Goal: Task Accomplishment & Management: Manage account settings

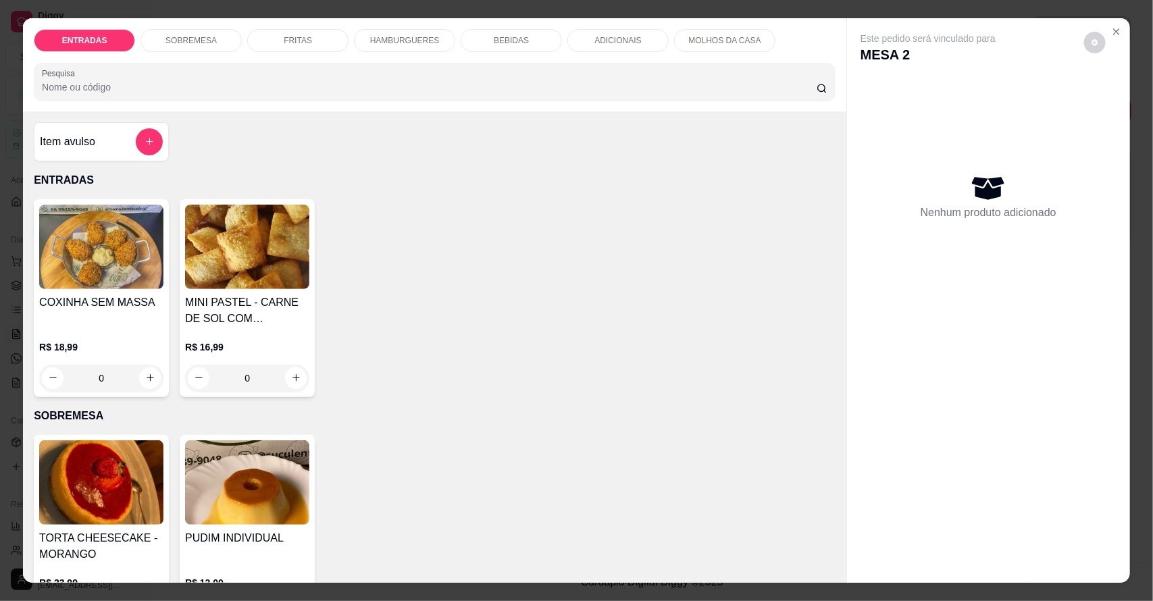
click at [531, 46] on div "BEBIDAS" at bounding box center [511, 40] width 101 height 23
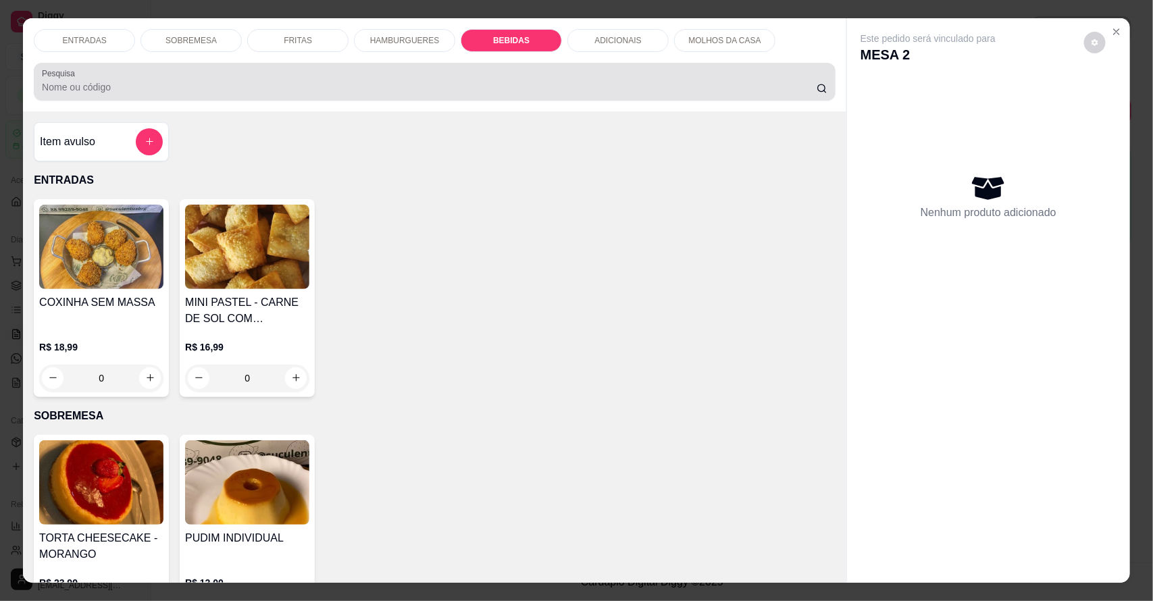
scroll to position [25, 0]
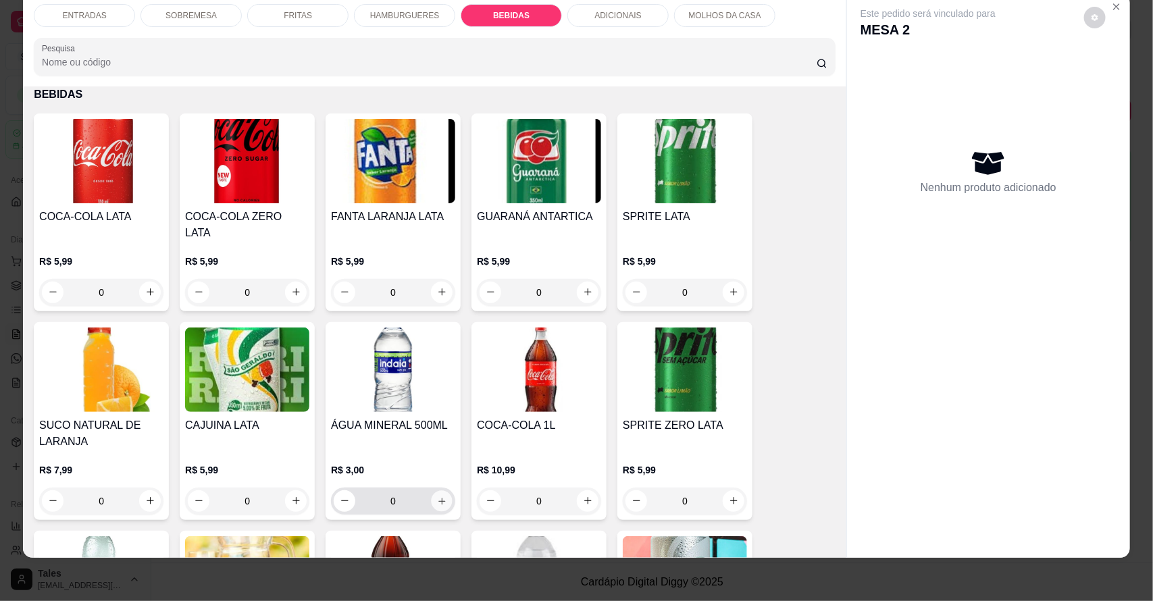
click at [437, 496] on icon "increase-product-quantity" at bounding box center [442, 501] width 10 height 10
type input "1"
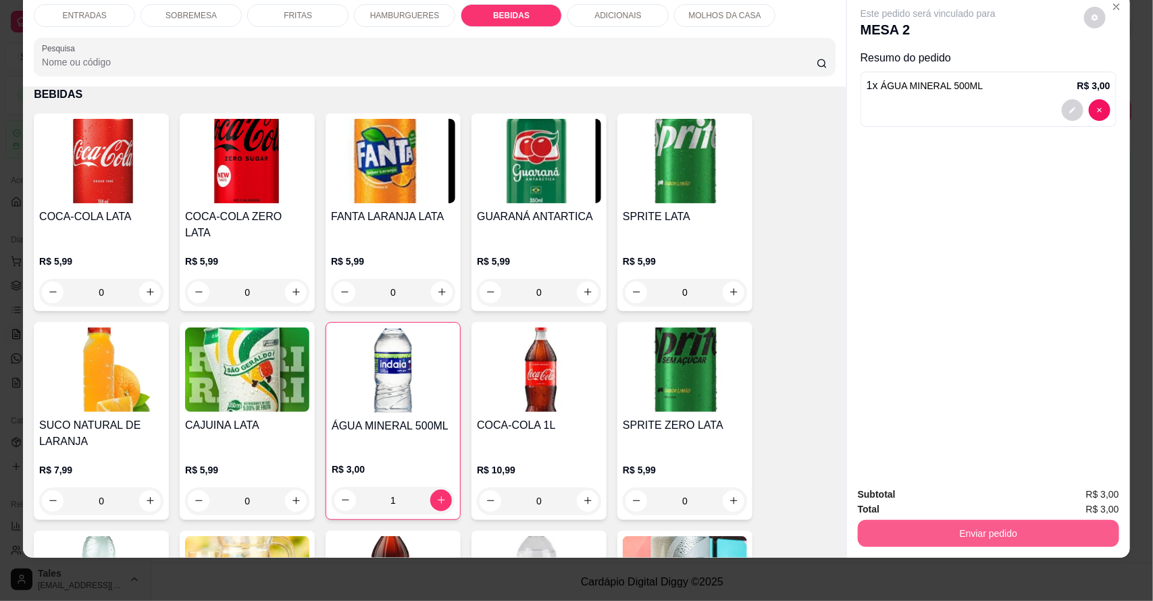
click at [990, 538] on button "Enviar pedido" at bounding box center [988, 533] width 261 height 27
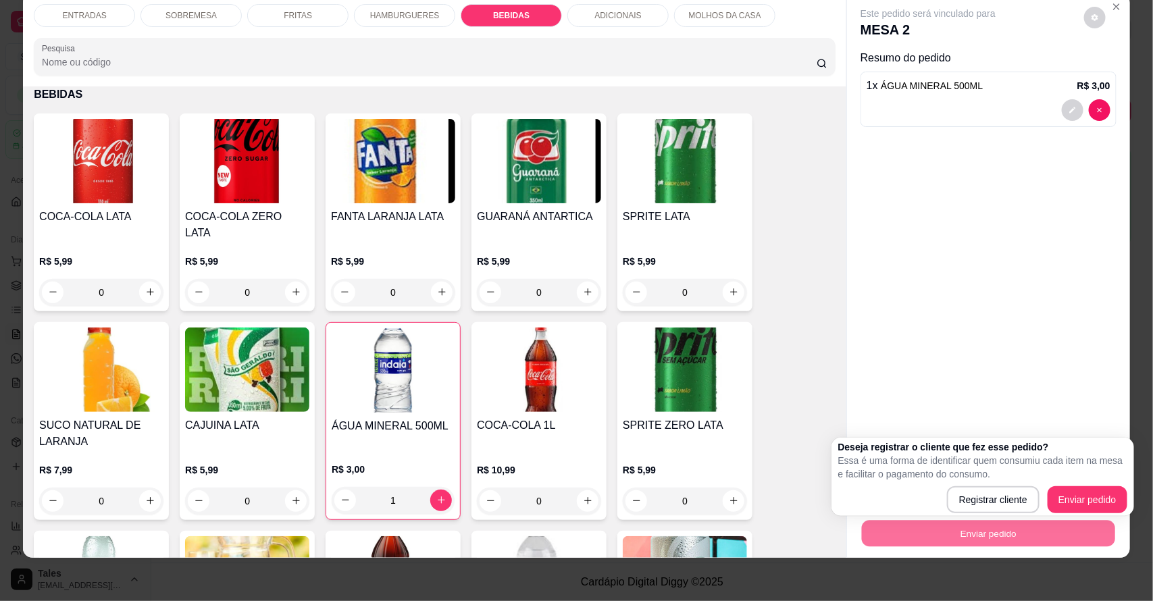
click at [1099, 481] on div "Deseja registrar o cliente que fez esse pedido? Essa é uma forma de identificar…" at bounding box center [982, 476] width 289 height 73
click at [1091, 491] on button "Enviar pedido" at bounding box center [1087, 499] width 80 height 27
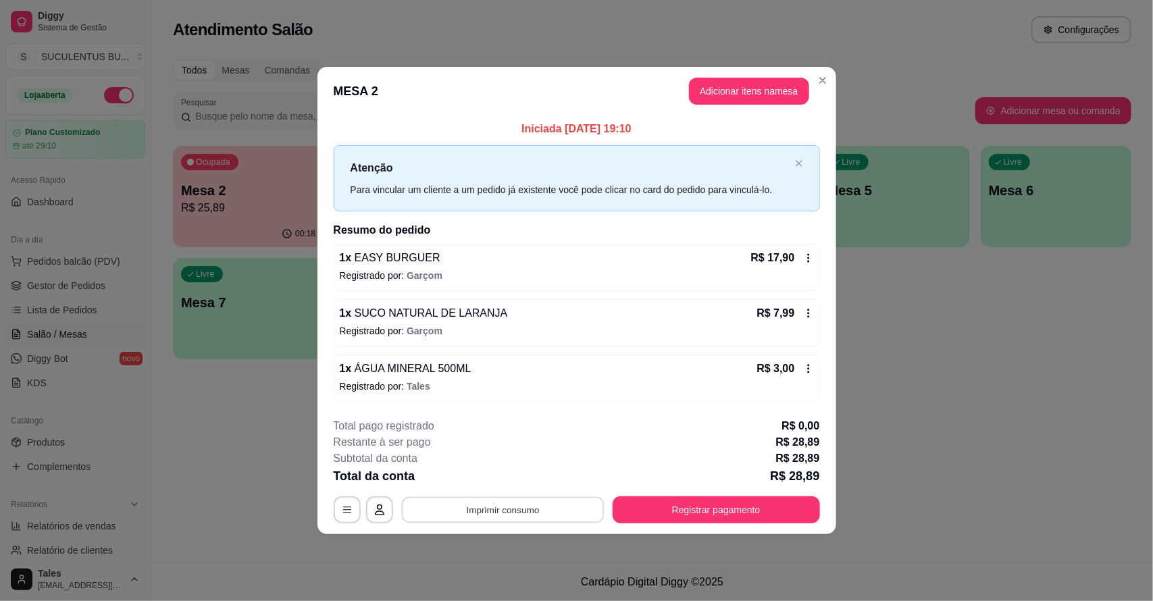
click at [551, 518] on button "Imprimir consumo" at bounding box center [502, 509] width 203 height 26
click at [532, 477] on button "IMPRESSORA CAIXA" at bounding box center [507, 478] width 108 height 21
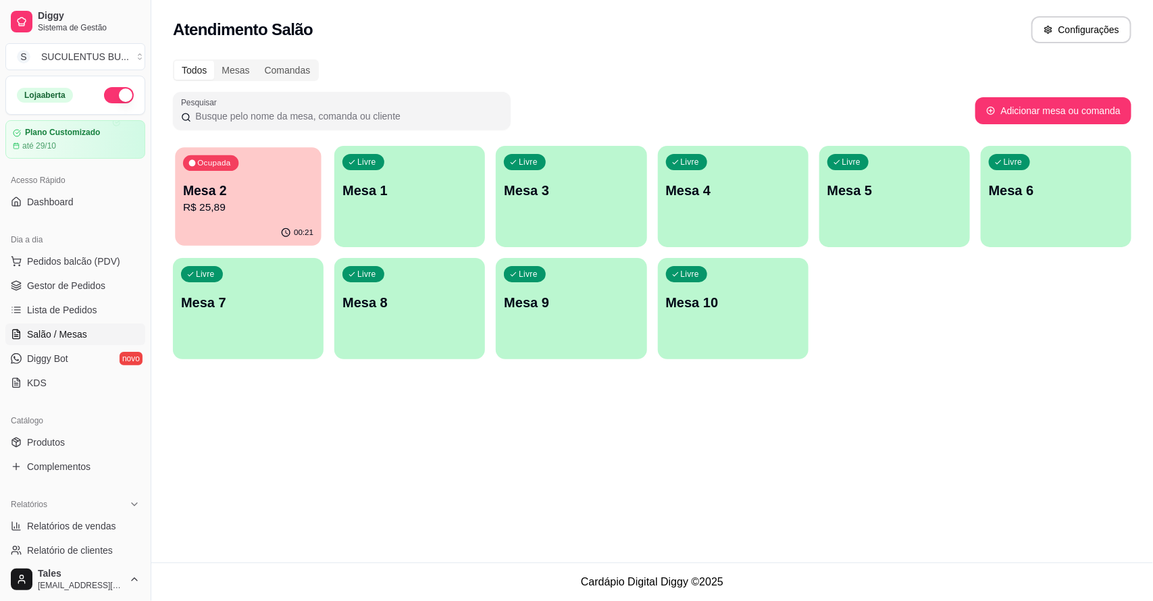
click at [285, 183] on p "Mesa 2" at bounding box center [248, 191] width 130 height 18
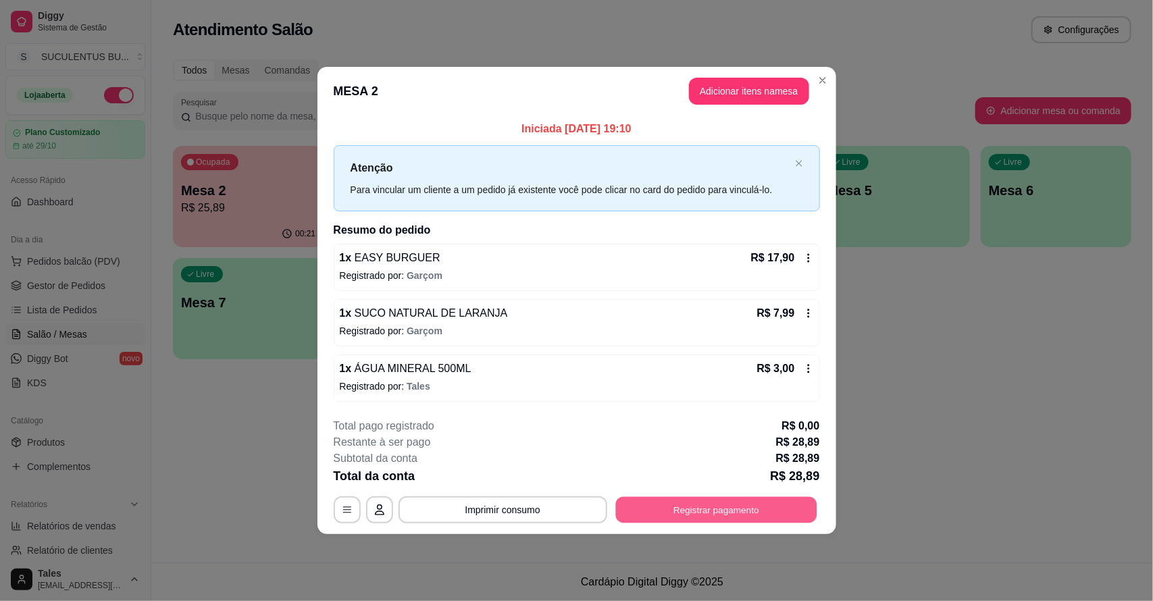
click at [652, 512] on button "Registrar pagamento" at bounding box center [715, 509] width 201 height 26
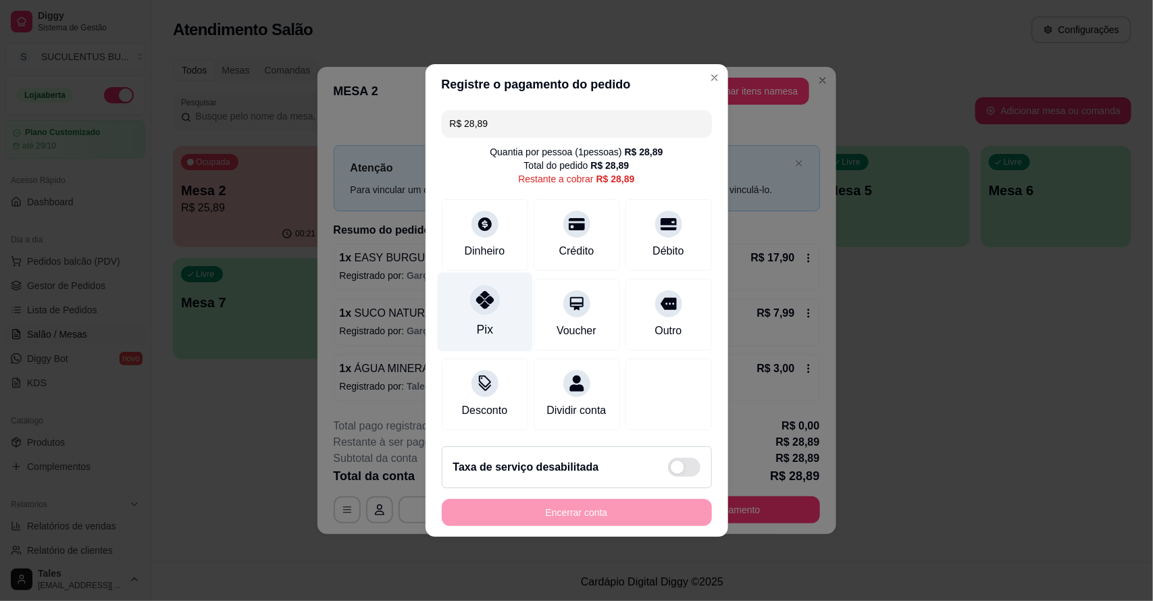
click at [495, 307] on div "Pix" at bounding box center [484, 312] width 95 height 79
type input "R$ 0,00"
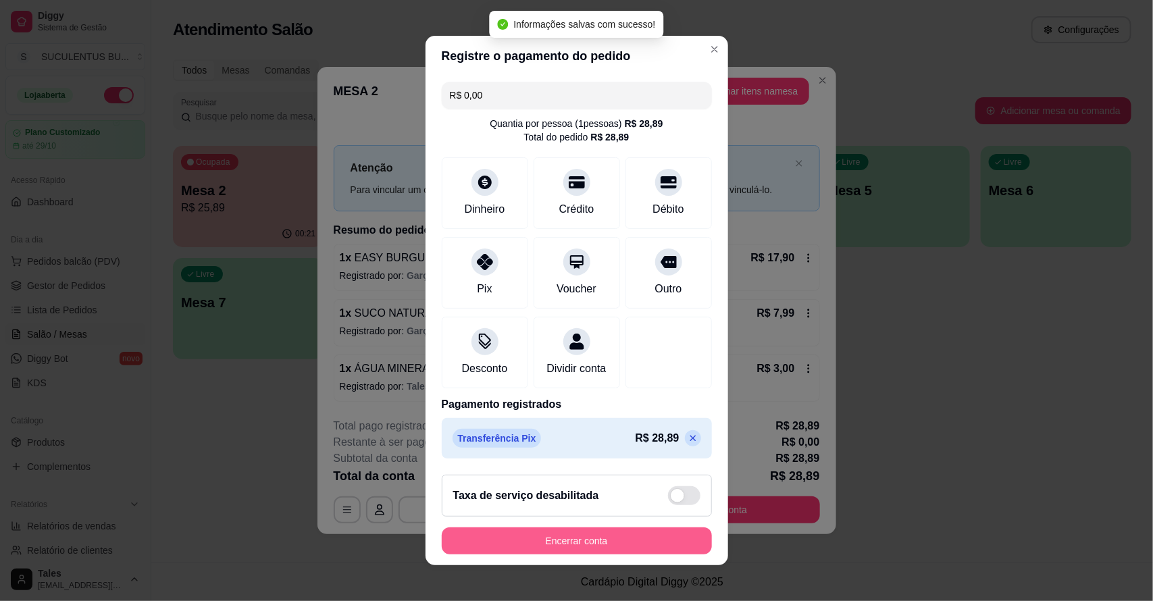
click at [556, 548] on button "Encerrar conta" at bounding box center [577, 540] width 270 height 27
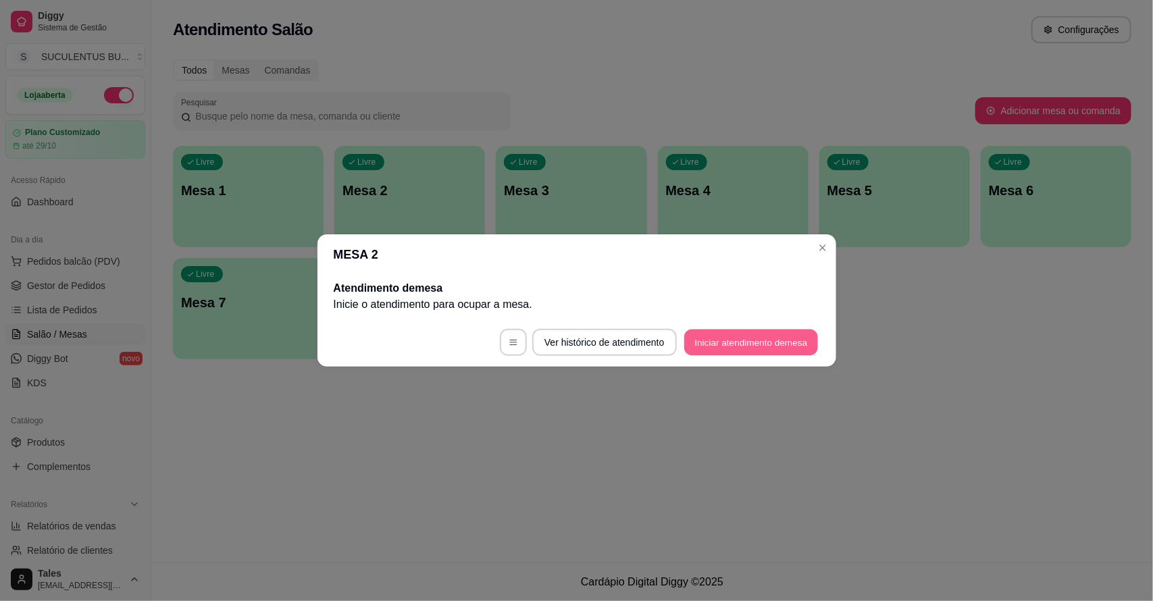
click at [775, 343] on button "Iniciar atendimento de mesa" at bounding box center [751, 343] width 134 height 26
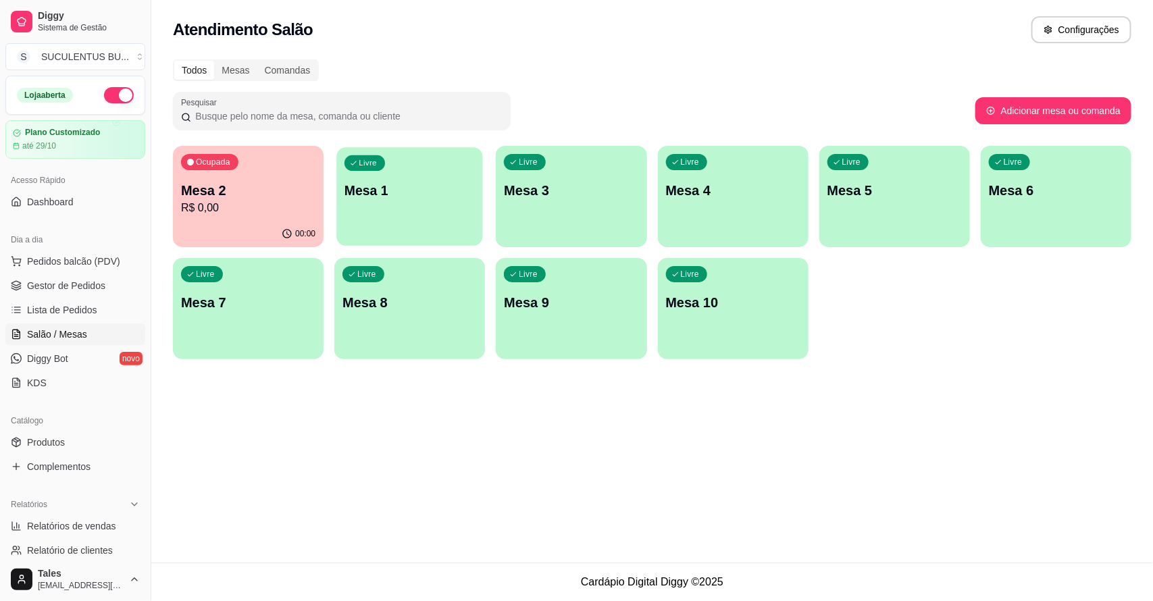
click at [439, 178] on div "Livre Mesa 1" at bounding box center [410, 188] width 146 height 82
click at [294, 208] on p "R$ 0,00" at bounding box center [248, 208] width 130 height 16
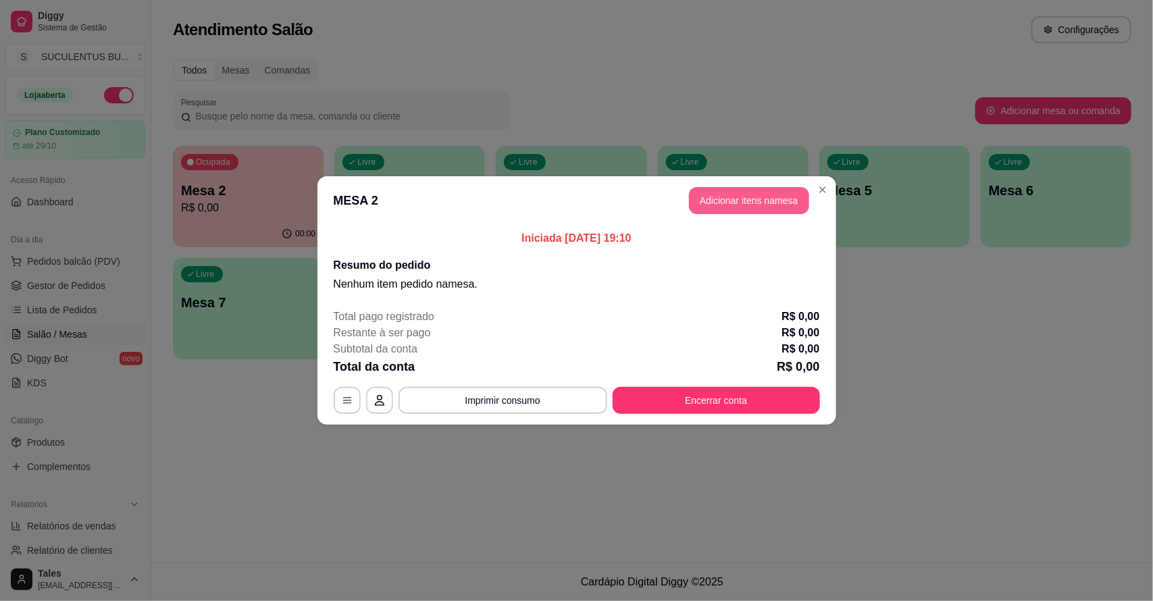
click at [781, 193] on button "Adicionar itens na mesa" at bounding box center [749, 200] width 120 height 27
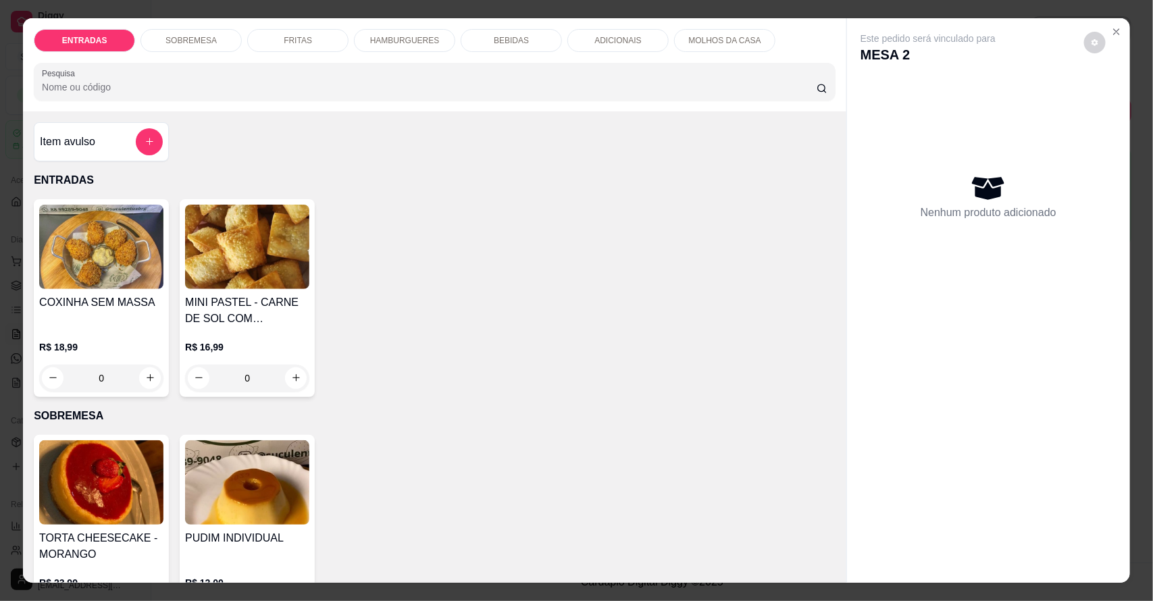
click at [511, 35] on p "BEBIDAS" at bounding box center [511, 40] width 35 height 11
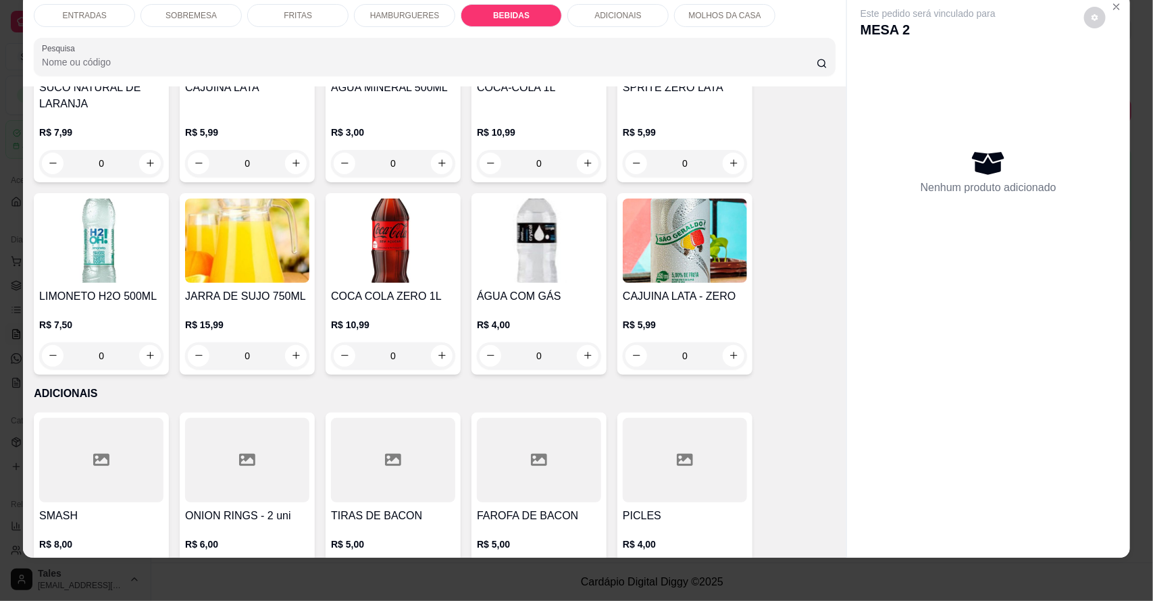
scroll to position [1874, 0]
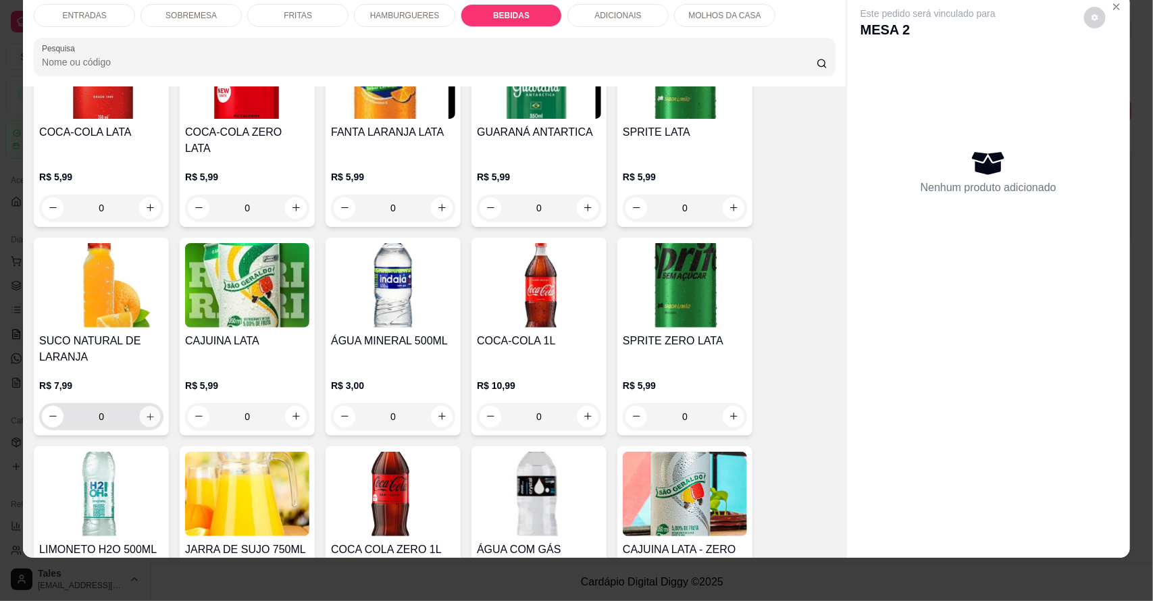
click at [147, 413] on icon "increase-product-quantity" at bounding box center [150, 416] width 7 height 7
type input "1"
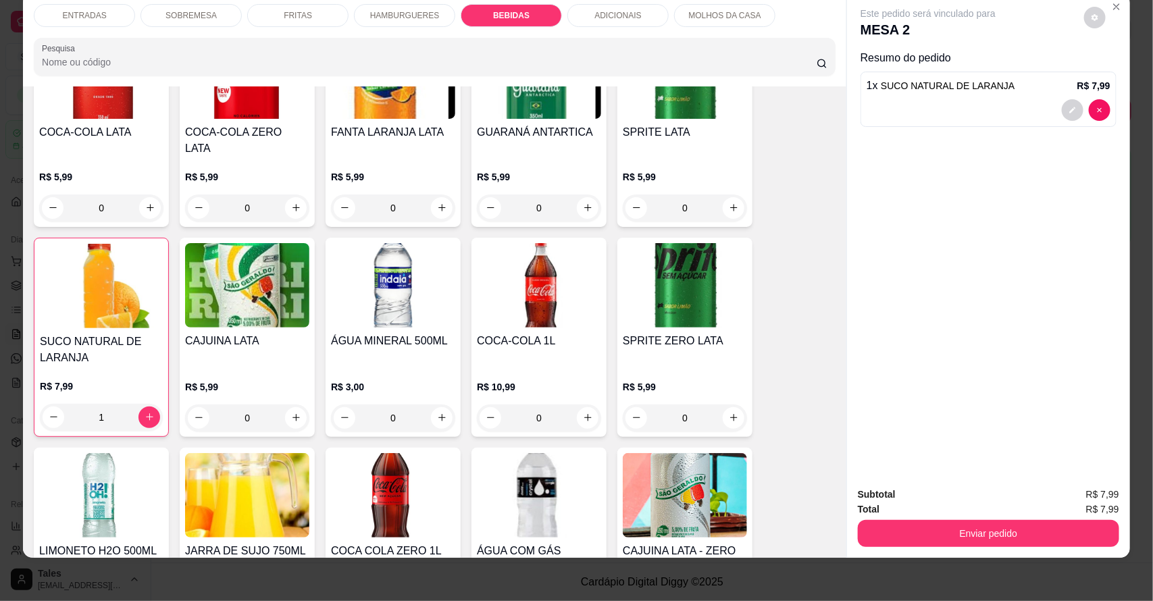
click at [436, 10] on div "HAMBURGUERES" at bounding box center [404, 15] width 101 height 23
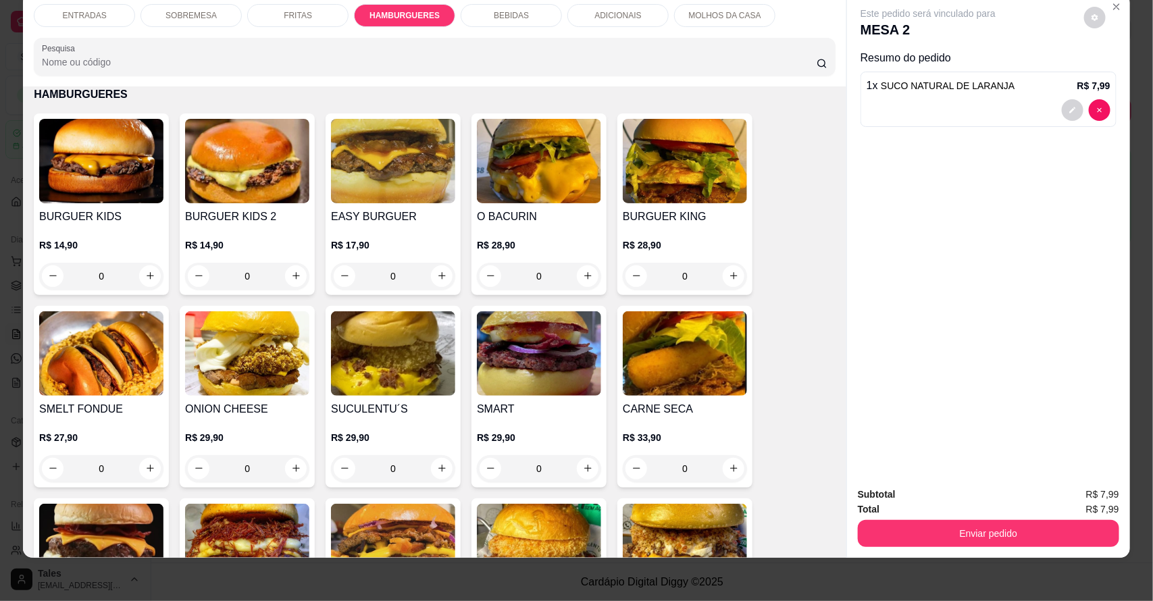
click at [434, 271] on div "0" at bounding box center [393, 276] width 124 height 27
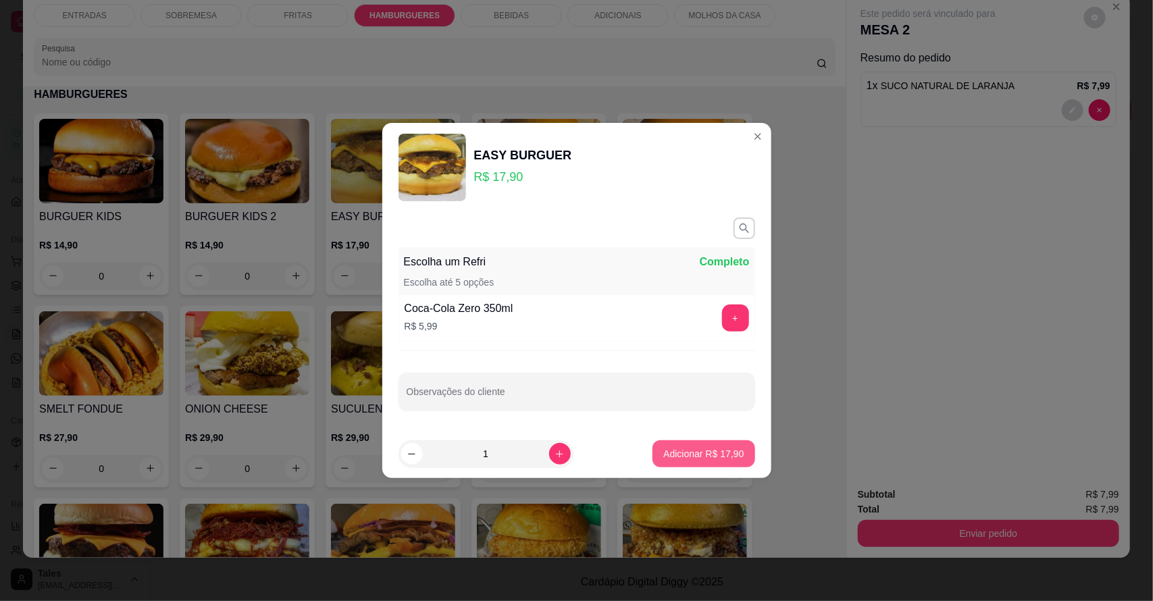
click at [679, 446] on button "Adicionar R$ 17,90" at bounding box center [703, 453] width 102 height 27
type input "1"
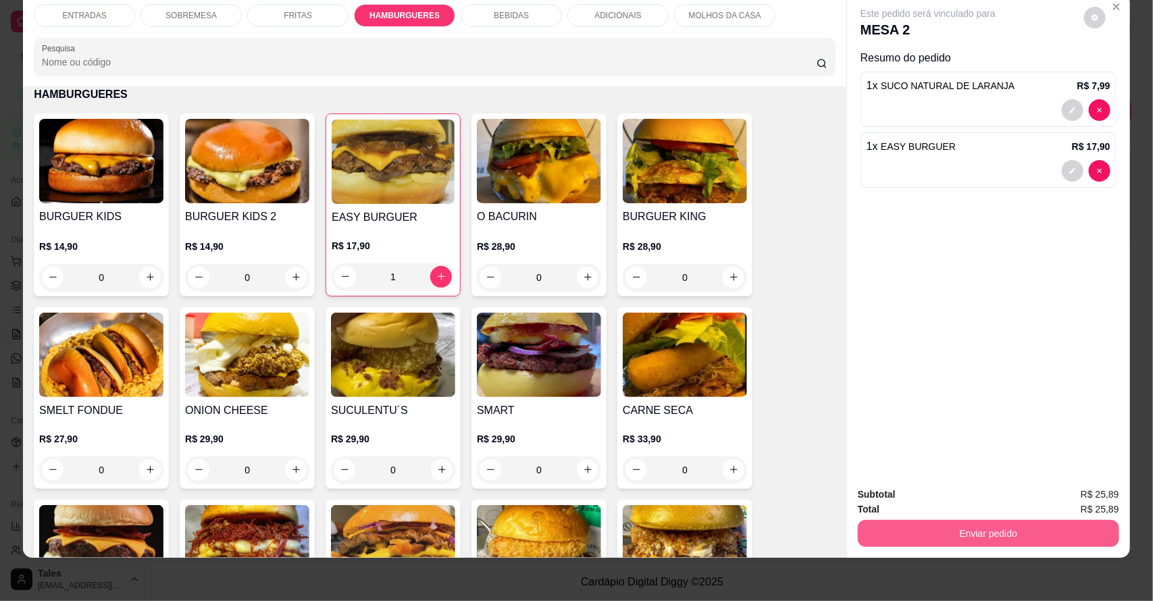
click at [1003, 531] on button "Enviar pedido" at bounding box center [988, 533] width 261 height 27
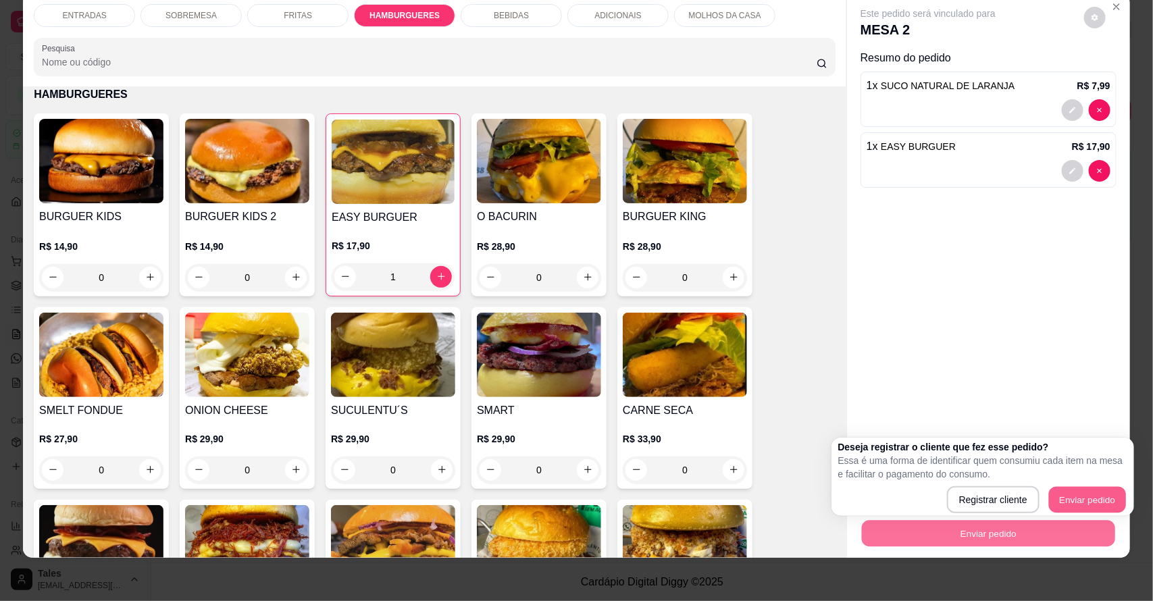
click at [1061, 498] on button "Enviar pedido" at bounding box center [1087, 500] width 77 height 26
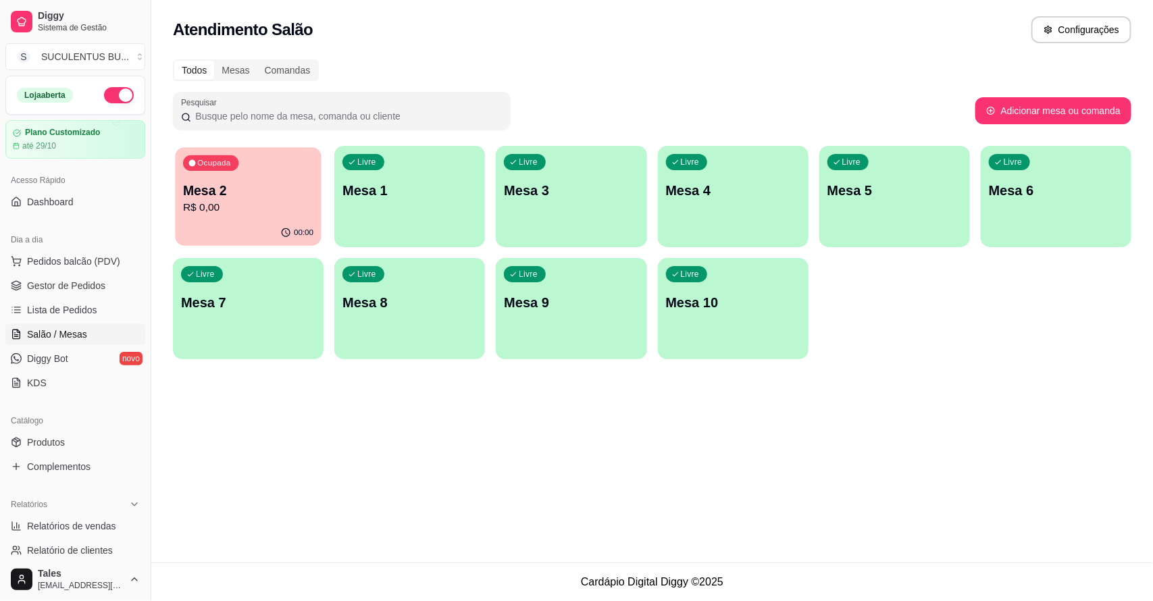
click at [277, 219] on div "Ocupada Mesa 2 R$ 0,00" at bounding box center [248, 183] width 146 height 73
click at [89, 251] on button "Pedidos balcão (PDV)" at bounding box center [75, 262] width 140 height 22
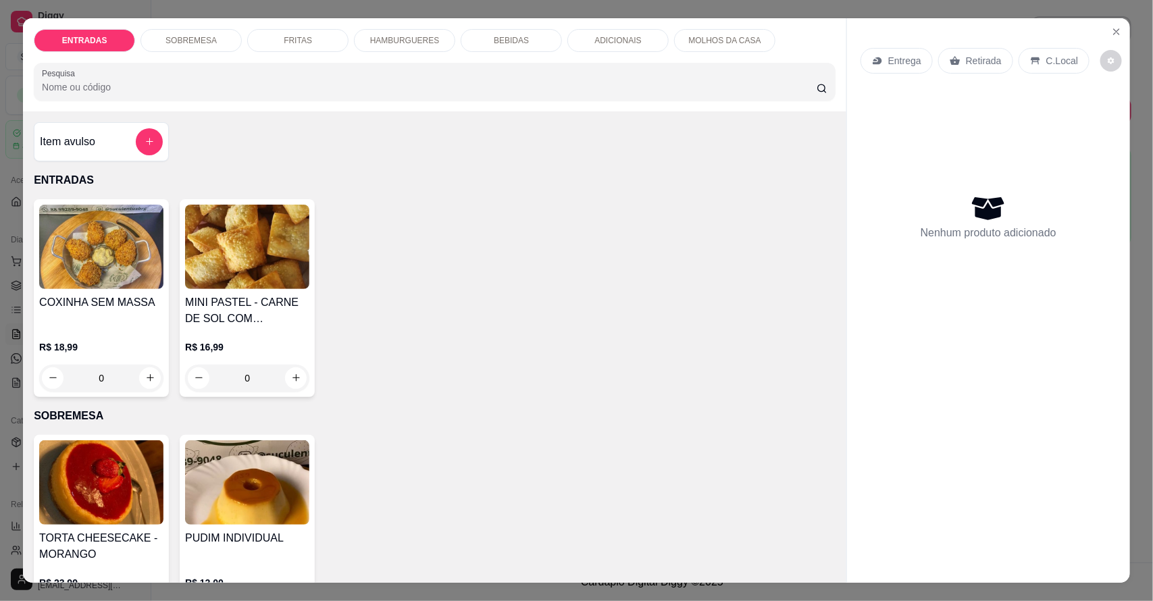
click at [417, 36] on p "HAMBURGUERES" at bounding box center [405, 40] width 70 height 11
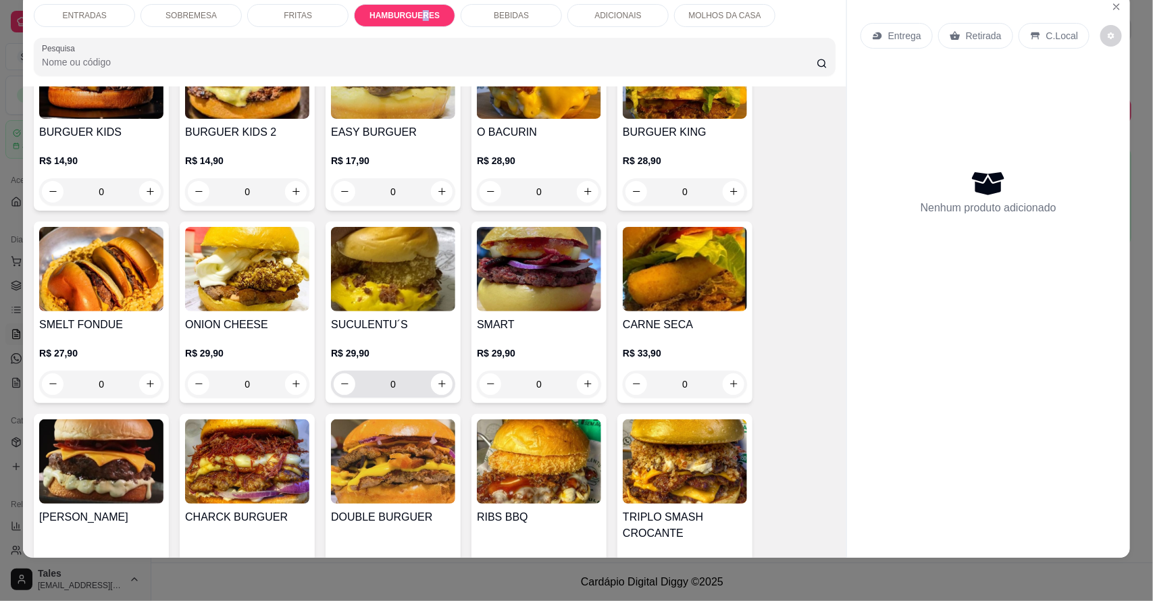
scroll to position [892, 0]
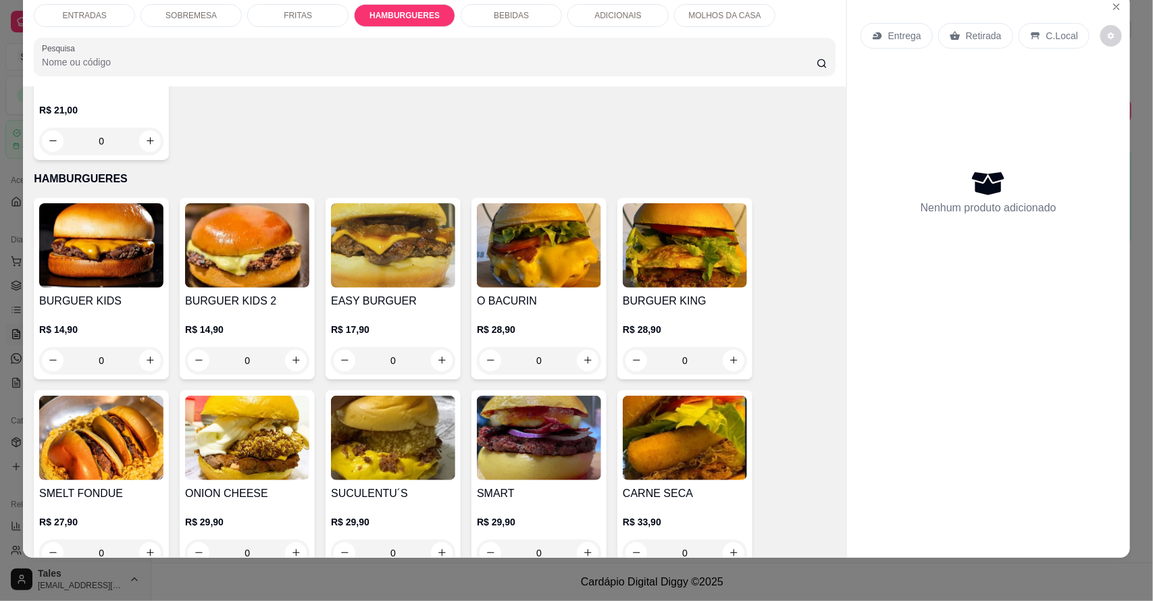
click at [534, 311] on div "R$ 28,90 0" at bounding box center [539, 341] width 124 height 65
click at [440, 359] on div "0" at bounding box center [393, 360] width 124 height 27
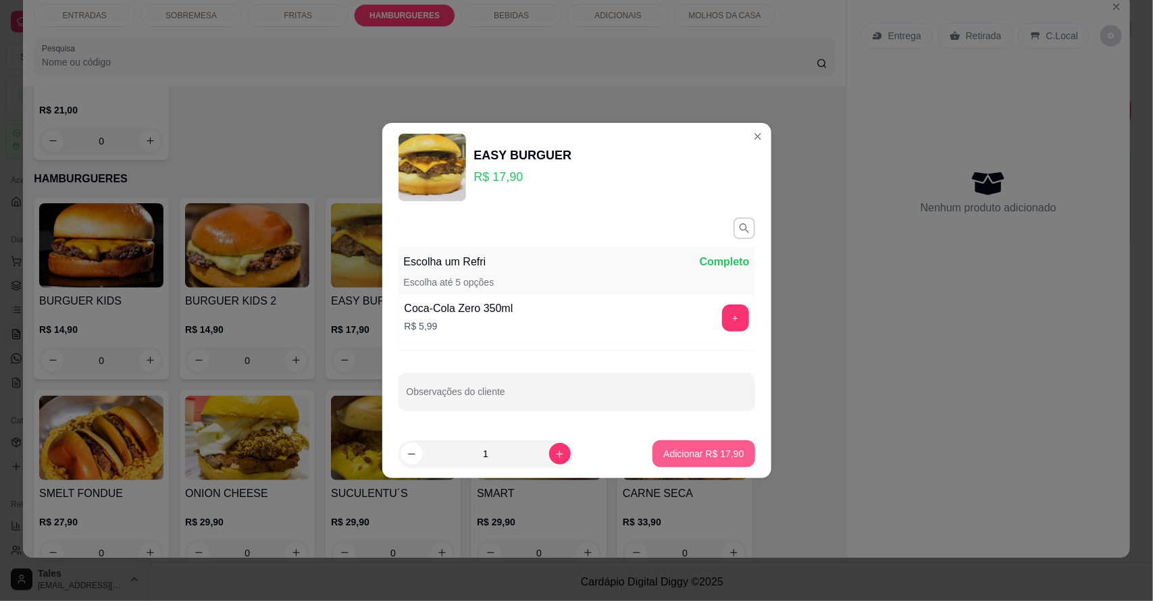
click at [681, 454] on p "Adicionar R$ 17,90" at bounding box center [703, 454] width 80 height 14
type input "1"
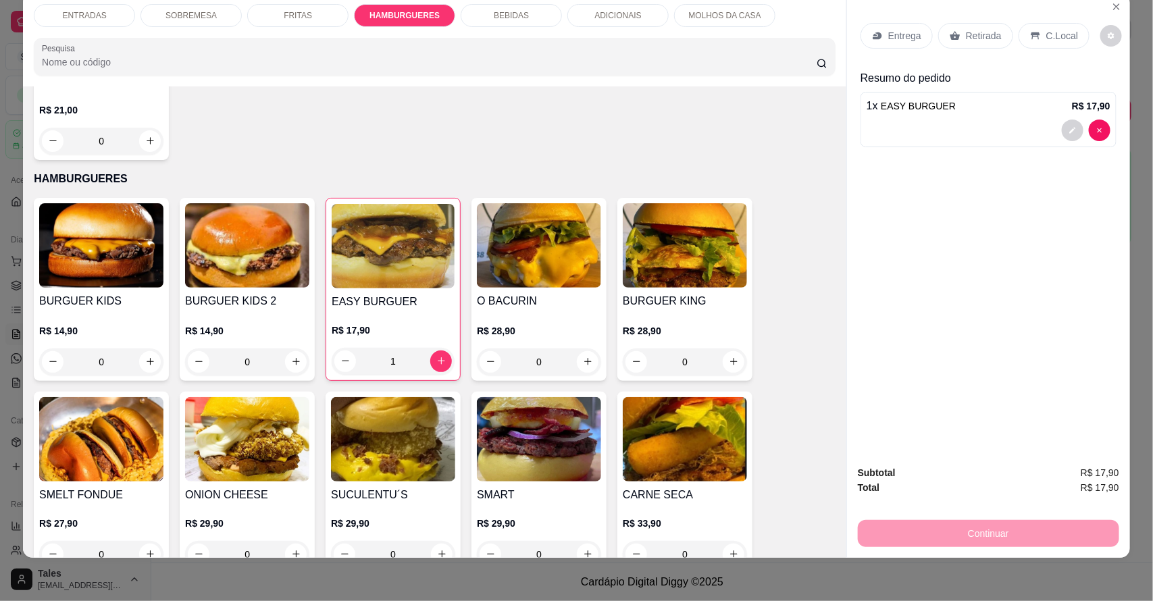
click at [602, 16] on p "ADICIONAIS" at bounding box center [617, 15] width 47 height 11
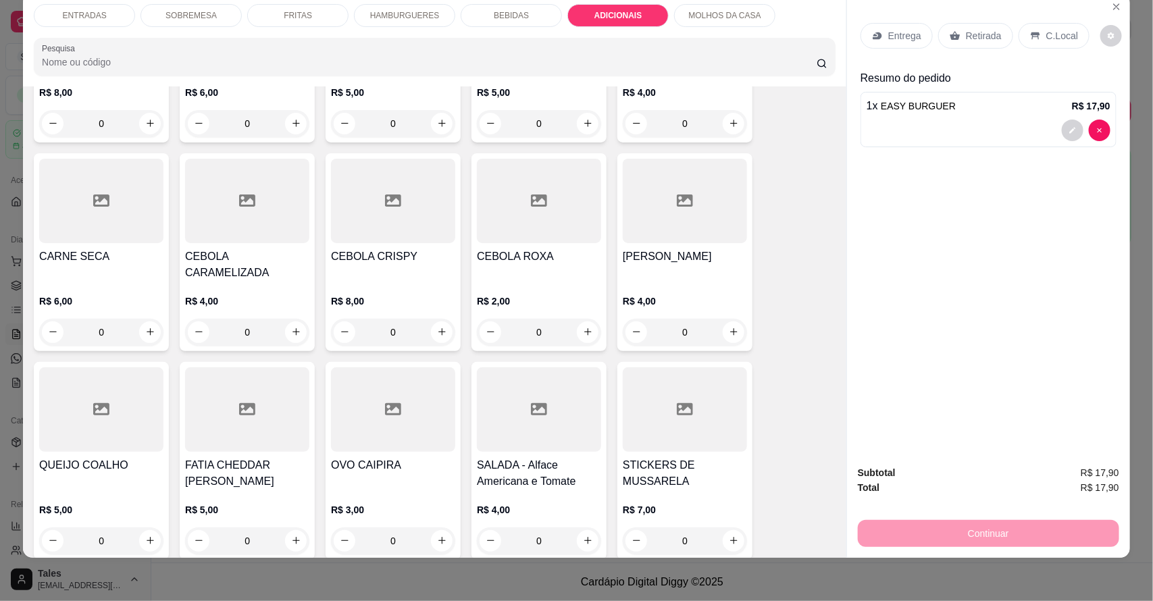
scroll to position [2665, 0]
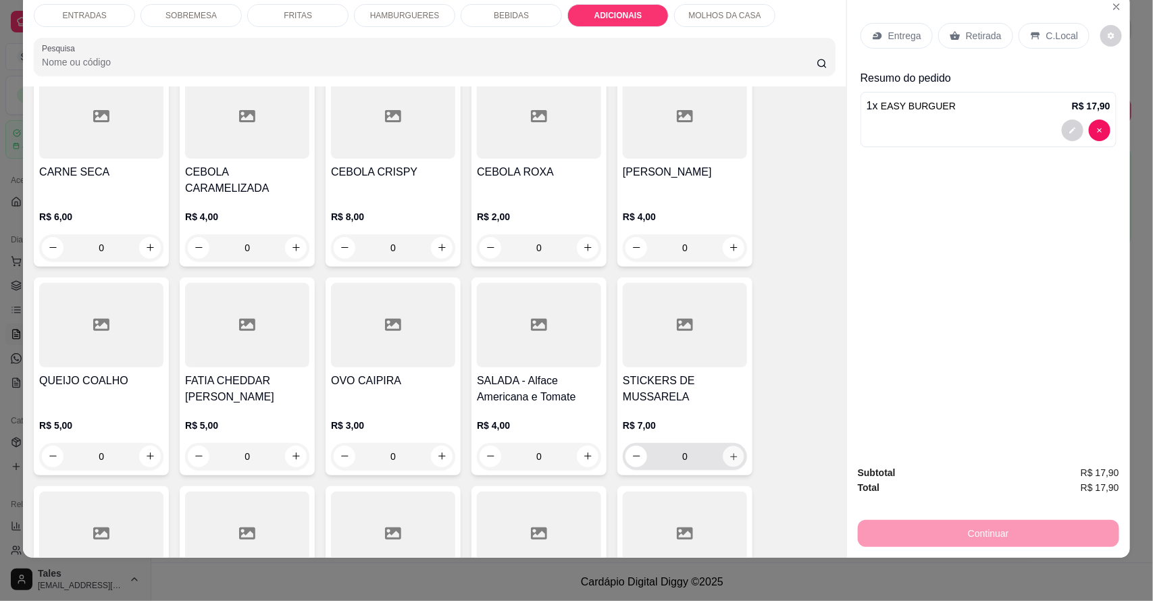
click at [729, 451] on icon "increase-product-quantity" at bounding box center [734, 456] width 10 height 10
type input "1"
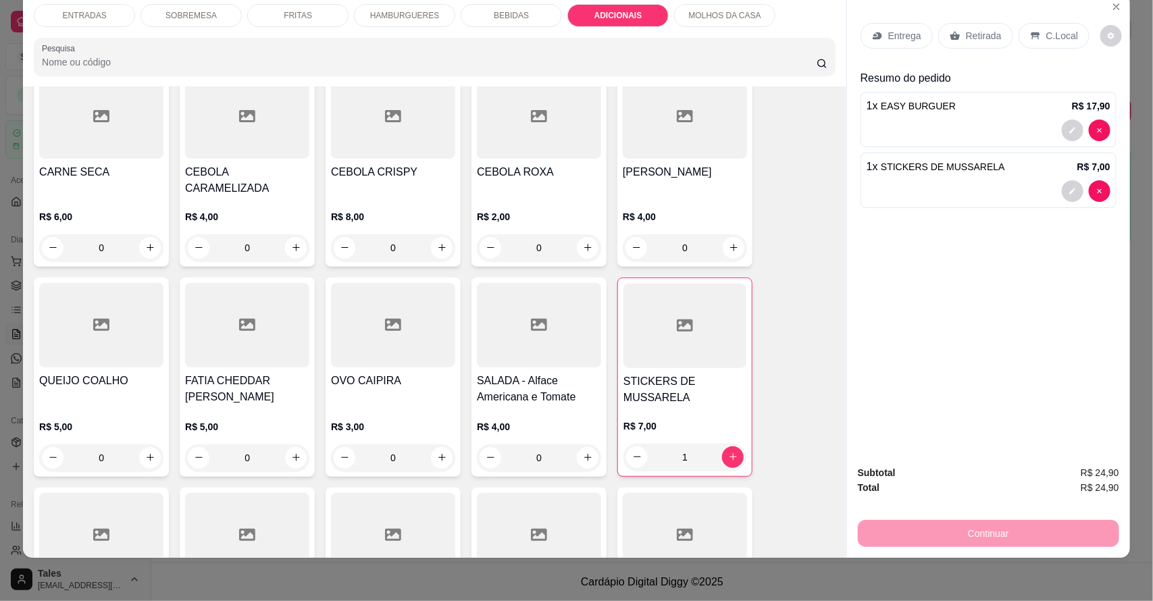
click at [486, 8] on div "BEBIDAS" at bounding box center [511, 15] width 101 height 23
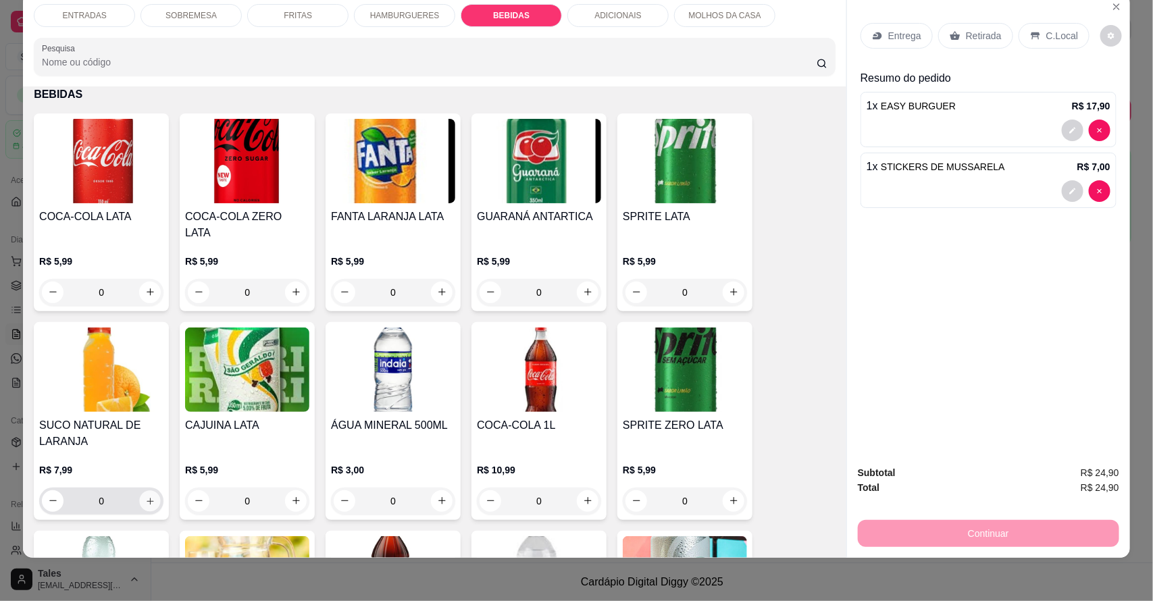
click at [149, 490] on button "increase-product-quantity" at bounding box center [150, 500] width 21 height 21
type input "1"
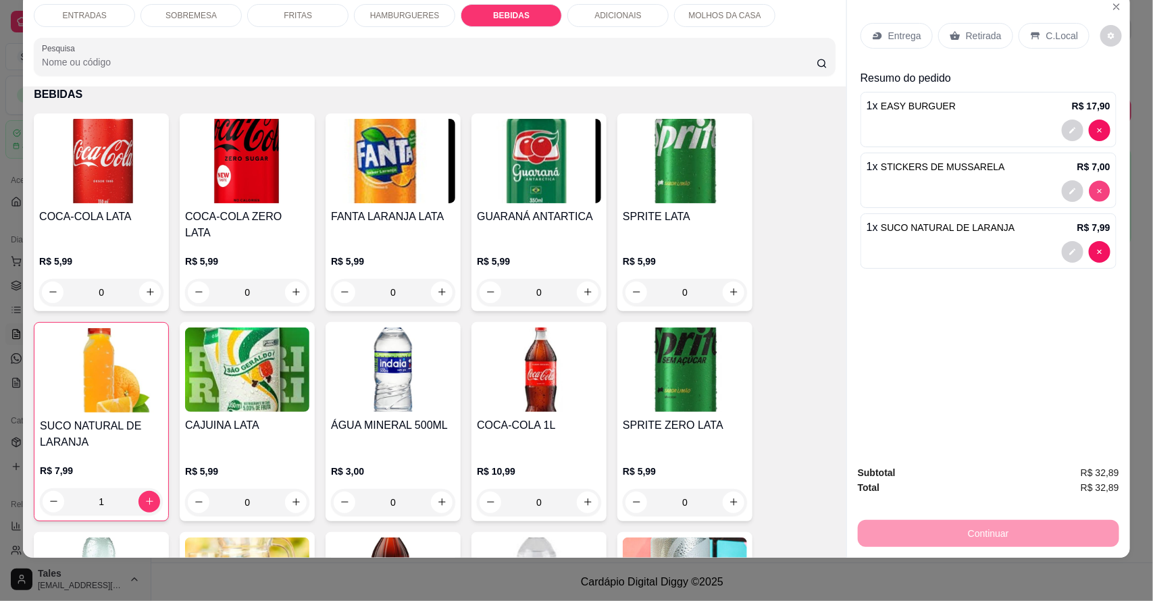
type input "0"
drag, startPoint x: 1097, startPoint y: 194, endPoint x: 1066, endPoint y: 276, distance: 87.7
drag, startPoint x: 1066, startPoint y: 276, endPoint x: 1026, endPoint y: 221, distance: 66.7
click at [1026, 221] on div "Entrega Retirada C.Local Resumo do pedido 1 x EASY BURGUER R$ 17,90 1 x SUCO NA…" at bounding box center [988, 224] width 283 height 462
click at [594, 10] on p "ADICIONAIS" at bounding box center [617, 15] width 47 height 11
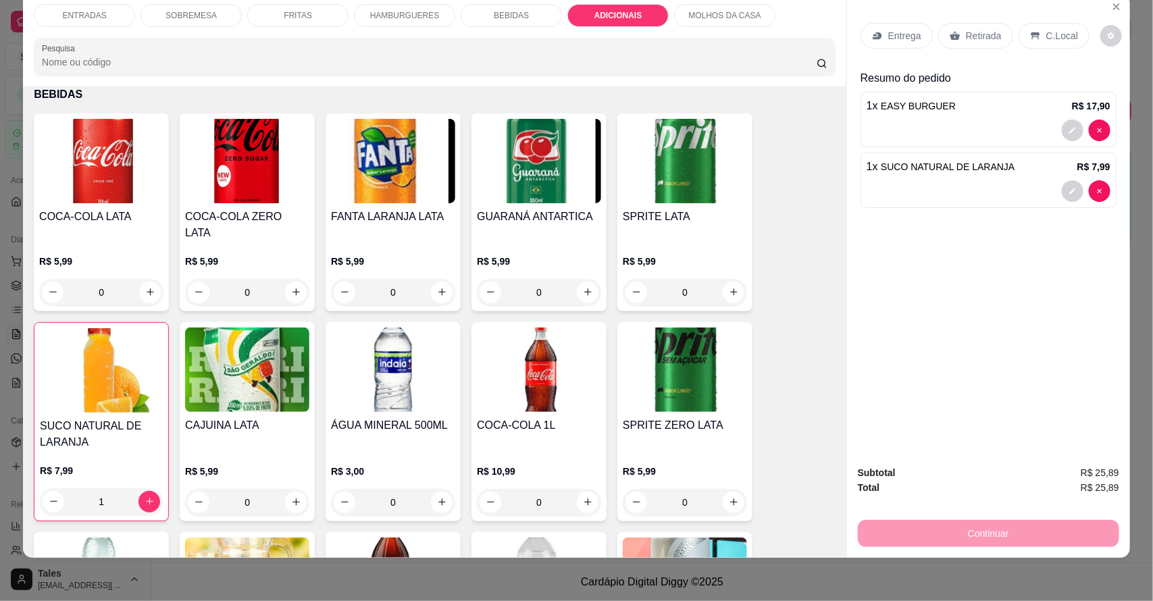
scroll to position [2413, 0]
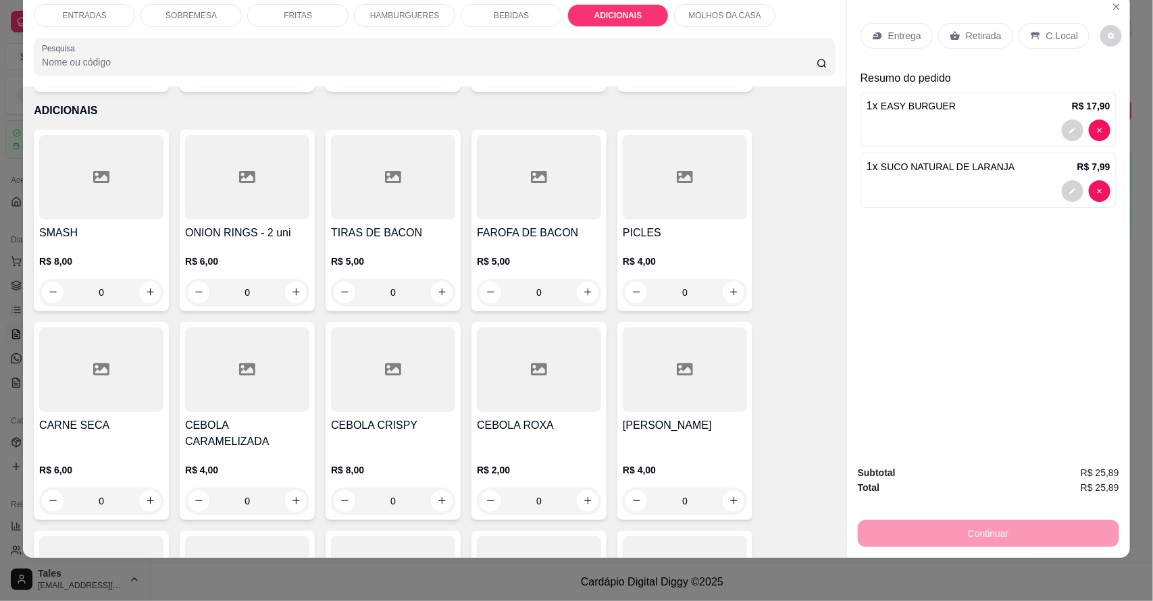
drag, startPoint x: 589, startPoint y: 9, endPoint x: 463, endPoint y: 73, distance: 141.6
click at [463, 73] on div "Pesquisa" at bounding box center [435, 57] width 802 height 38
click at [145, 287] on icon "increase-product-quantity" at bounding box center [150, 292] width 10 height 10
type input "1"
click at [1053, 39] on p "C.Local" at bounding box center [1062, 36] width 32 height 14
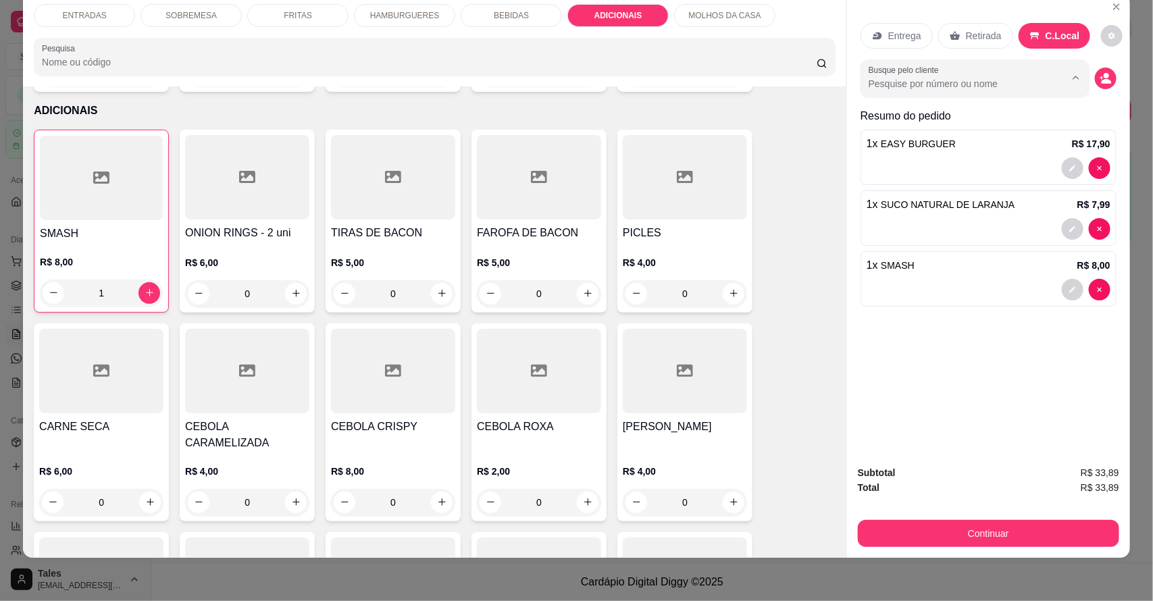
click at [945, 79] on input "Busque pelo cliente" at bounding box center [955, 84] width 175 height 14
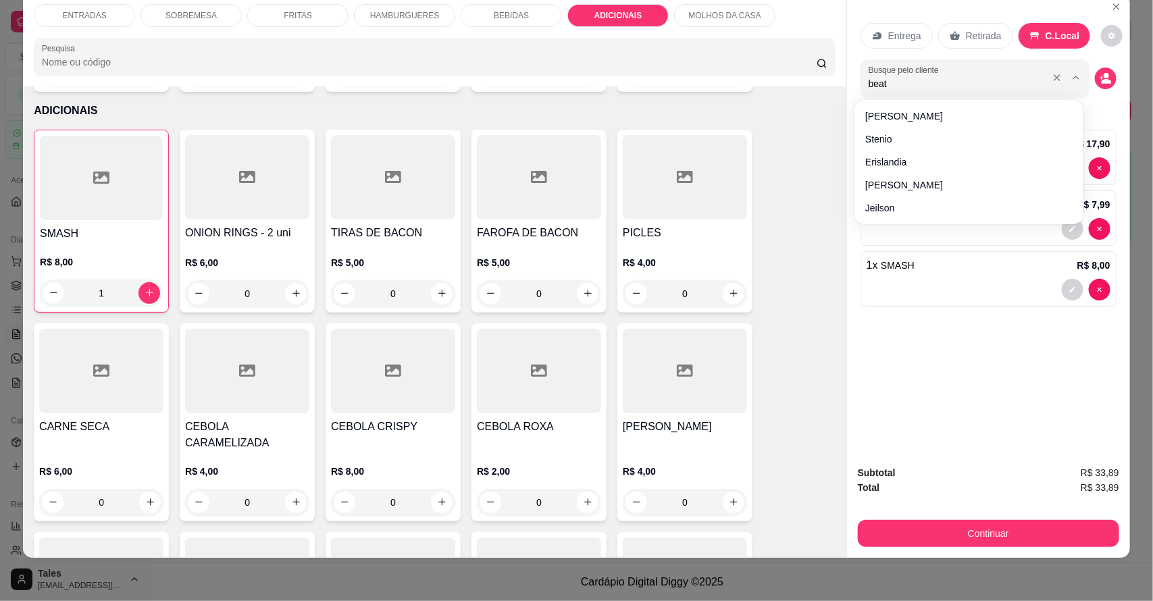
type input "beatr"
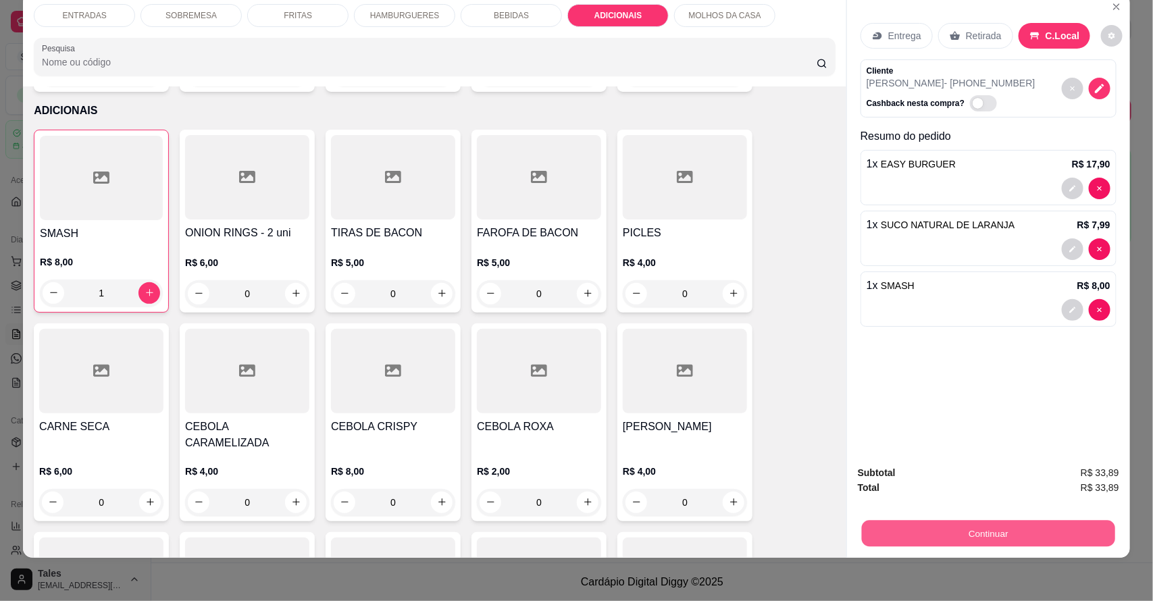
click at [991, 521] on button "Continuar" at bounding box center [988, 534] width 253 height 26
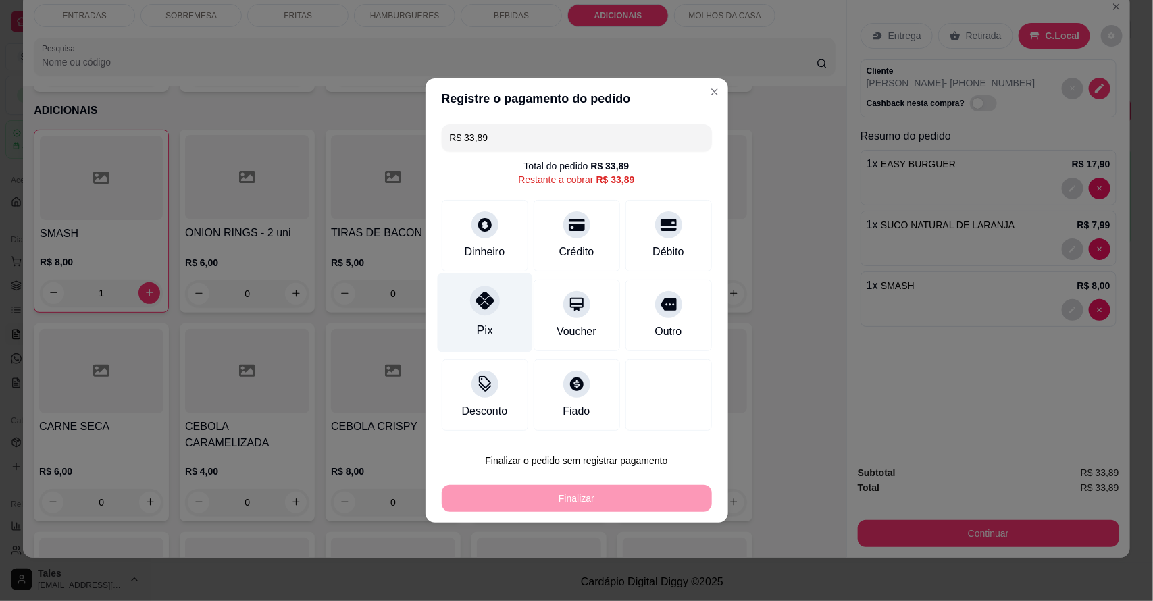
click at [459, 306] on div "Pix" at bounding box center [484, 312] width 95 height 79
type input "R$ 0,00"
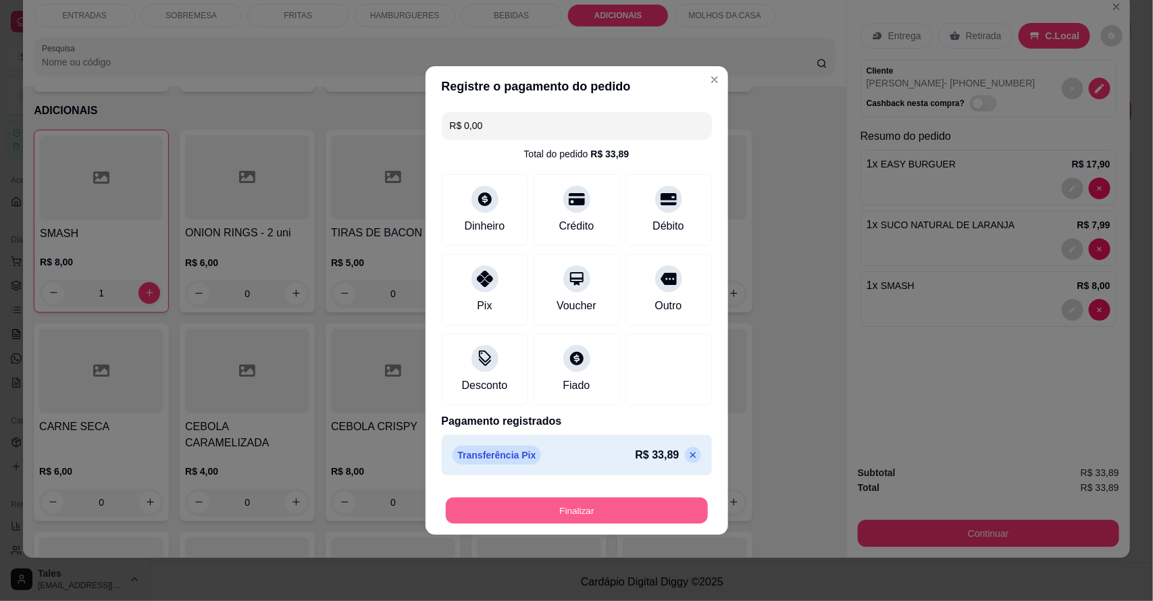
click at [652, 515] on button "Finalizar" at bounding box center [577, 511] width 262 height 26
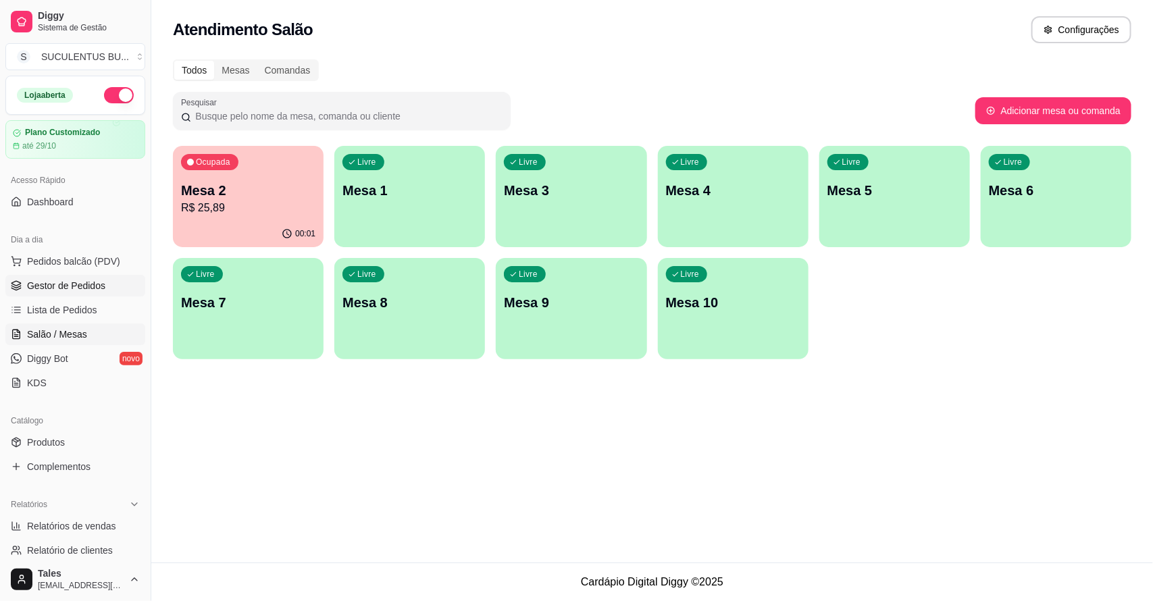
click at [48, 277] on link "Gestor de Pedidos" at bounding box center [75, 286] width 140 height 22
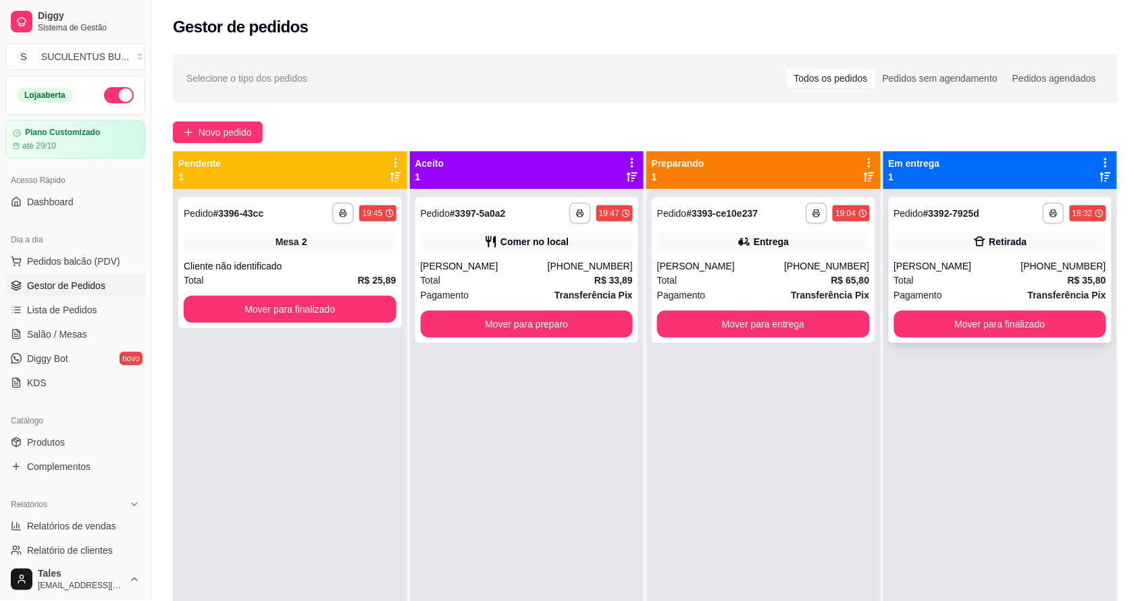
click at [947, 307] on div "**********" at bounding box center [1001, 270] width 224 height 146
click at [980, 328] on button "Mover para finalizado" at bounding box center [1000, 324] width 213 height 27
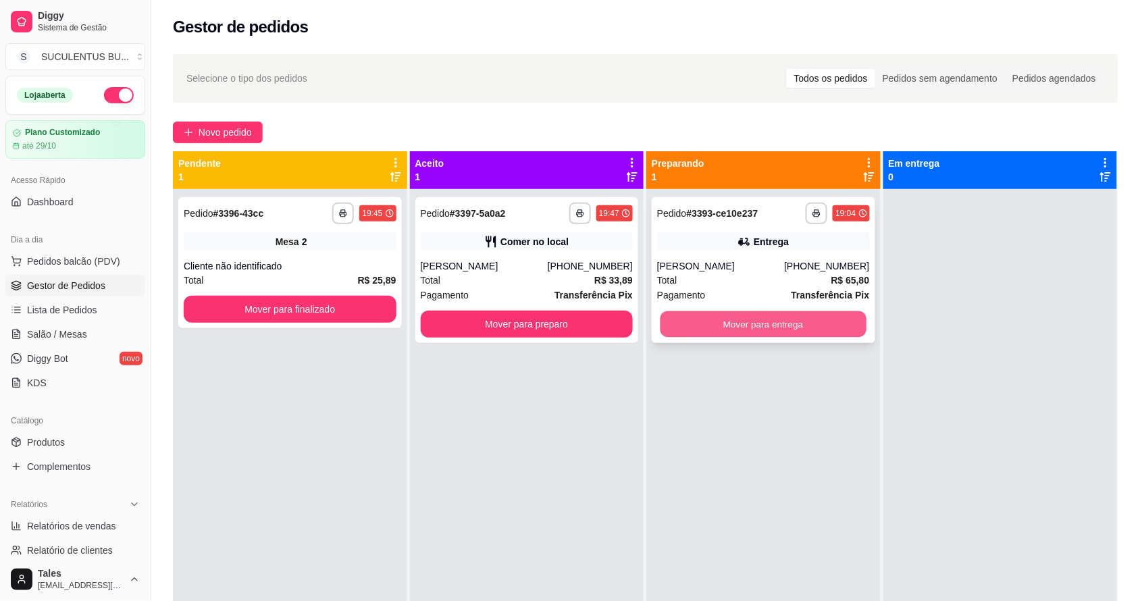
click at [770, 325] on button "Mover para entrega" at bounding box center [763, 324] width 206 height 26
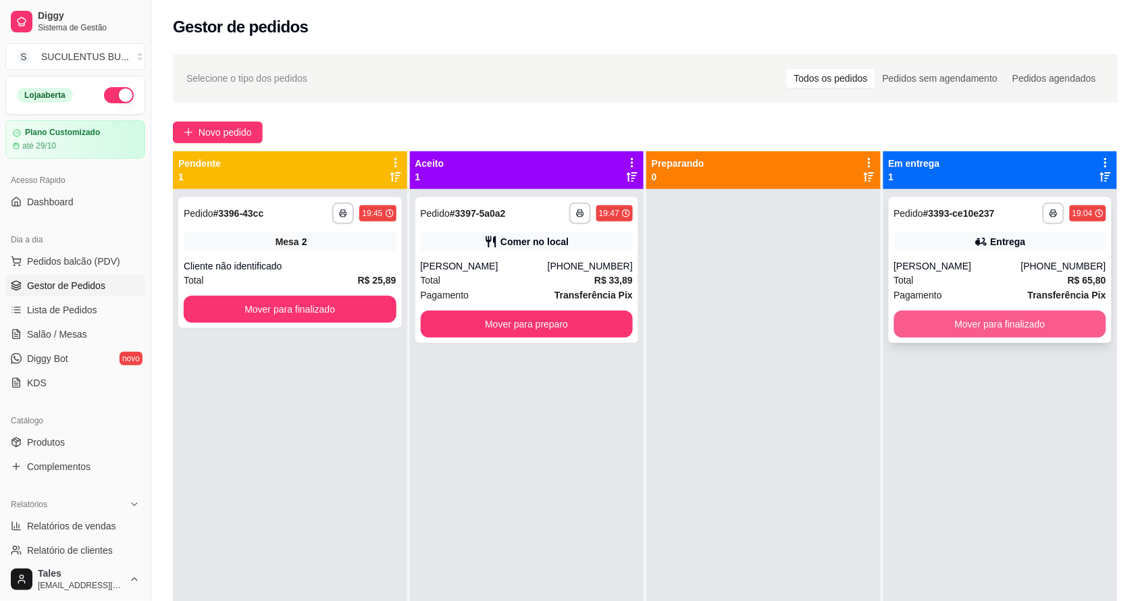
click at [990, 325] on button "Mover para finalizado" at bounding box center [1000, 324] width 213 height 27
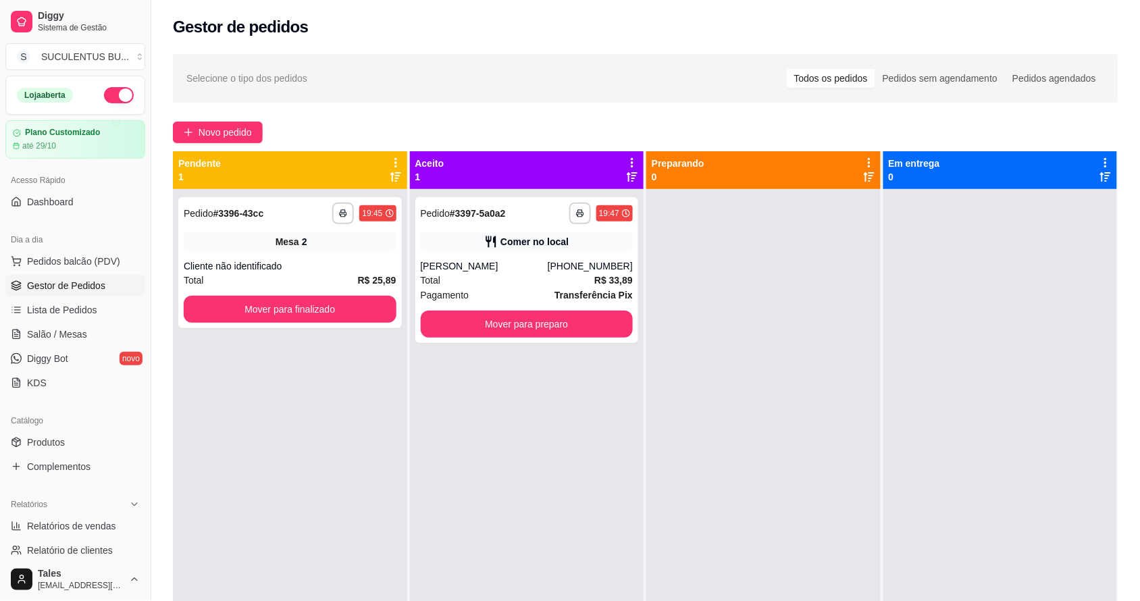
click at [622, 166] on div "Mudar para pedidos recebidos por último" at bounding box center [625, 159] width 157 height 16
click at [666, 201] on div at bounding box center [763, 489] width 234 height 601
click at [627, 180] on icon at bounding box center [632, 176] width 11 height 9
click at [539, 251] on div "**********" at bounding box center [527, 270] width 224 height 146
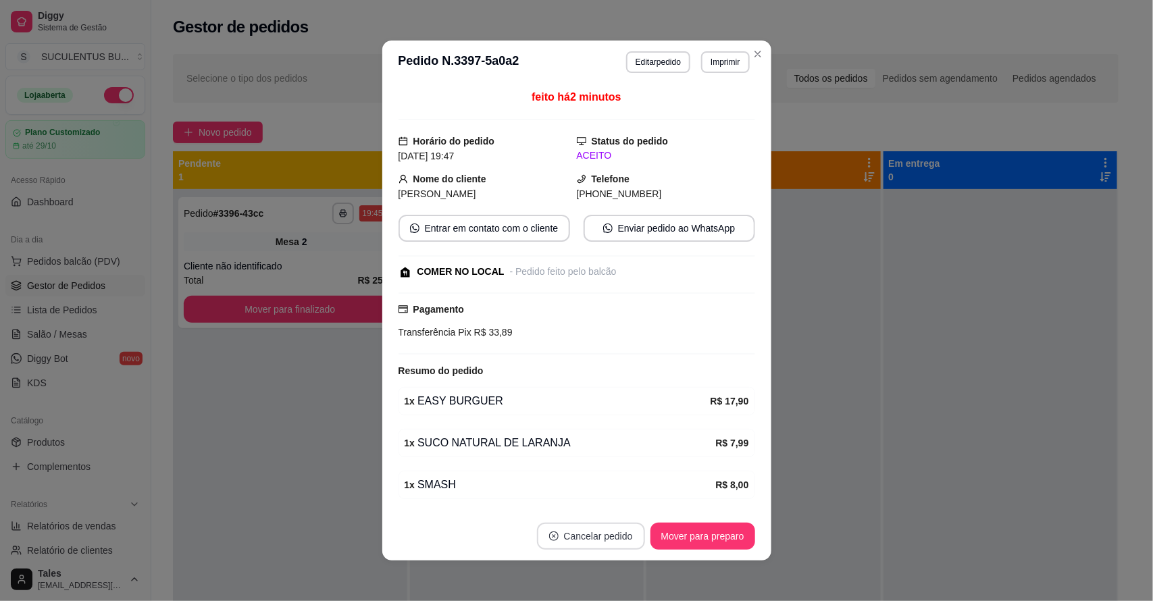
click at [612, 542] on button "Cancelar pedido" at bounding box center [591, 536] width 108 height 27
click at [629, 496] on button "Sim" at bounding box center [622, 503] width 53 height 26
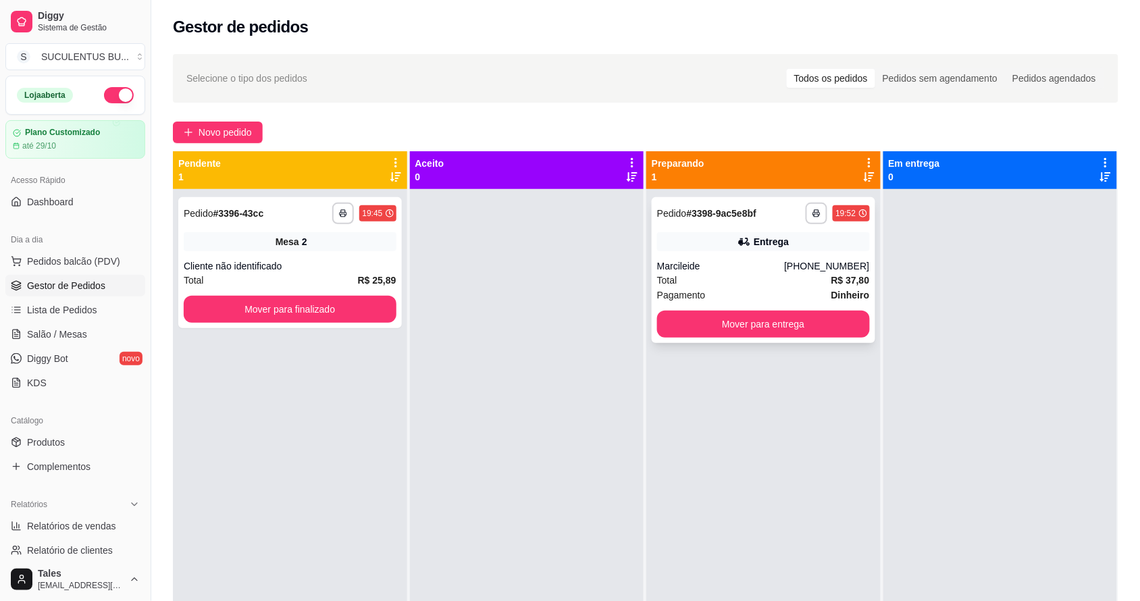
click at [771, 259] on div "Marcileide" at bounding box center [720, 266] width 127 height 14
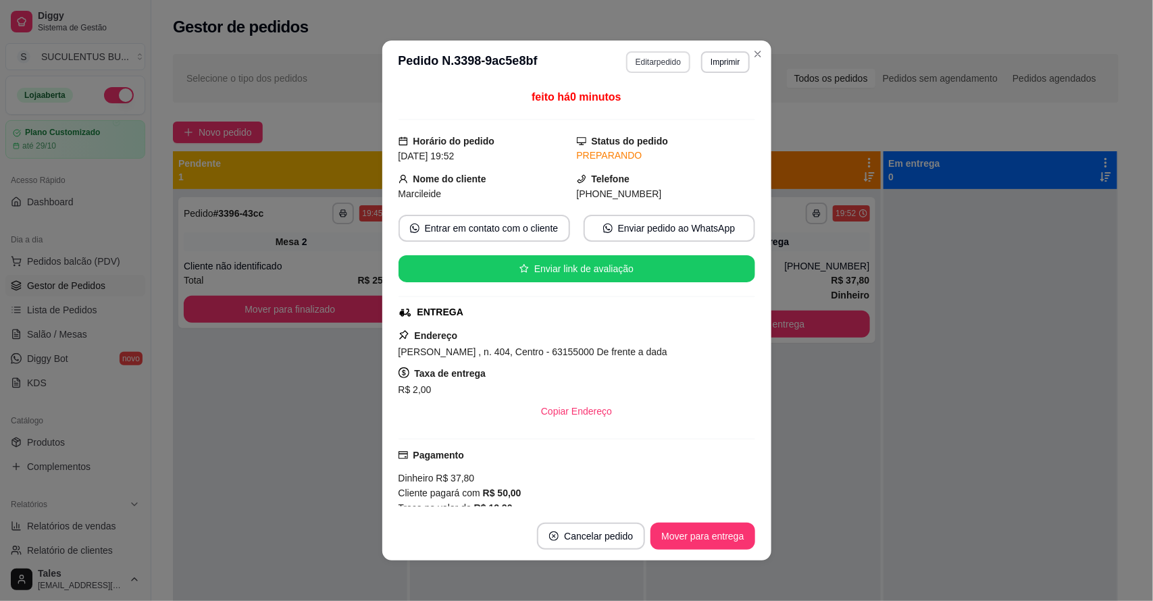
click at [662, 61] on button "Editar pedido" at bounding box center [658, 62] width 64 height 22
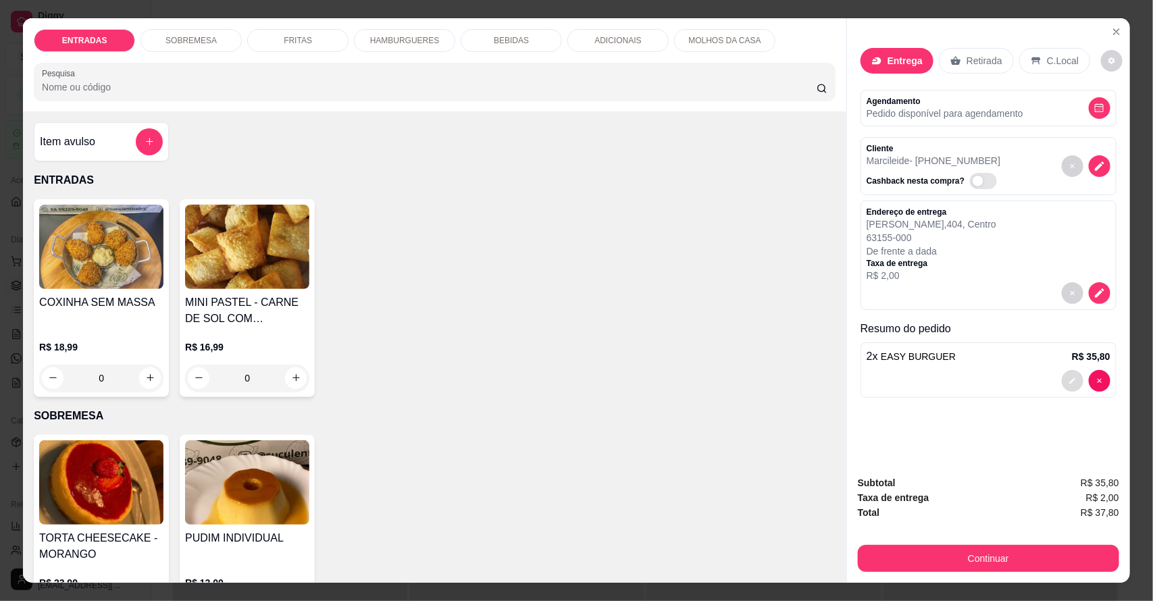
click at [1068, 387] on button "decrease-product-quantity" at bounding box center [1072, 381] width 22 height 22
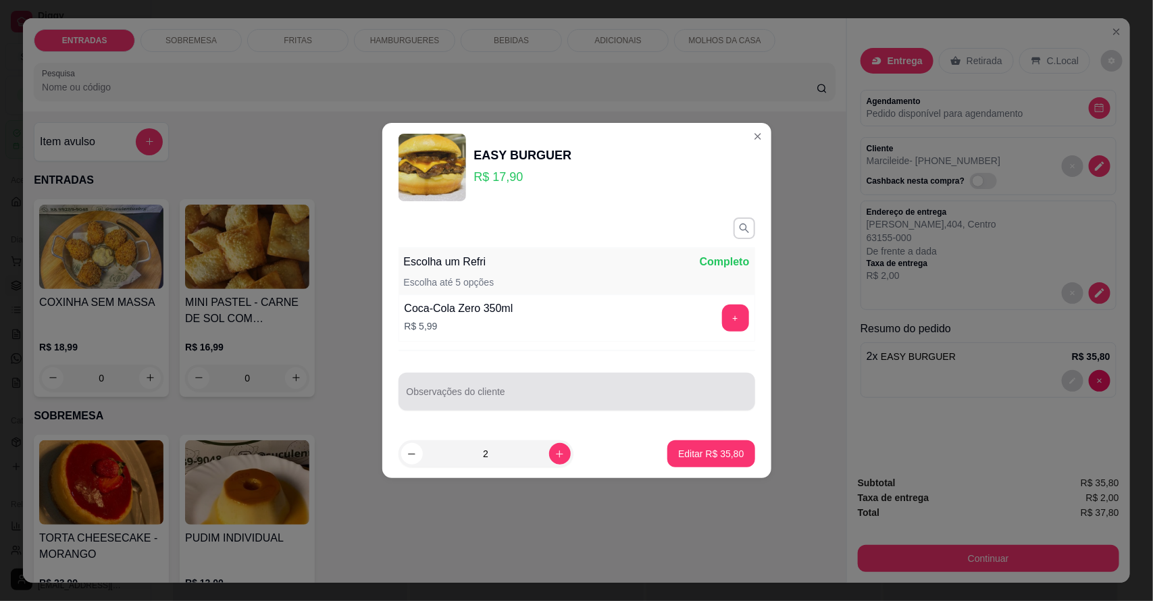
click at [481, 407] on div "Observações do cliente" at bounding box center [576, 392] width 357 height 38
type input "sem cebola caramellizada"
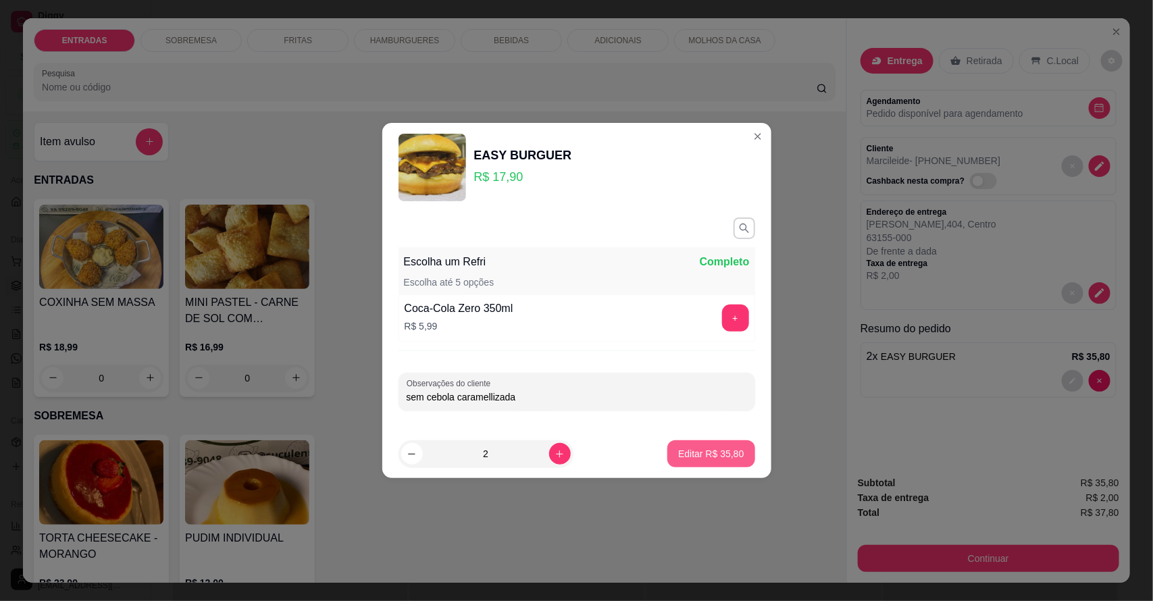
click at [689, 446] on button "Editar R$ 35,80" at bounding box center [710, 453] width 87 height 27
type input "0"
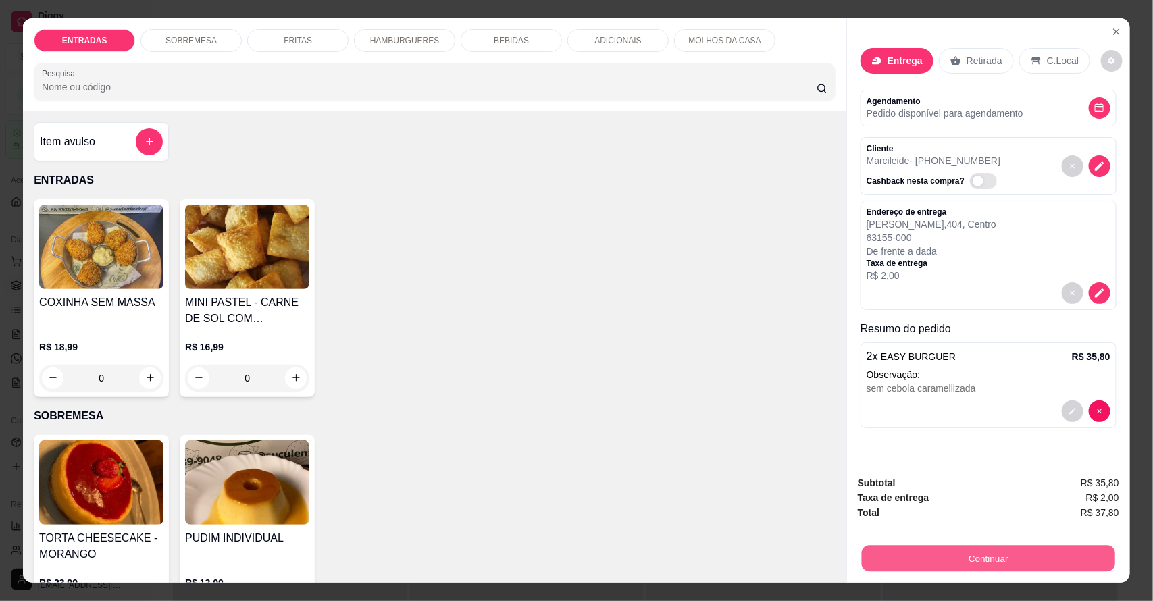
click at [1001, 555] on button "Continuar" at bounding box center [988, 559] width 253 height 26
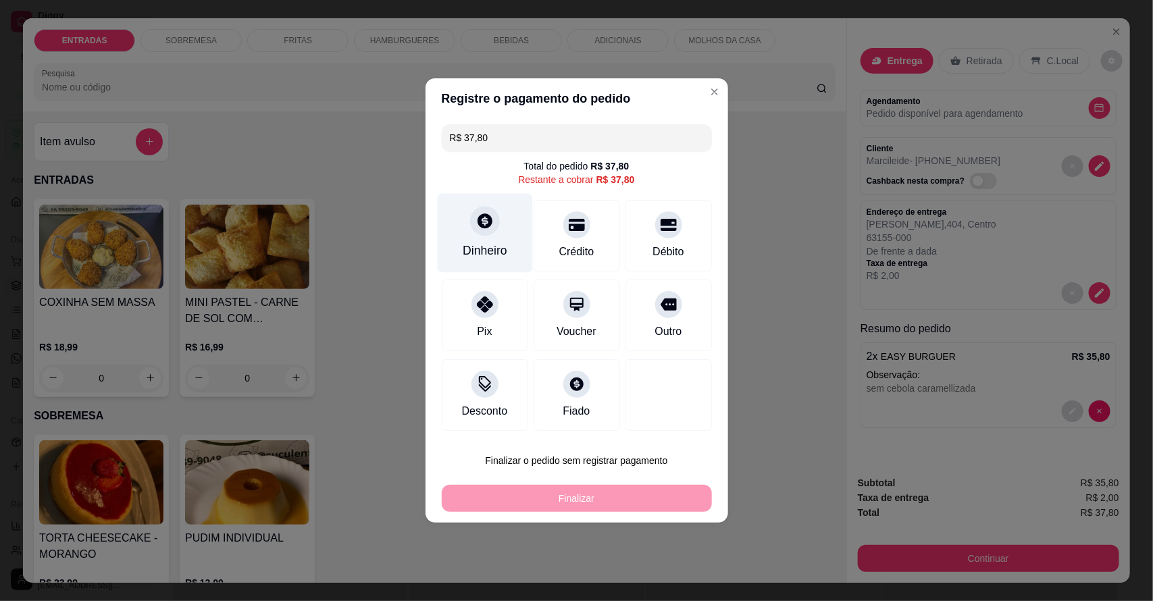
click at [476, 217] on icon at bounding box center [484, 221] width 18 height 18
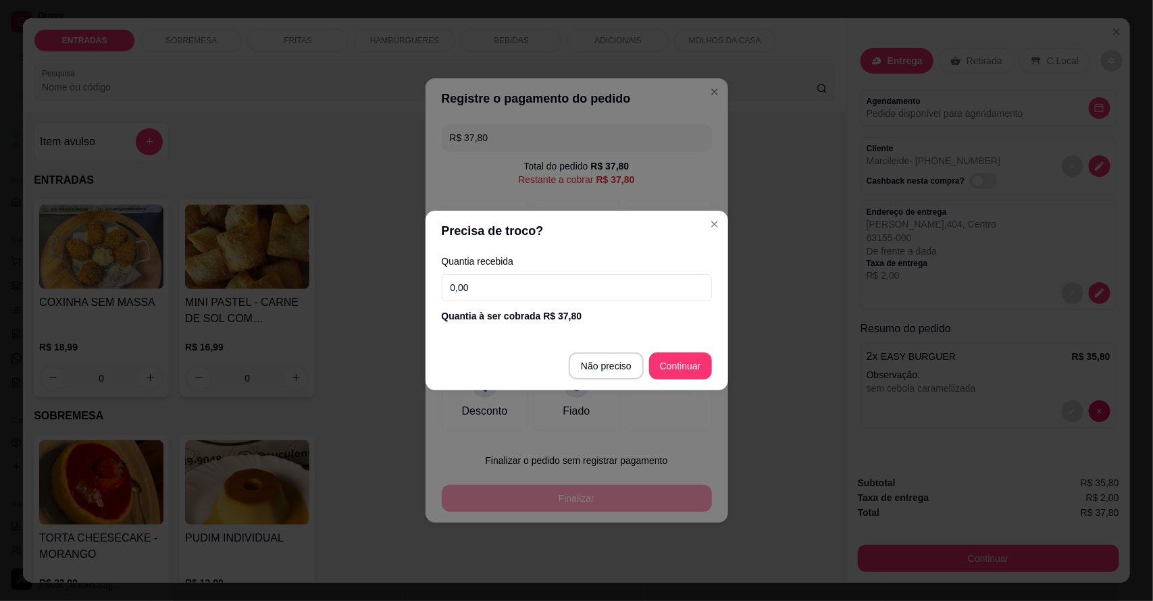
click at [562, 279] on input "0,00" at bounding box center [577, 287] width 270 height 27
type input "50,00"
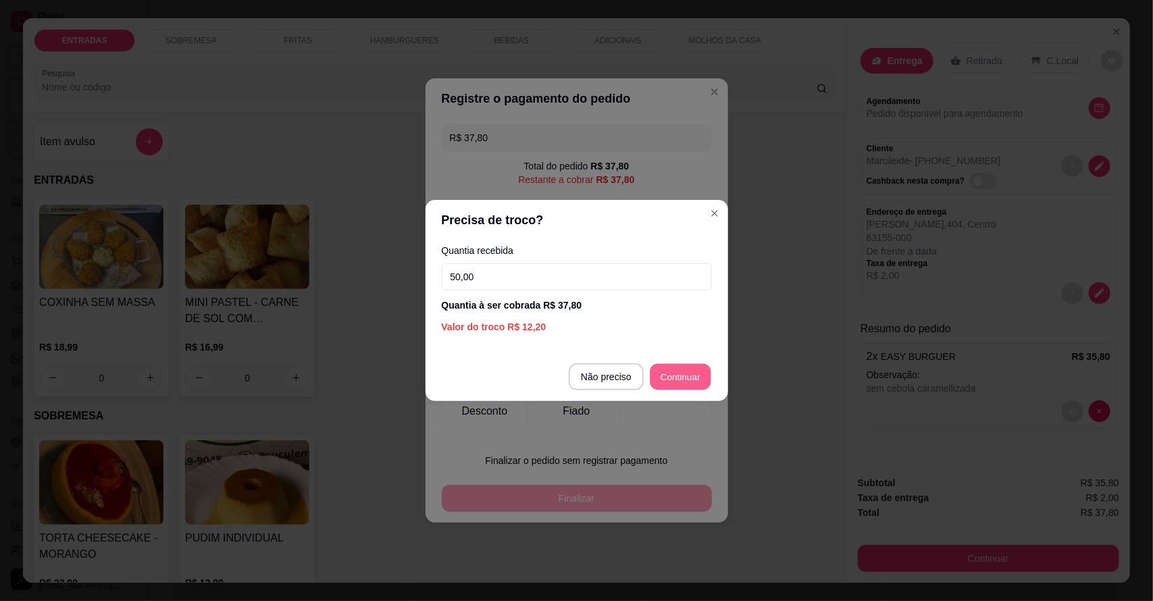
type input "R$ 0,00"
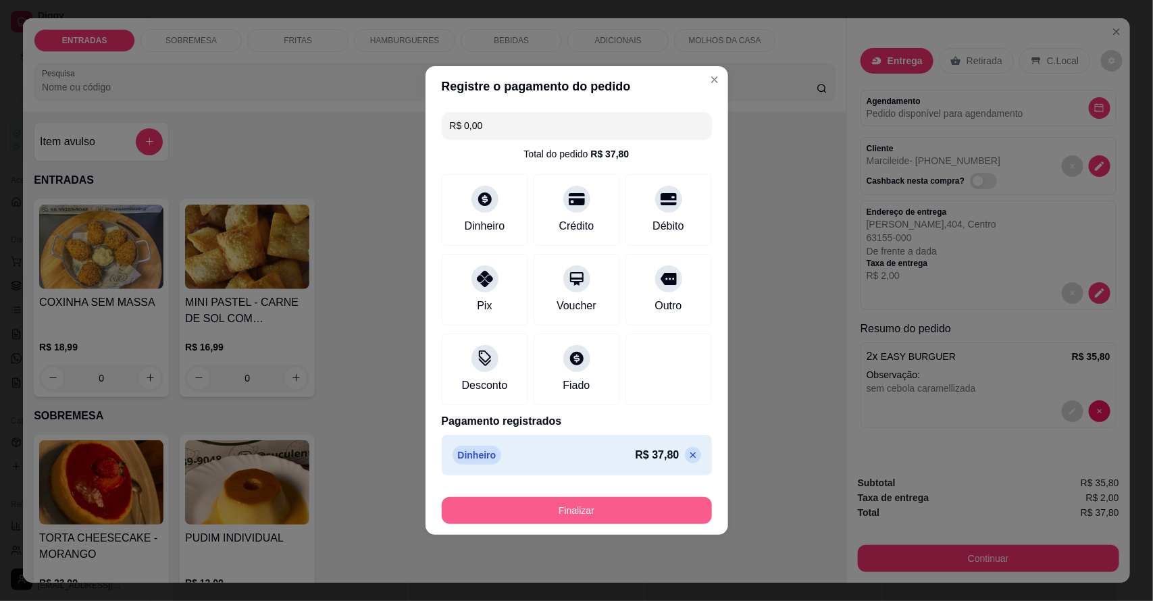
click at [601, 503] on button "Finalizar" at bounding box center [577, 510] width 270 height 27
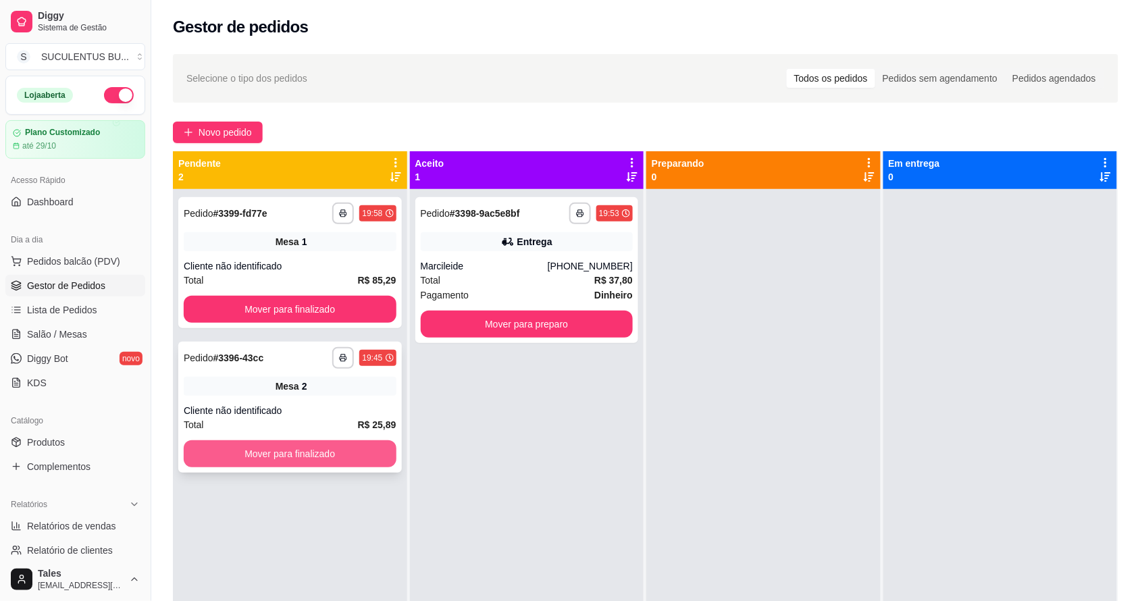
click at [264, 448] on button "Mover para finalizado" at bounding box center [290, 453] width 213 height 27
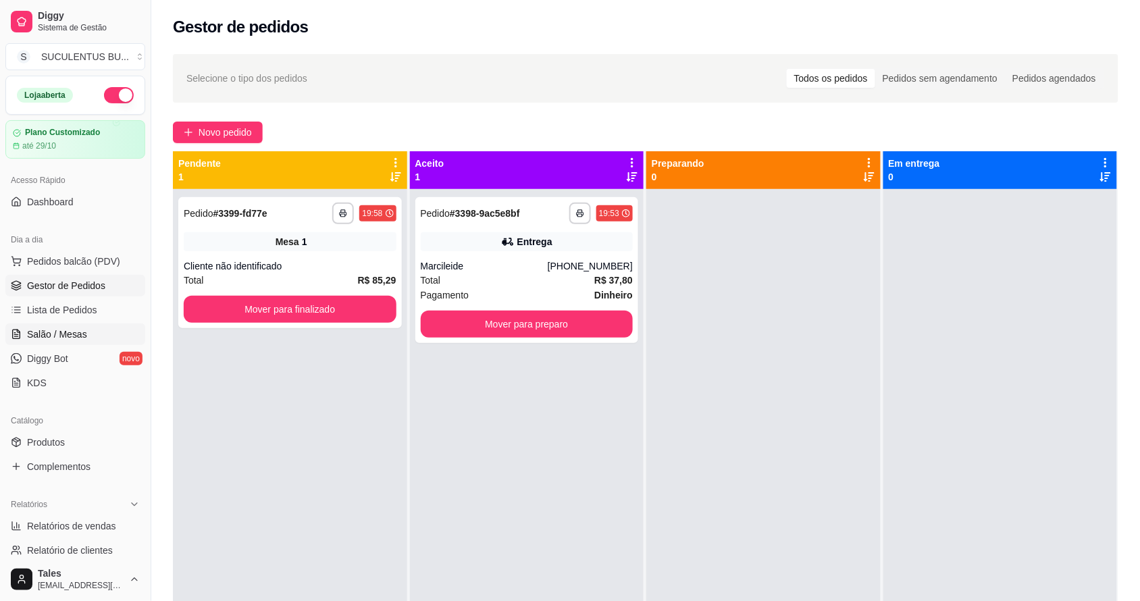
click at [27, 334] on span "Salão / Mesas" at bounding box center [57, 334] width 60 height 14
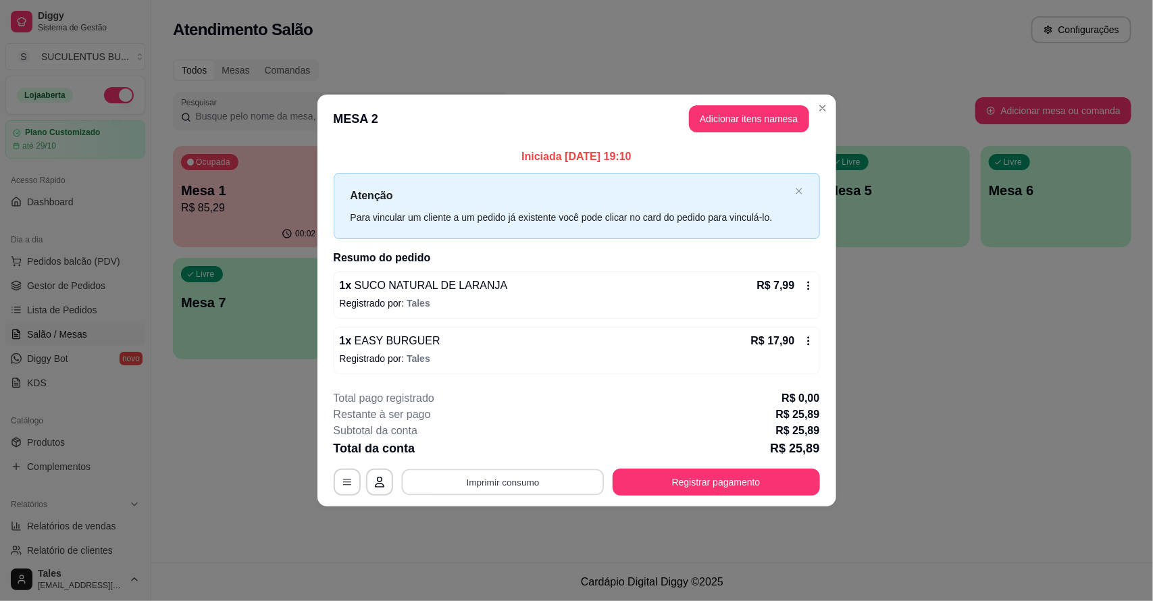
click at [571, 480] on button "Imprimir consumo" at bounding box center [502, 482] width 203 height 26
click at [540, 446] on button "IMPRESSORA CAIXA" at bounding box center [506, 451] width 111 height 22
click at [703, 484] on button "Registrar pagamento" at bounding box center [715, 482] width 207 height 27
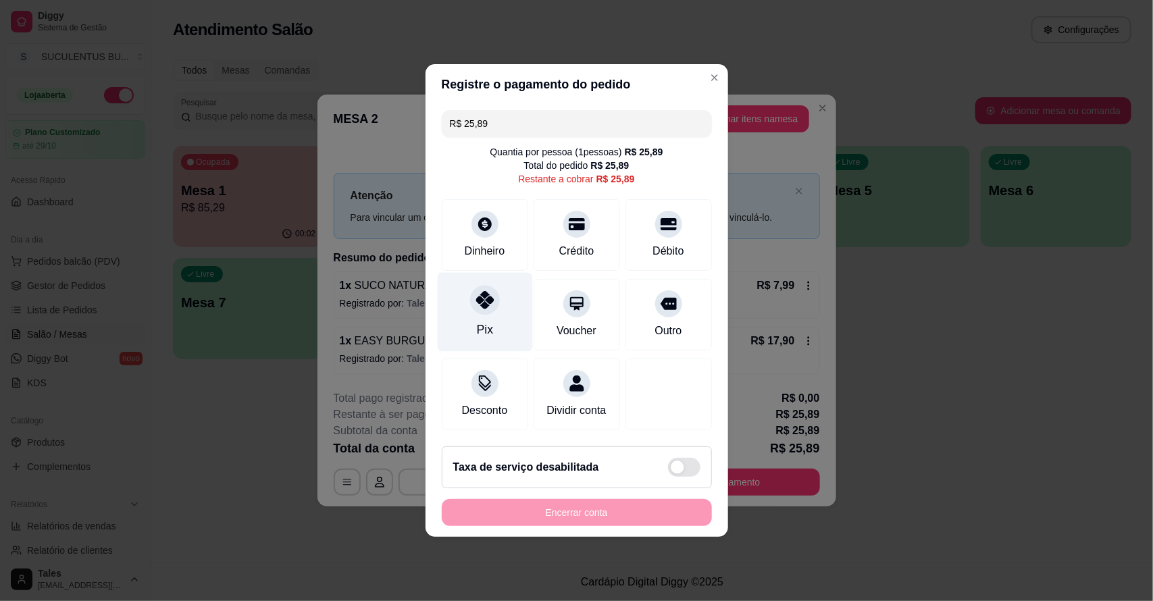
click at [475, 294] on icon at bounding box center [484, 300] width 18 height 18
type input "R$ 0,00"
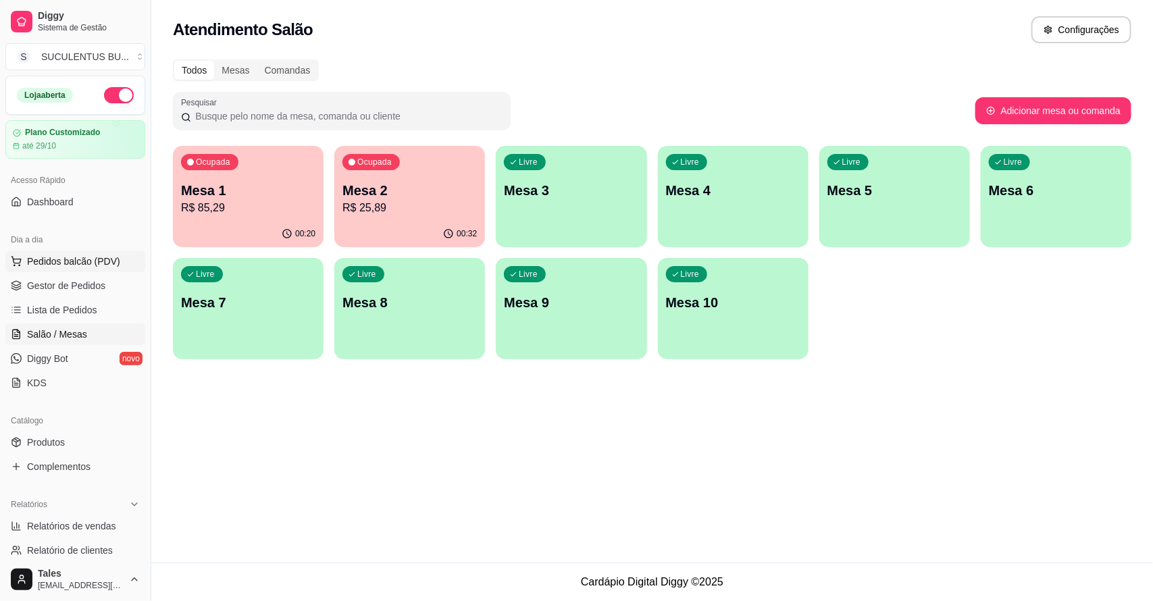
click at [86, 265] on span "Pedidos balcão (PDV)" at bounding box center [73, 262] width 93 height 14
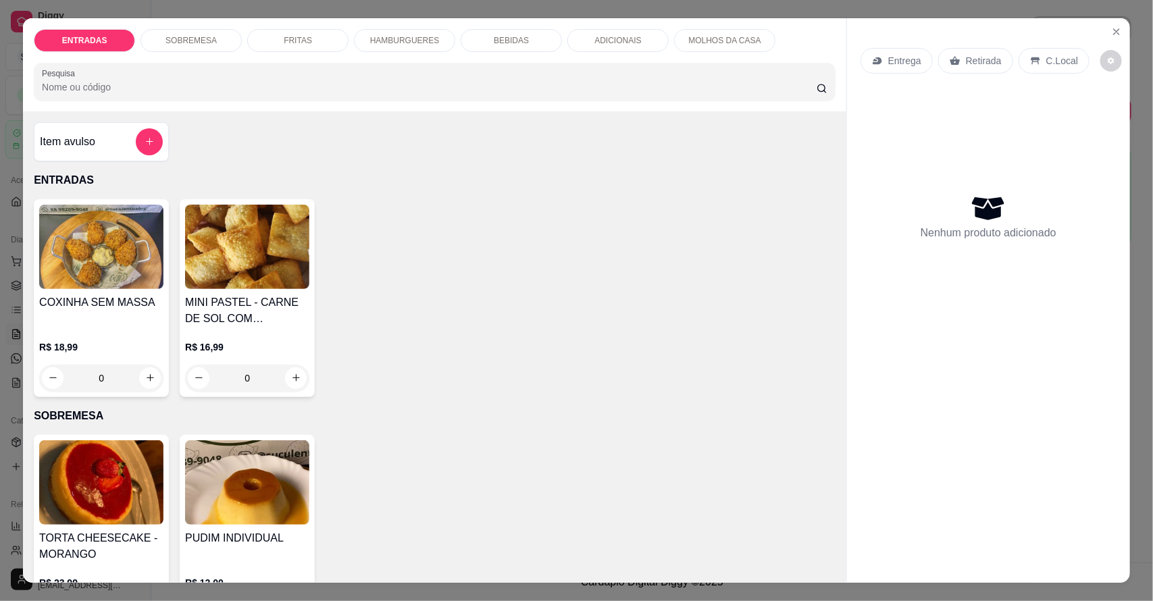
click at [370, 41] on p "HAMBURGUERES" at bounding box center [405, 40] width 70 height 11
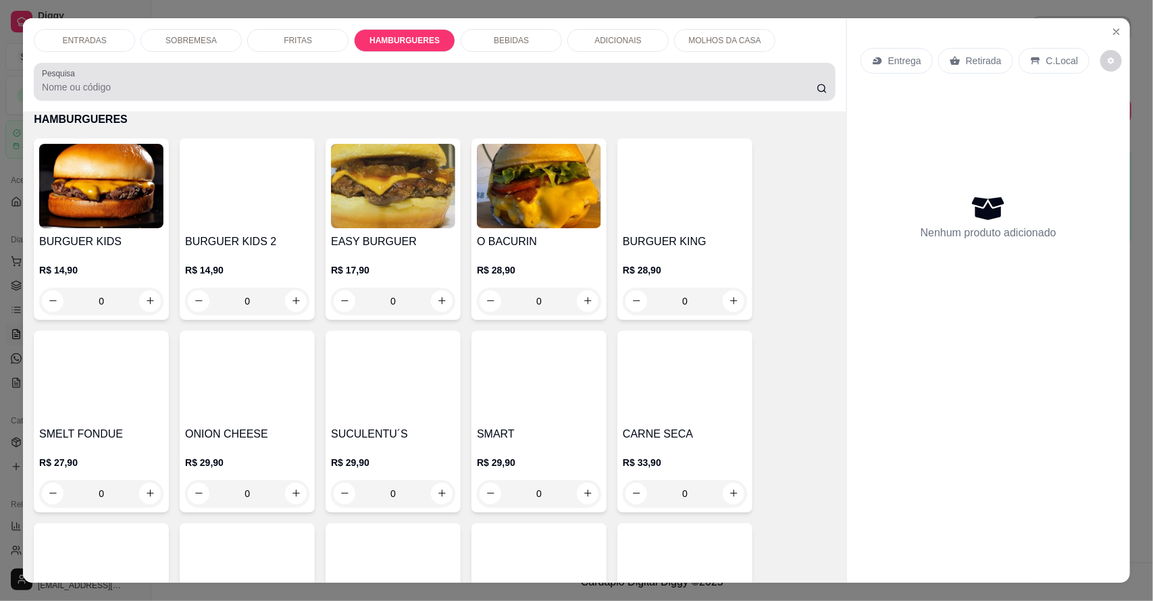
scroll to position [25, 0]
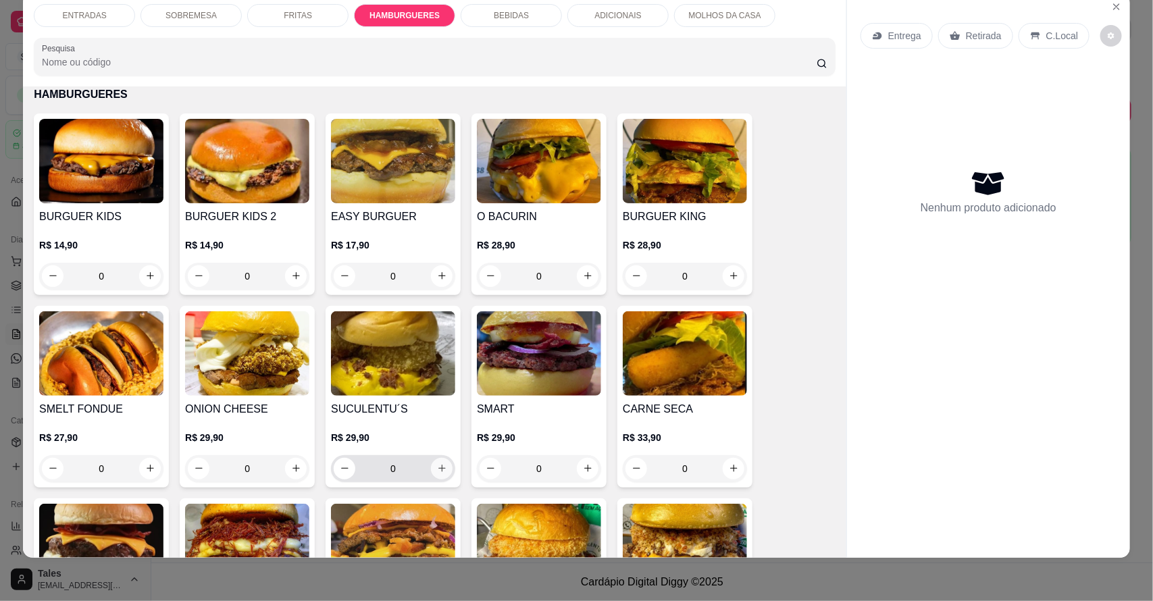
click at [437, 470] on icon "increase-product-quantity" at bounding box center [442, 468] width 10 height 10
type input "1"
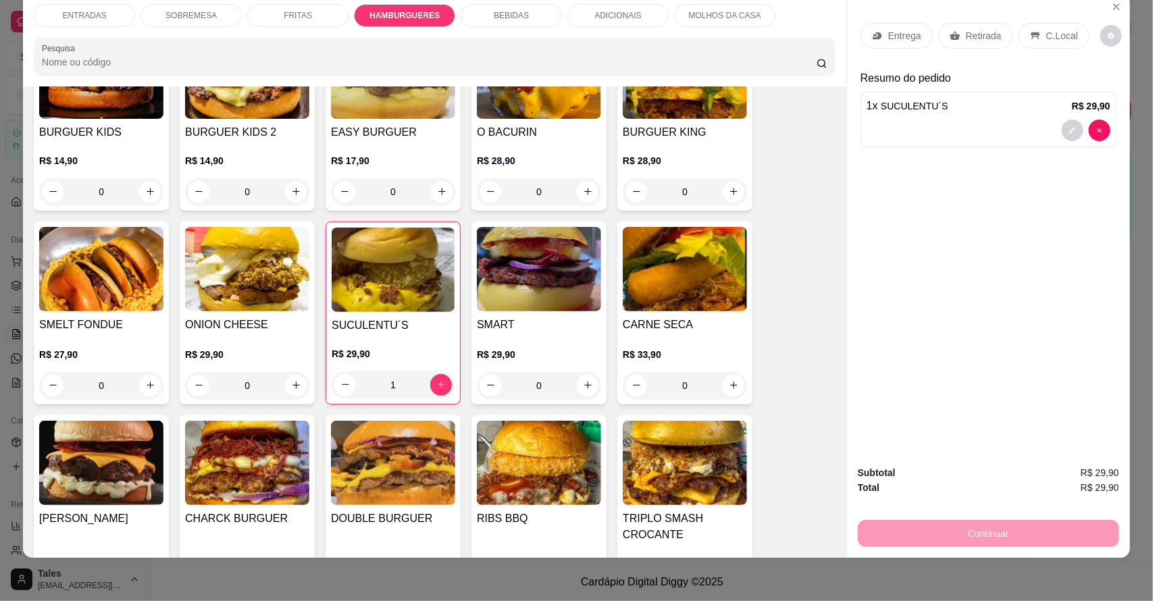
scroll to position [1145, 0]
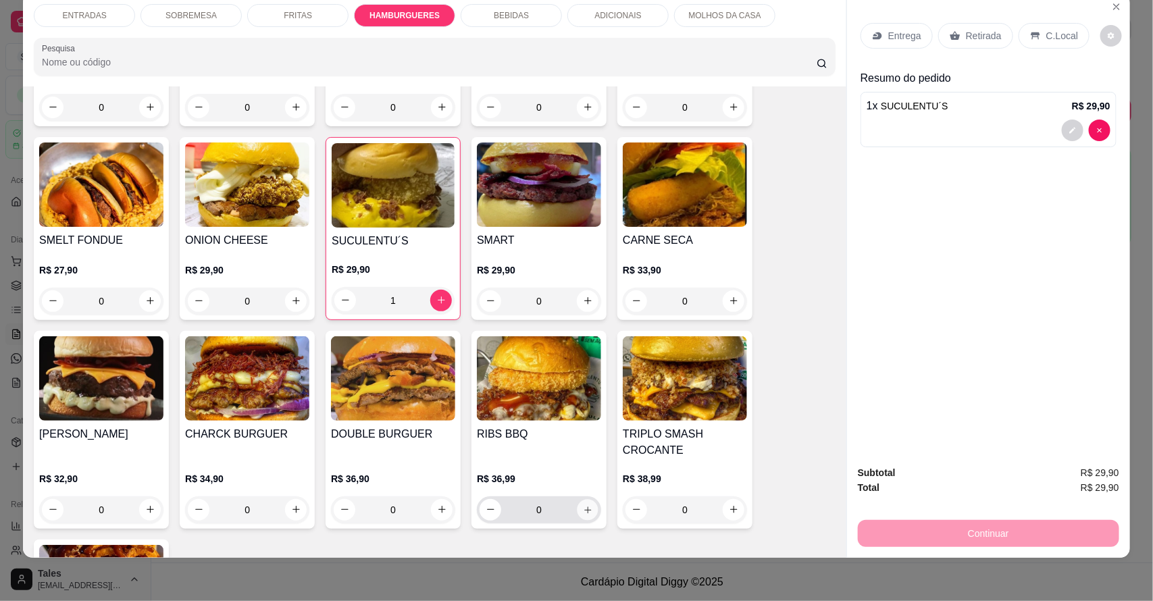
click at [583, 513] on icon "increase-product-quantity" at bounding box center [588, 509] width 10 height 10
type input "1"
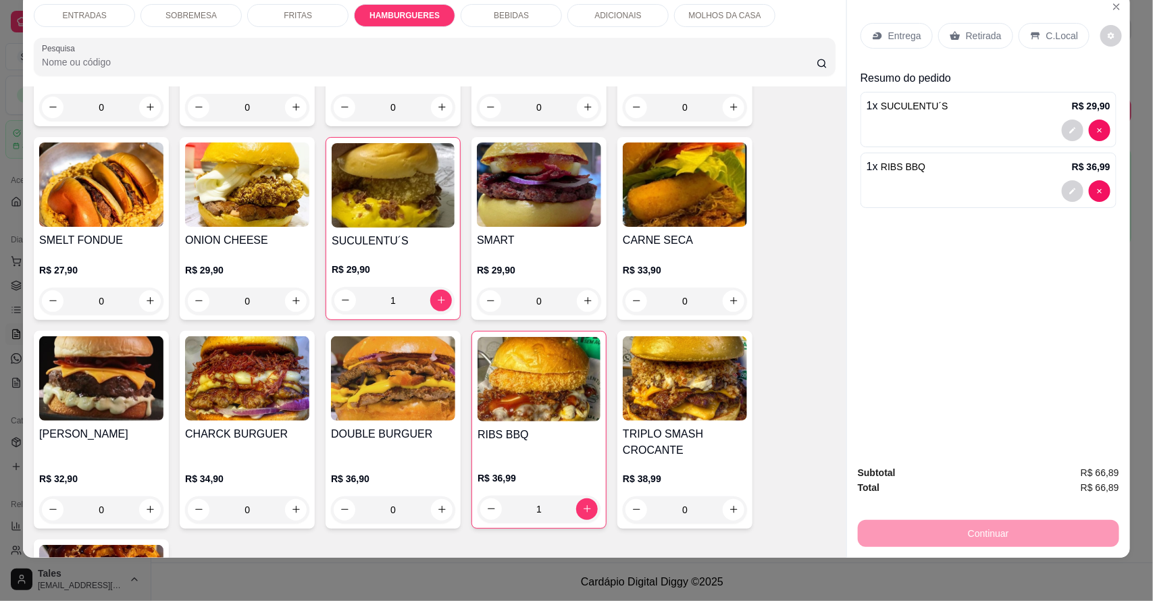
click at [518, 7] on div "BEBIDAS" at bounding box center [511, 15] width 101 height 23
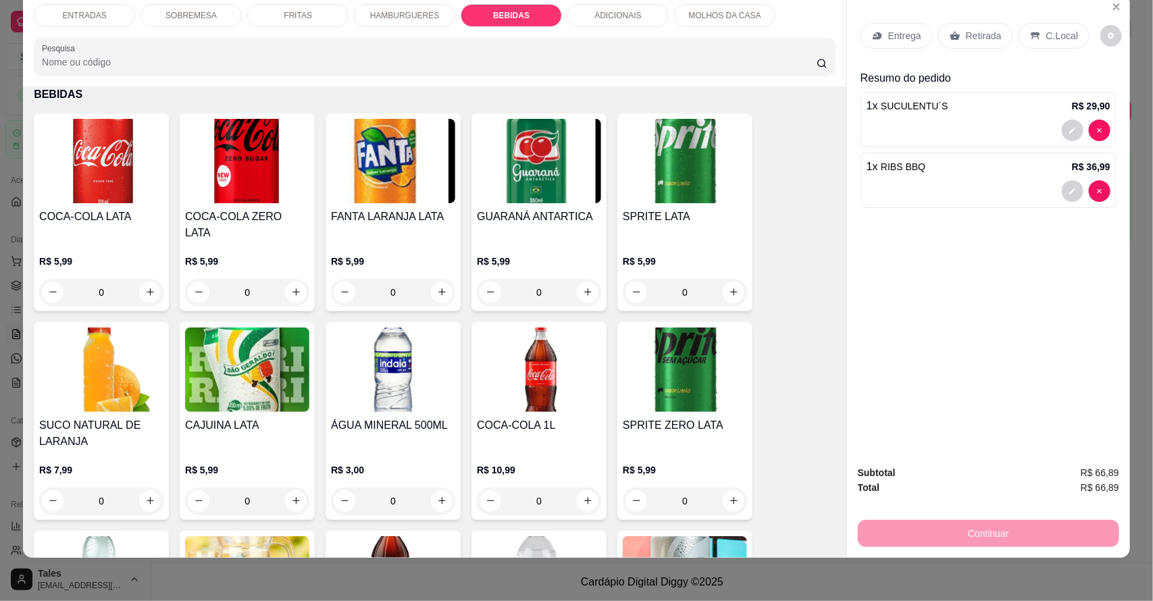
scroll to position [1960, 0]
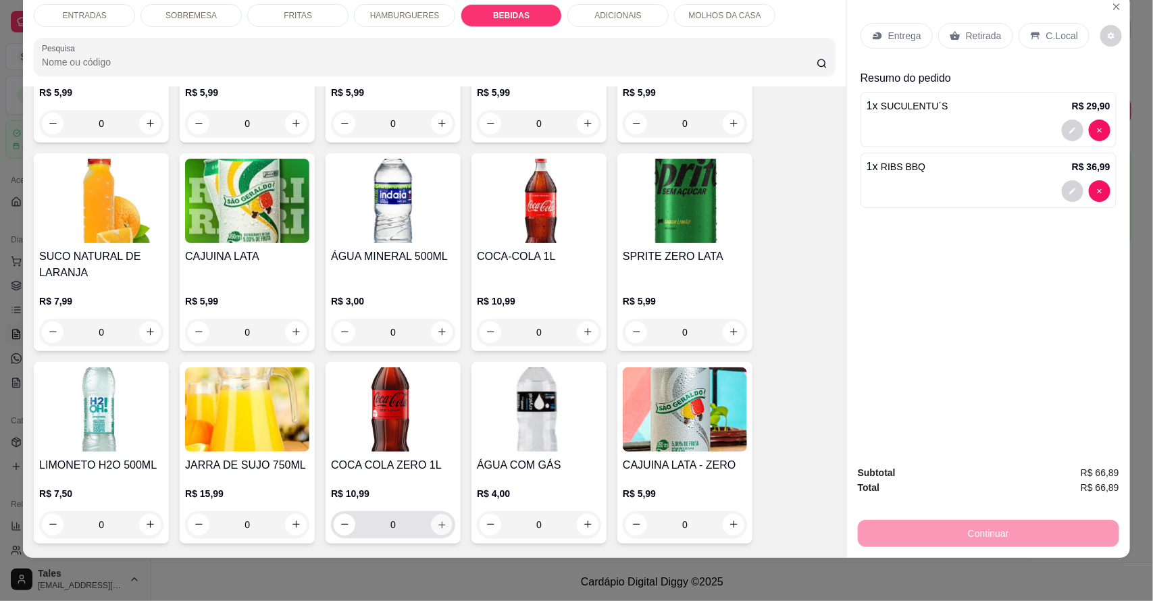
click at [438, 519] on icon "increase-product-quantity" at bounding box center [442, 524] width 10 height 10
type input "1"
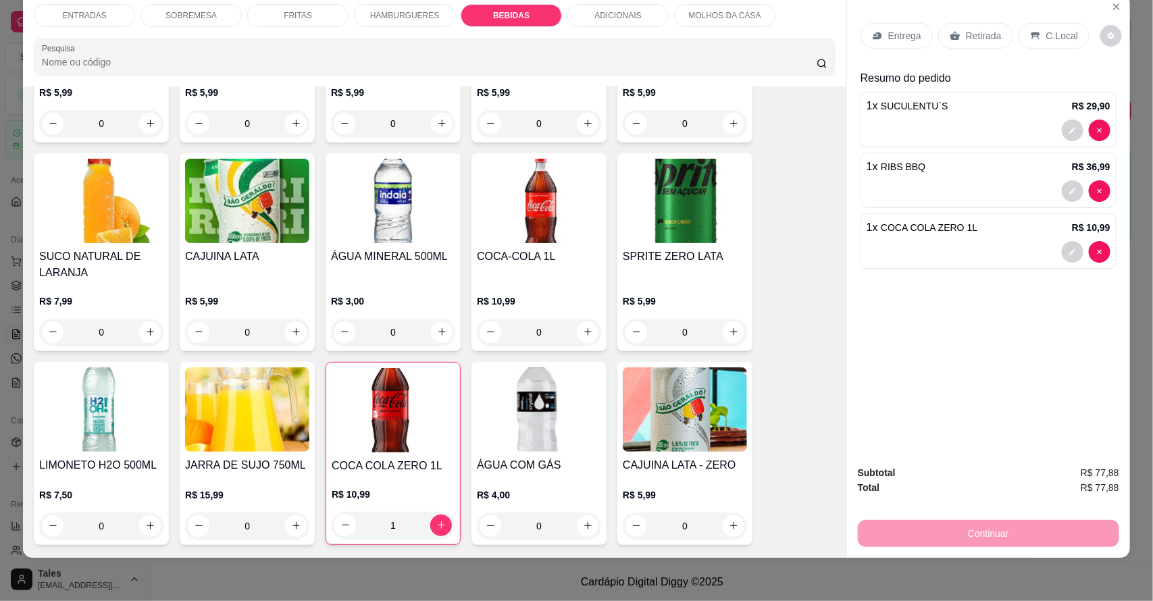
click at [290, 5] on div "FRITAS" at bounding box center [297, 15] width 101 height 23
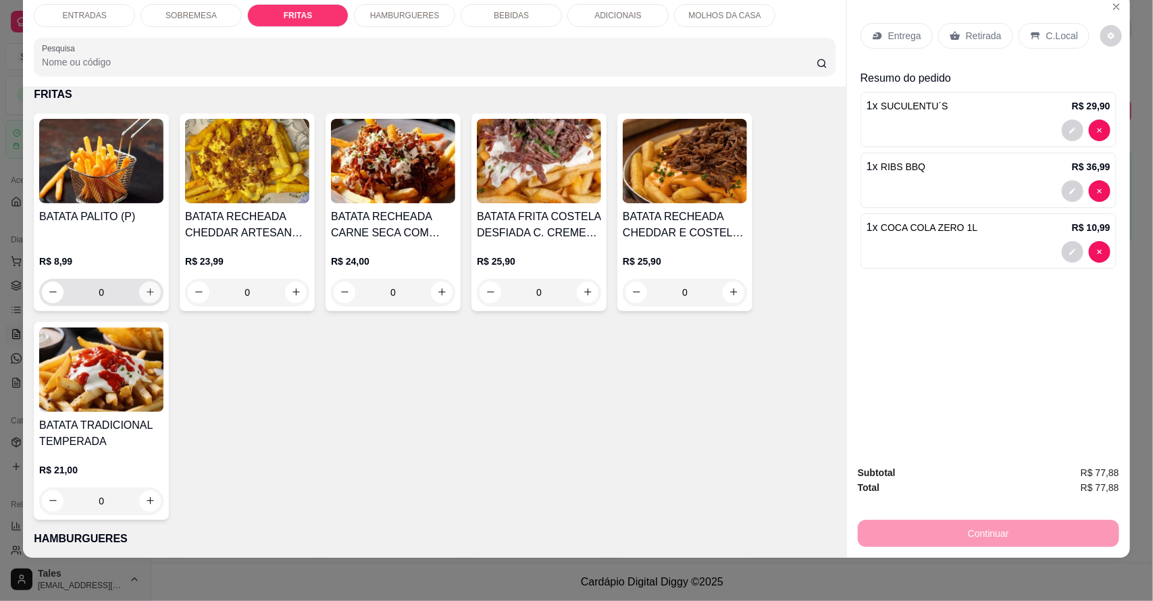
click at [147, 288] on icon "increase-product-quantity" at bounding box center [150, 292] width 10 height 10
click at [147, 288] on button "increase-product-quantity" at bounding box center [149, 291] width 21 height 21
type input "2"
click at [959, 531] on div "Continuar" at bounding box center [988, 532] width 261 height 30
click at [864, 34] on div "Entrega" at bounding box center [896, 36] width 72 height 26
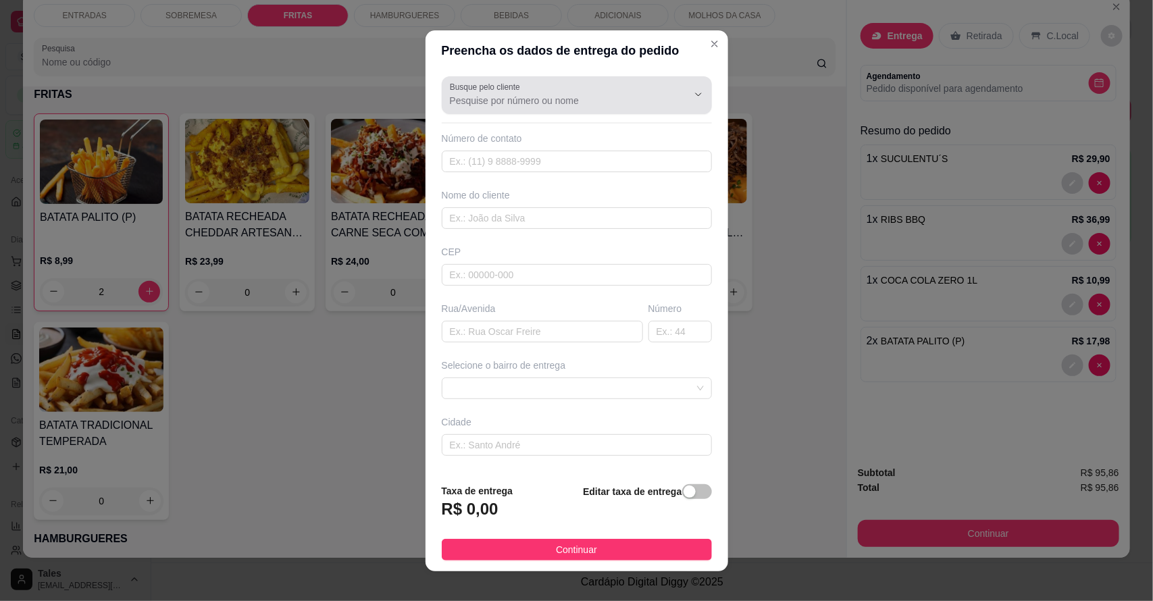
click at [602, 91] on div at bounding box center [577, 95] width 254 height 27
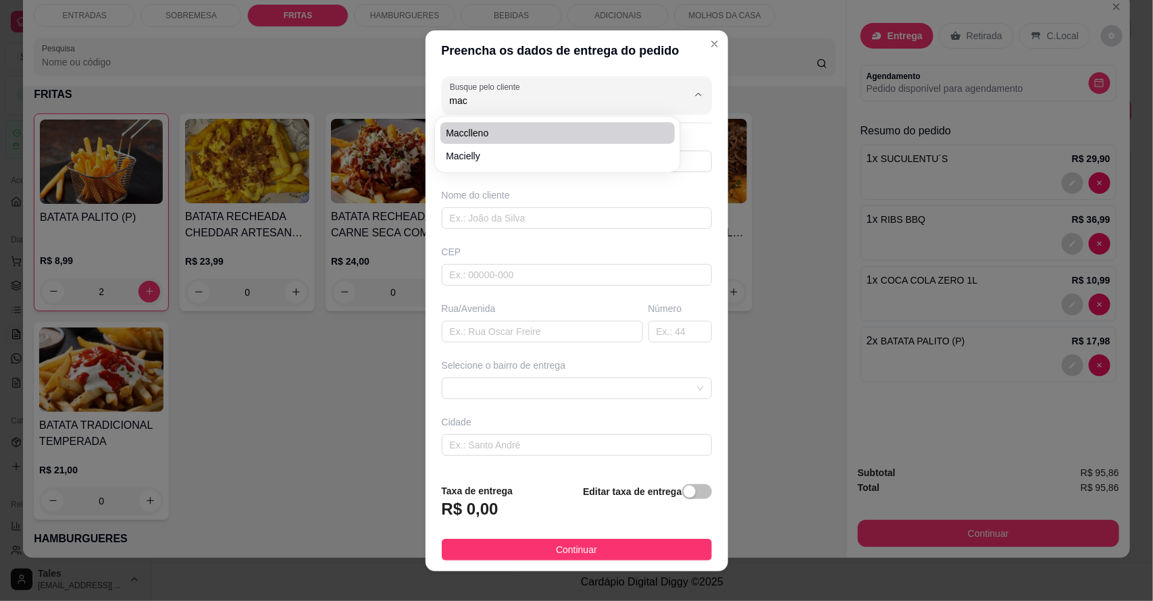
click at [560, 136] on span "Macclleno" at bounding box center [551, 133] width 210 height 14
type input "Macclleno"
type input "88992721987"
type input "Macclleno"
type input "63155000"
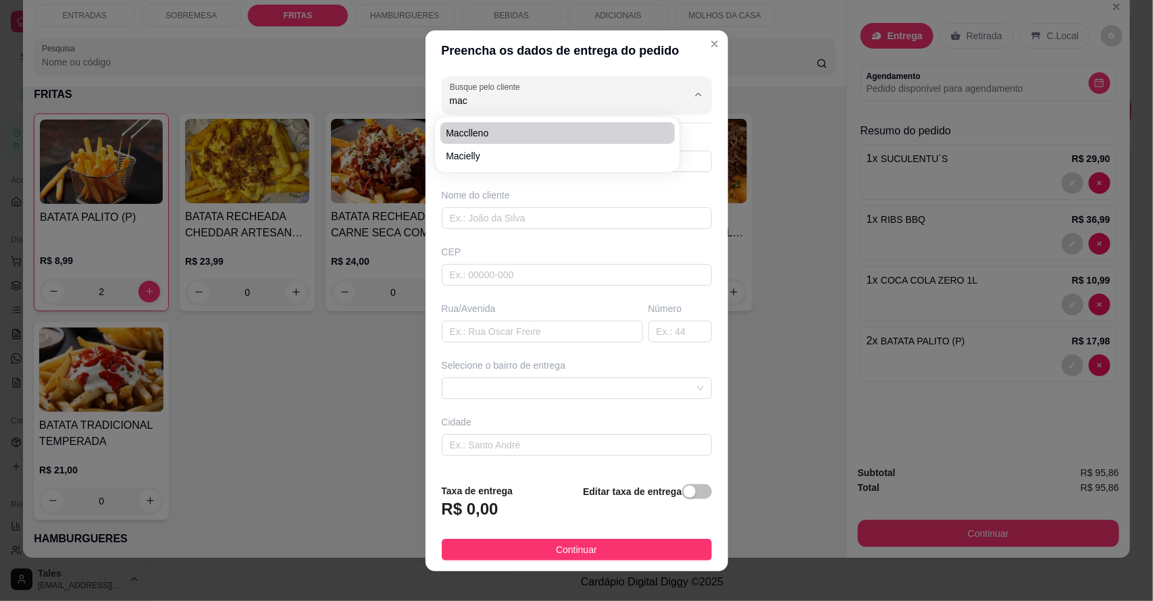
type input "Rua Santa Isabel"
type input "527"
type input "Salitre"
type input "Rua por trás do mercado do Jonas"
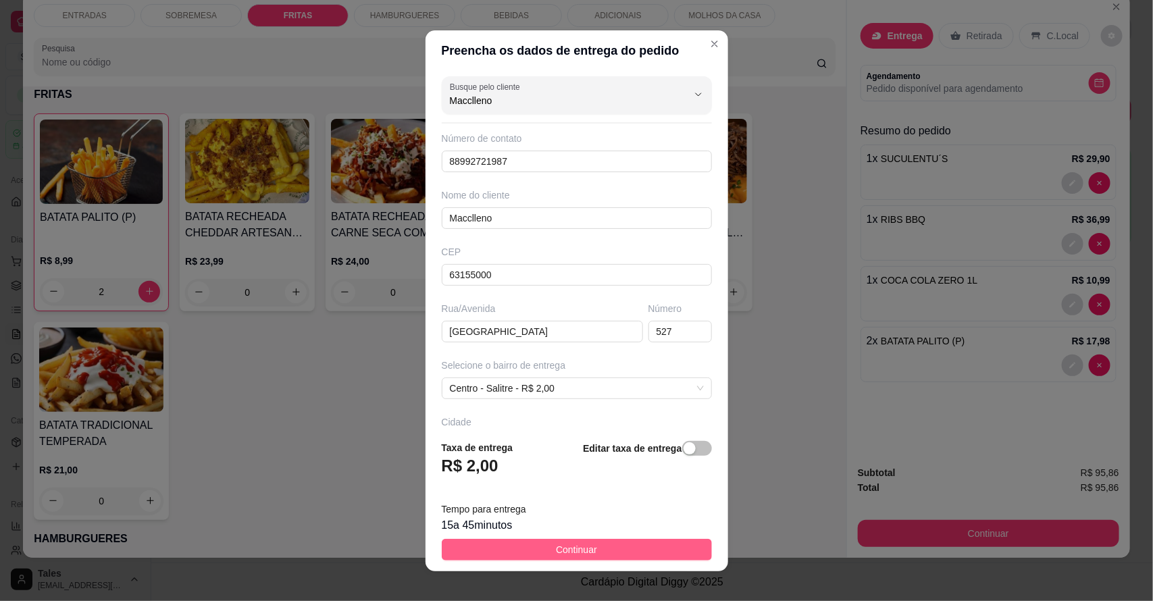
click at [559, 547] on span "Continuar" at bounding box center [576, 549] width 41 height 15
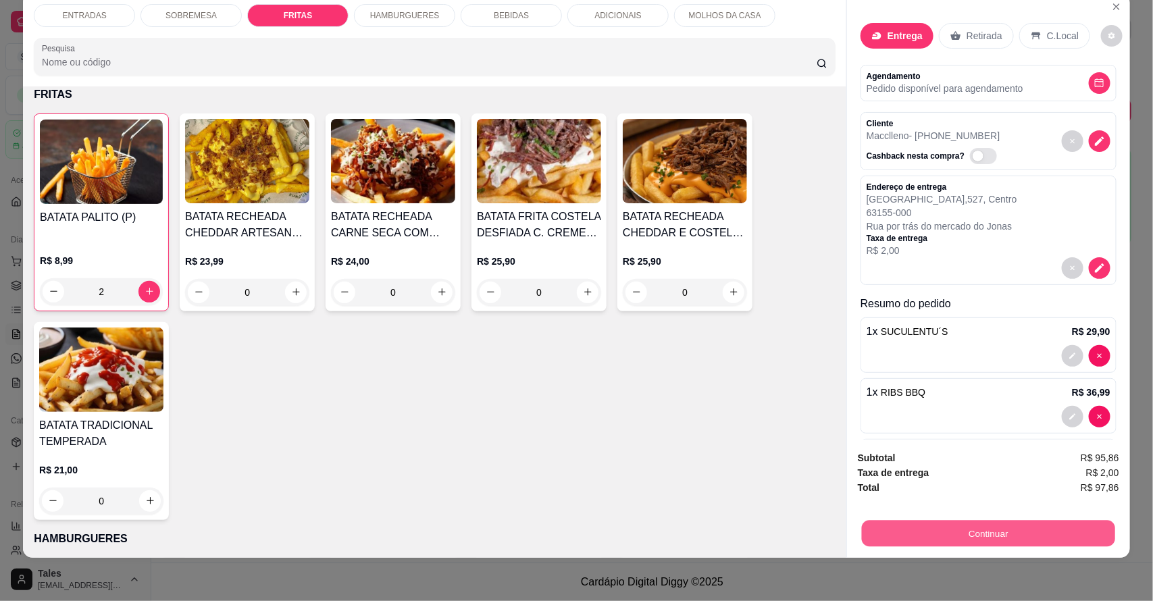
click at [1018, 531] on button "Continuar" at bounding box center [988, 534] width 253 height 26
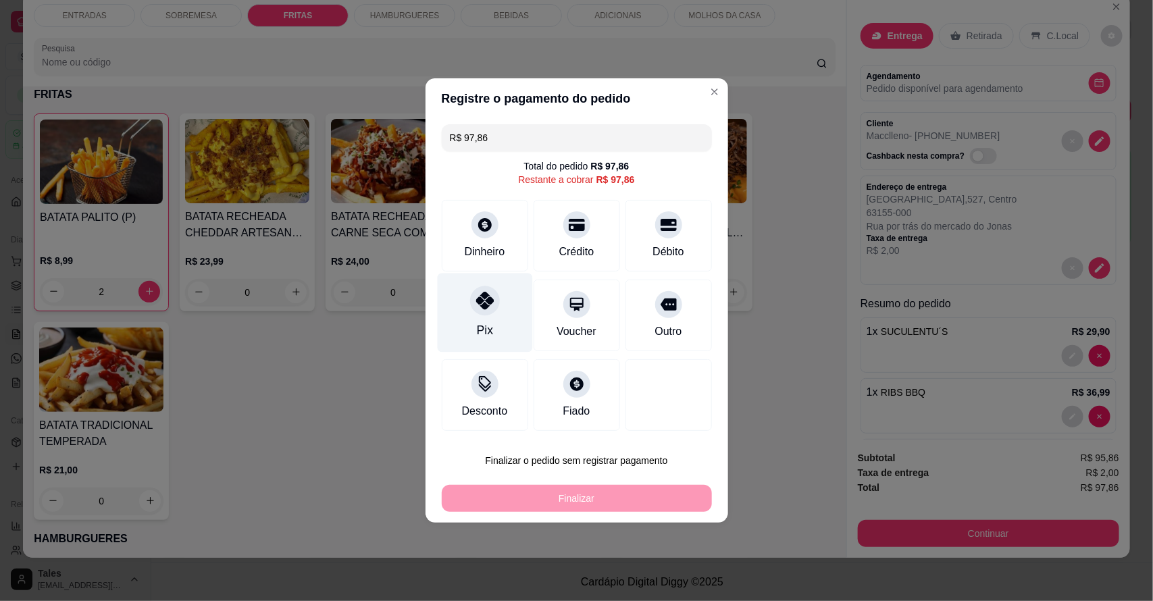
click at [497, 311] on div "Pix" at bounding box center [484, 312] width 95 height 79
type input "R$ 0,00"
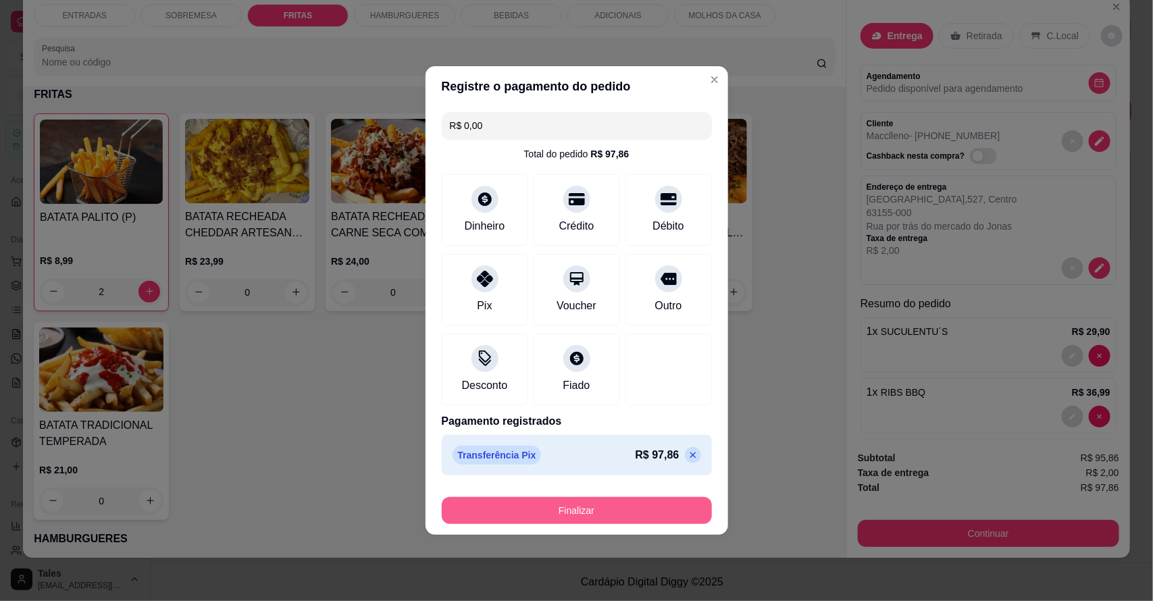
click at [569, 513] on button "Finalizar" at bounding box center [577, 510] width 270 height 27
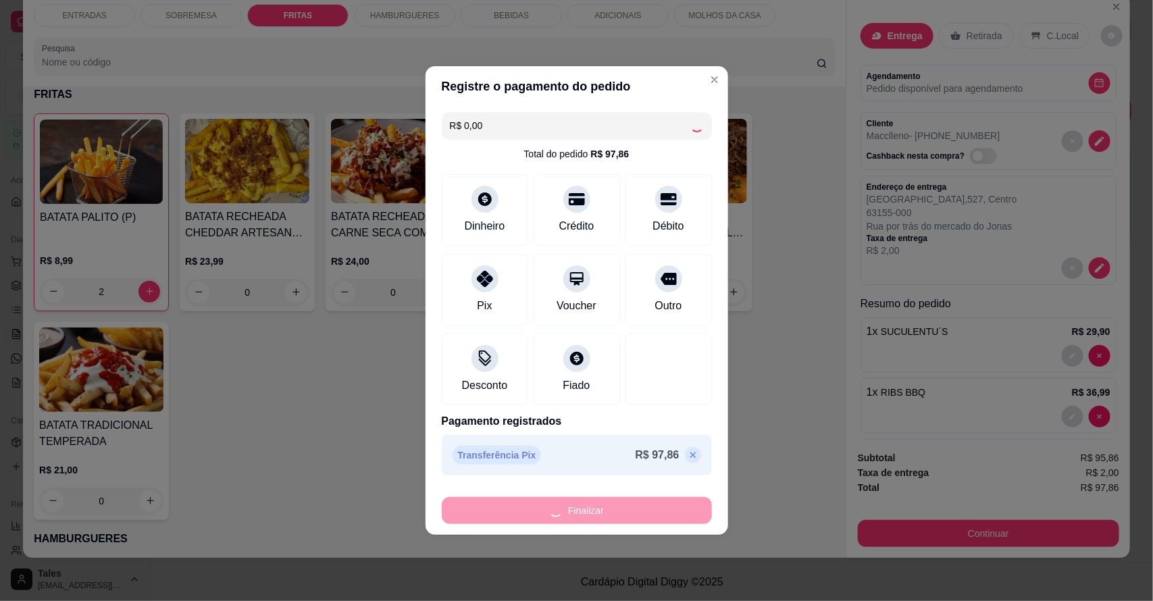
type input "0"
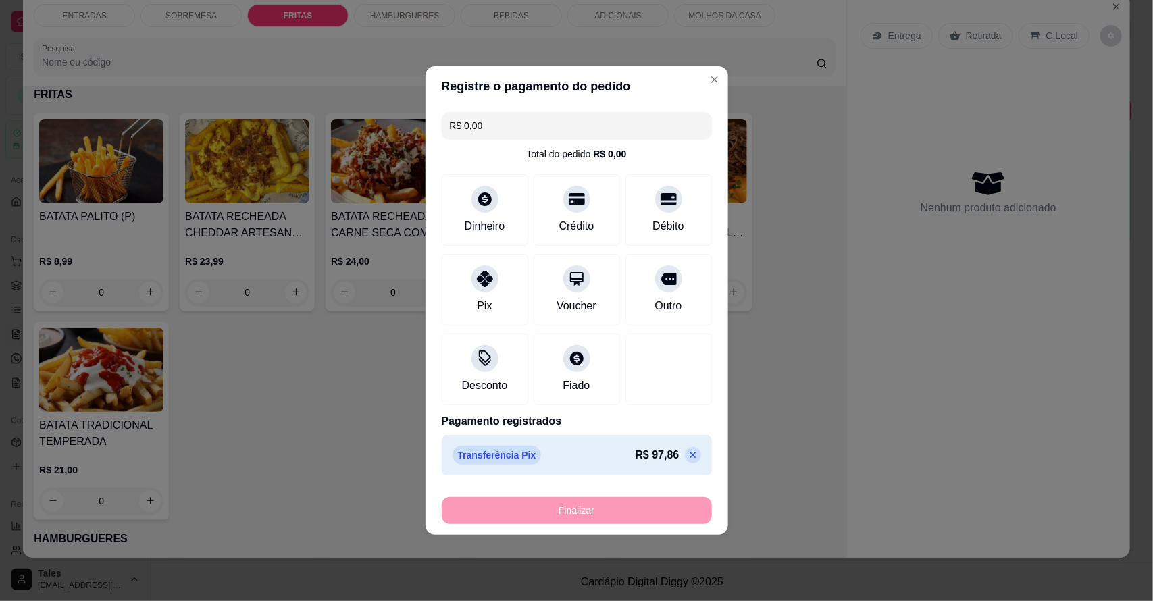
type input "-R$ 97,86"
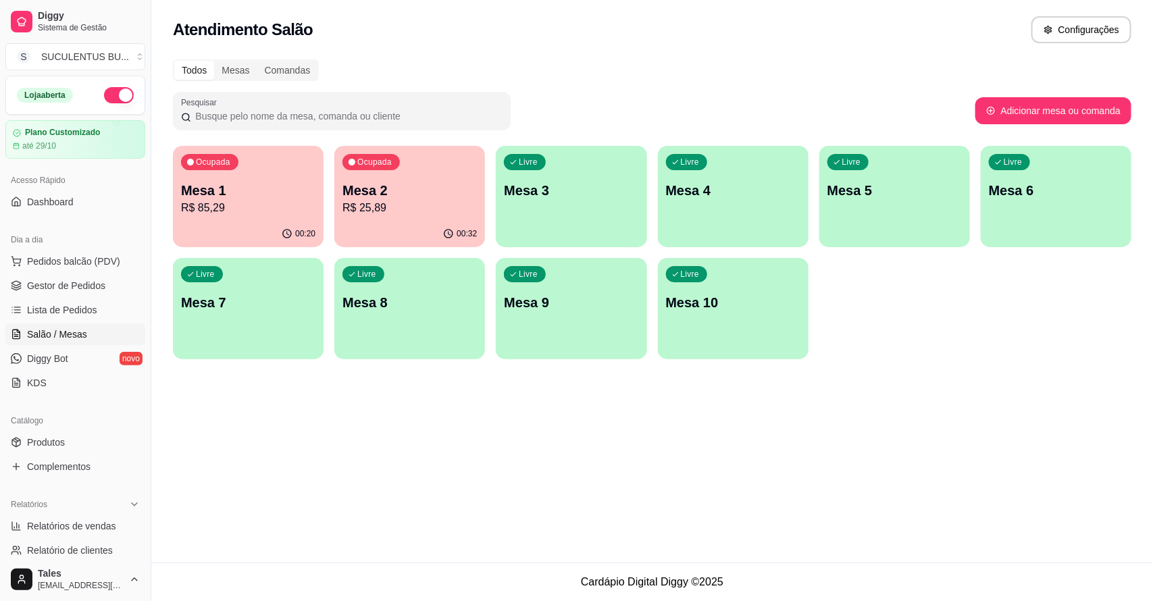
click at [420, 211] on p "R$ 25,89" at bounding box center [409, 208] width 134 height 16
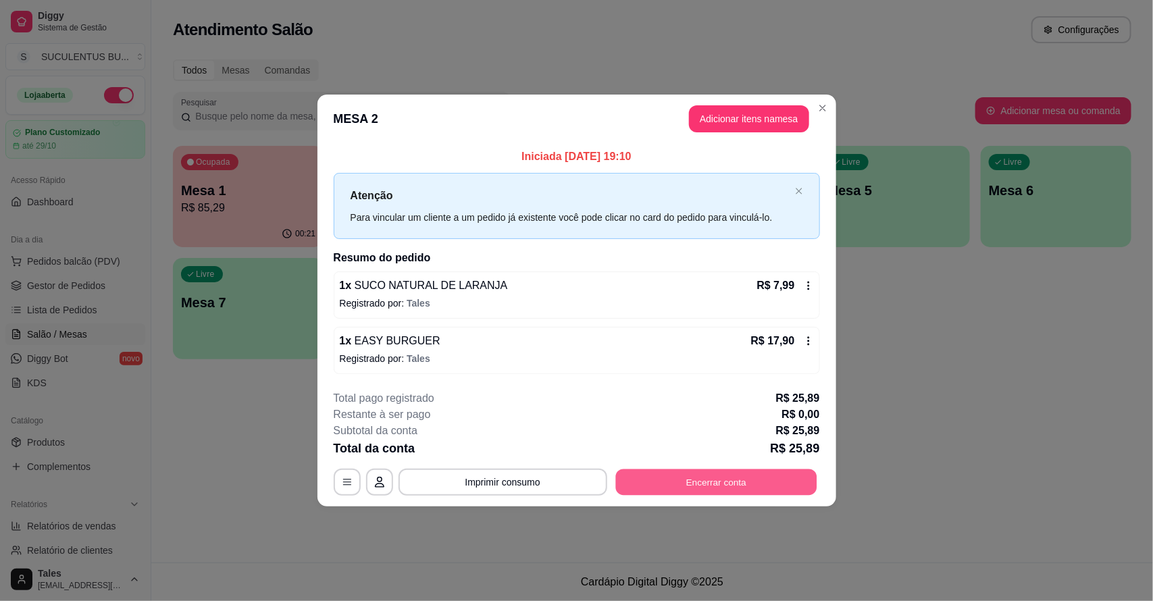
click at [696, 483] on button "Encerrar conta" at bounding box center [715, 482] width 201 height 26
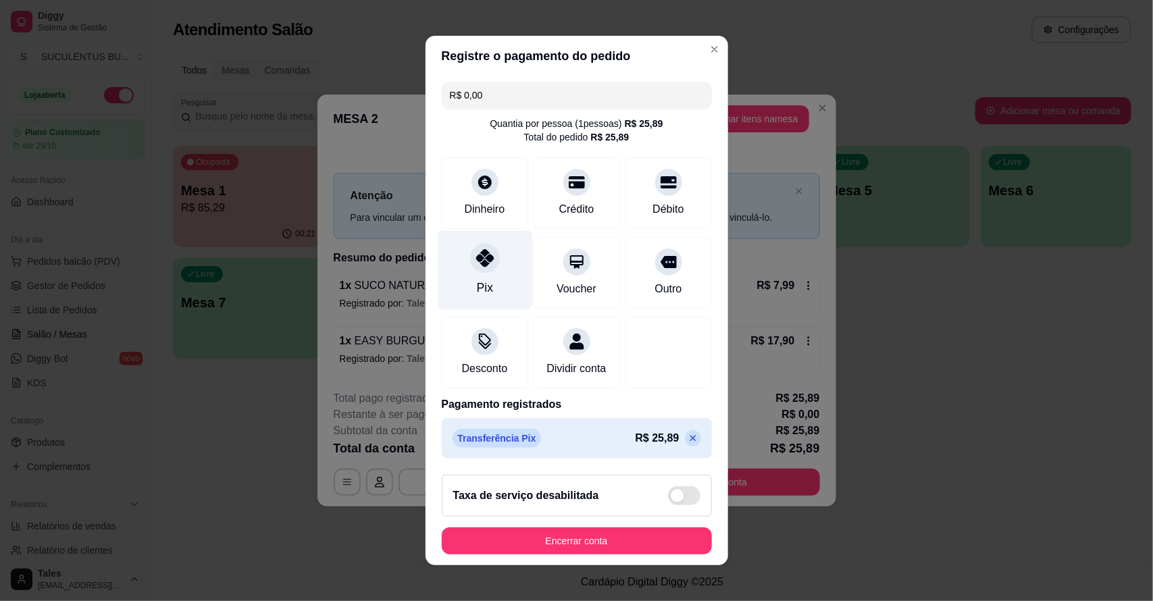
click at [470, 259] on div at bounding box center [485, 258] width 30 height 30
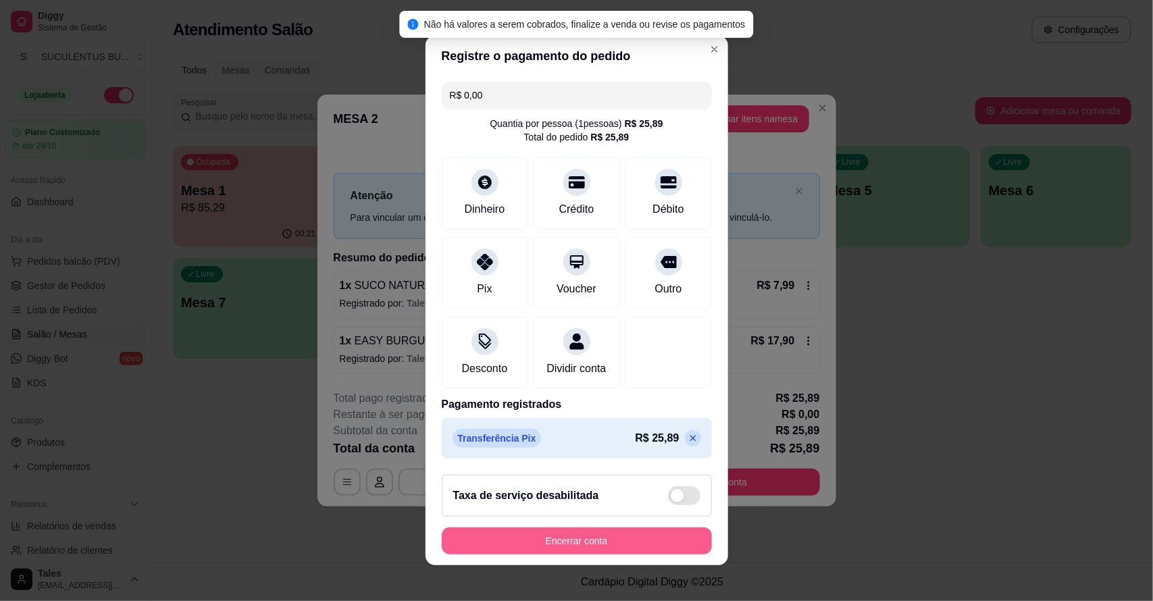
click at [548, 540] on button "Encerrar conta" at bounding box center [577, 540] width 270 height 27
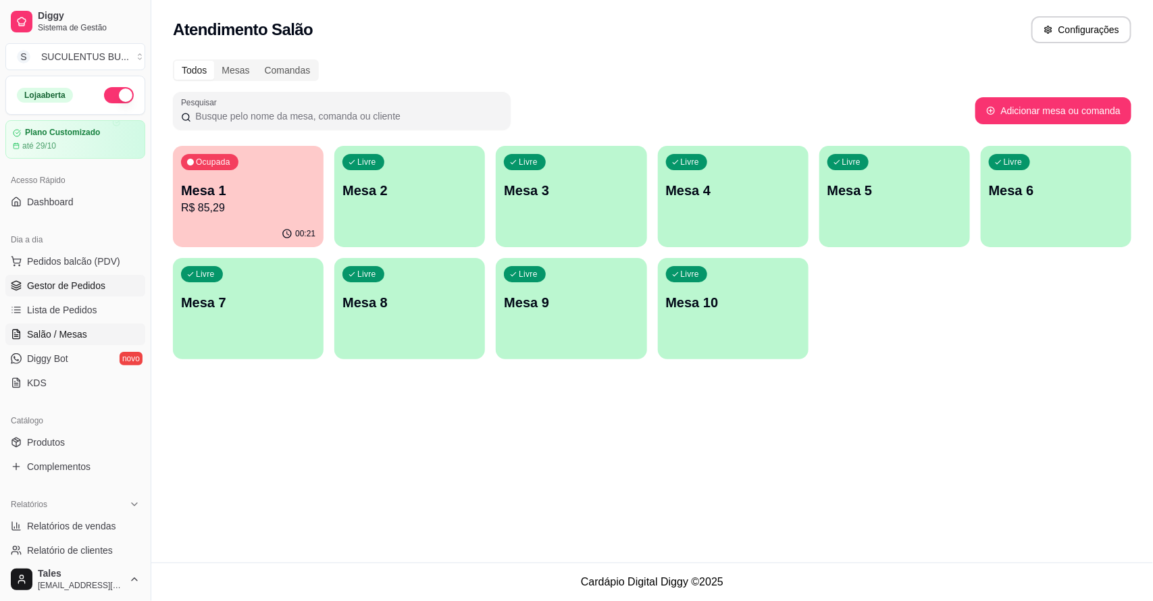
click at [95, 279] on span "Gestor de Pedidos" at bounding box center [66, 286] width 78 height 14
click at [86, 279] on span "Gestor de Pedidos" at bounding box center [66, 286] width 78 height 14
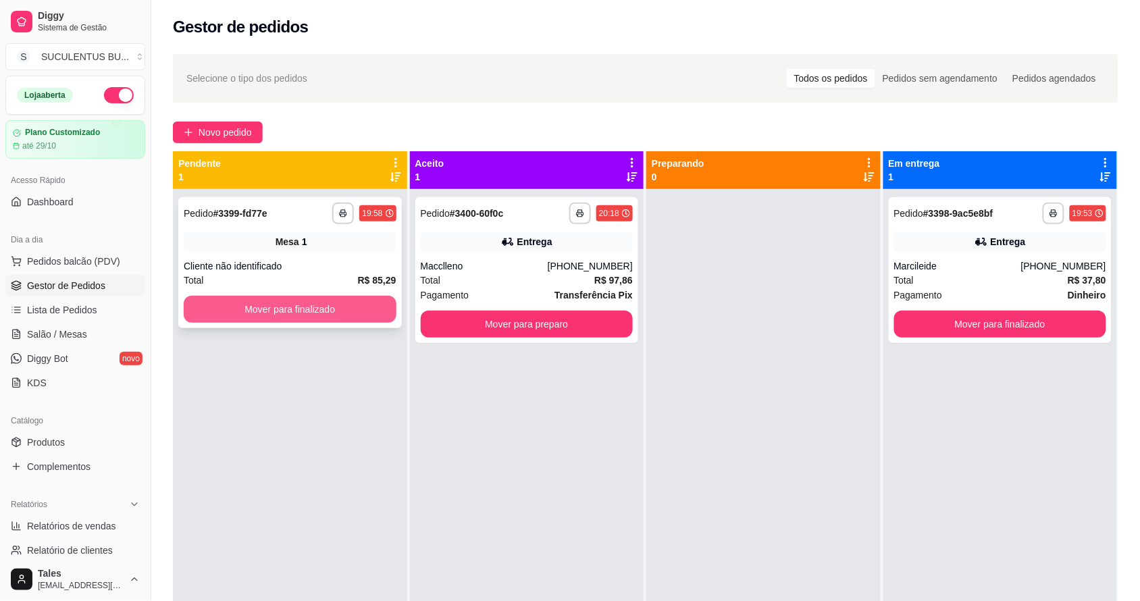
click at [277, 312] on button "Mover para finalizado" at bounding box center [290, 309] width 213 height 27
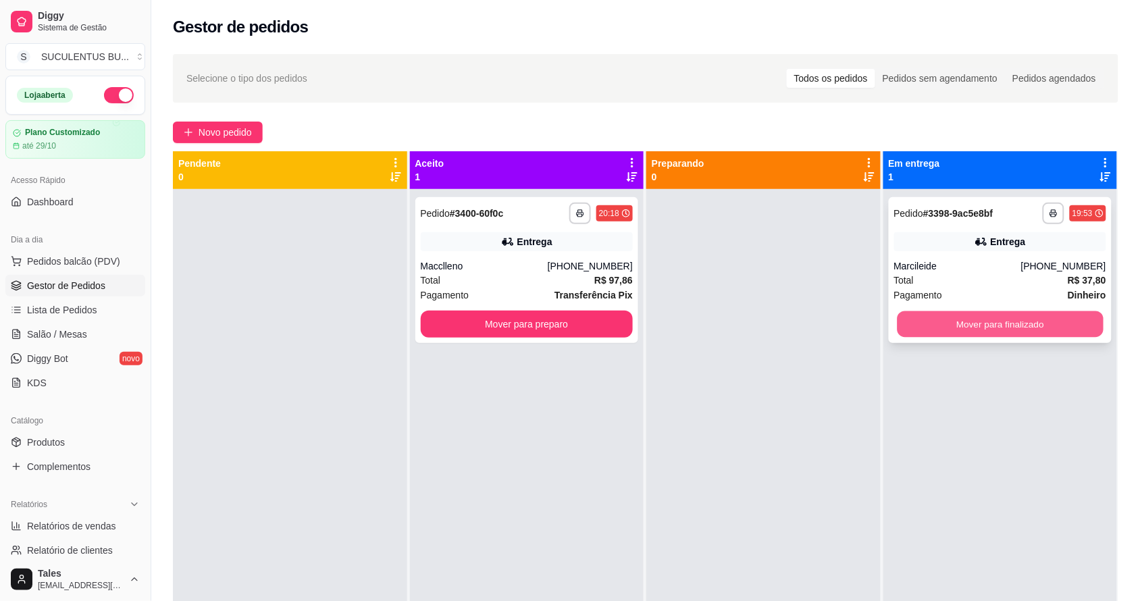
click at [940, 316] on button "Mover para finalizado" at bounding box center [1000, 324] width 206 height 26
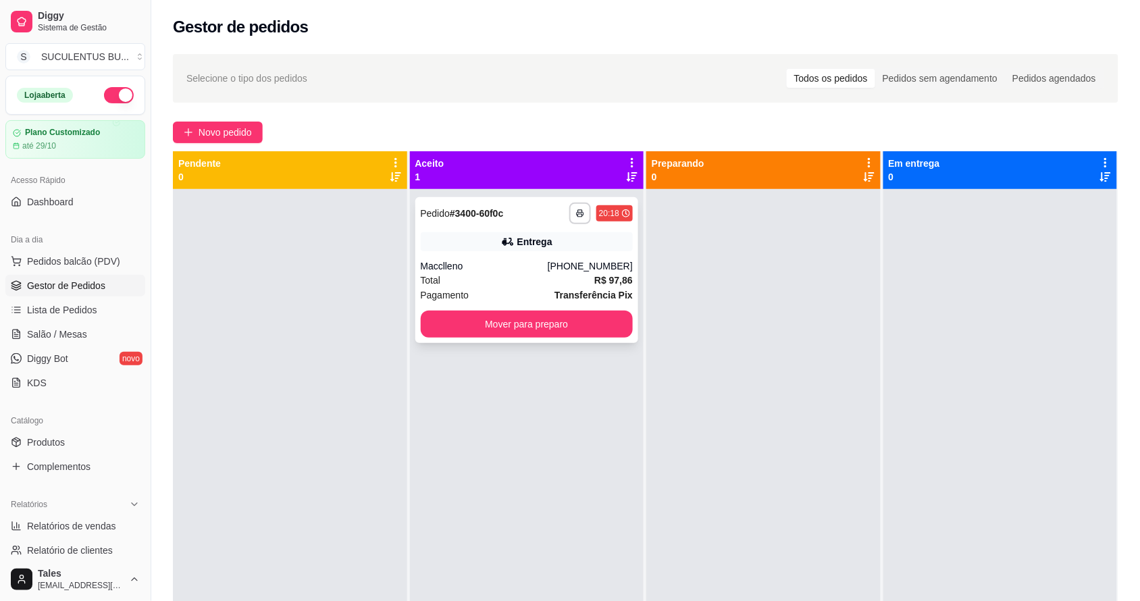
click at [548, 248] on div "Entrega" at bounding box center [527, 241] width 213 height 19
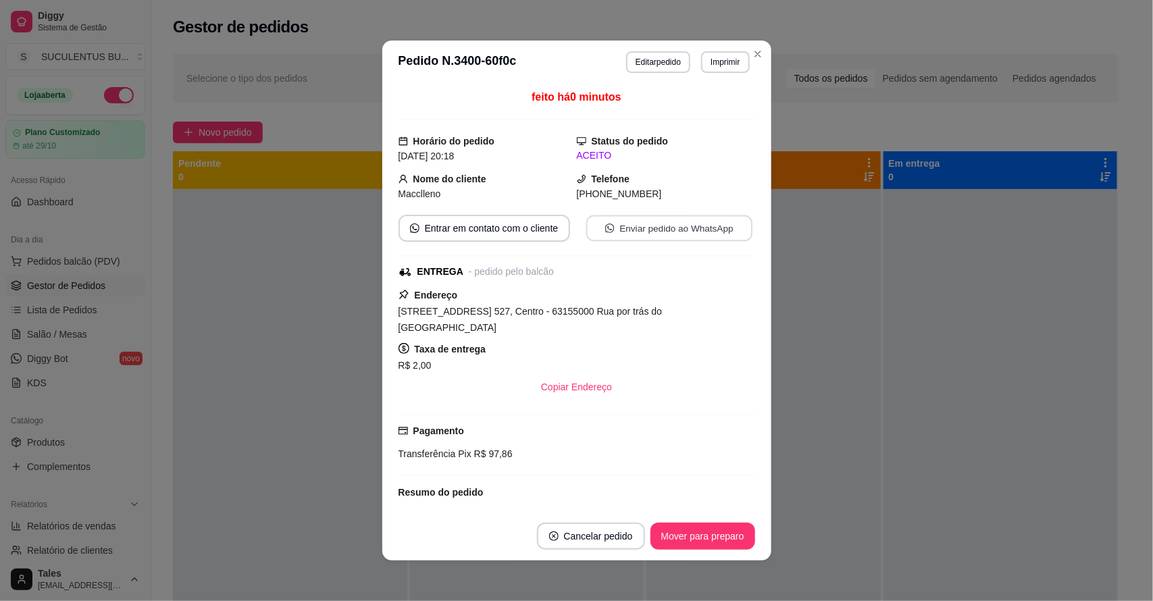
click at [642, 234] on button "Enviar pedido ao WhatsApp" at bounding box center [668, 228] width 166 height 26
click at [671, 226] on button "Enviar pedido ao WhatsApp" at bounding box center [668, 228] width 166 height 26
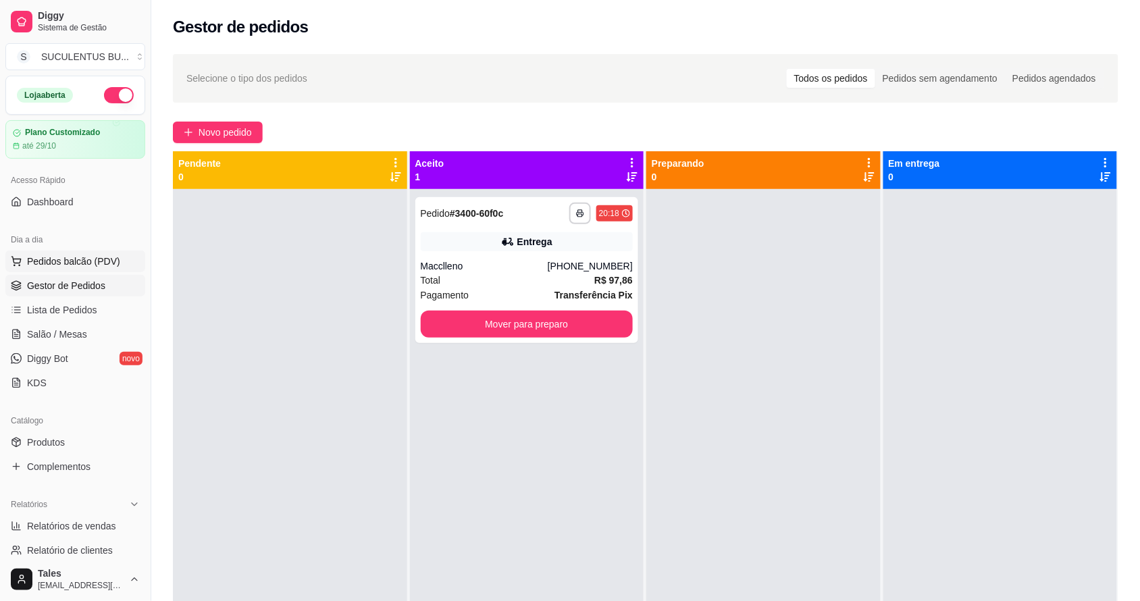
click at [101, 255] on span "Pedidos balcão (PDV)" at bounding box center [73, 262] width 93 height 14
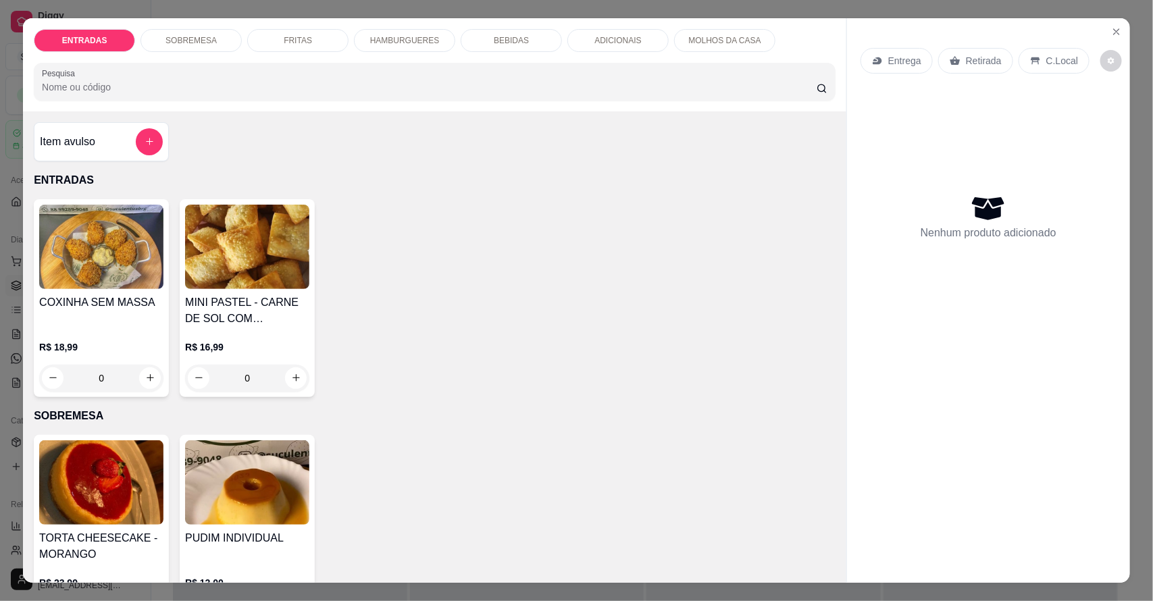
click at [417, 45] on p "HAMBURGUERES" at bounding box center [405, 40] width 70 height 11
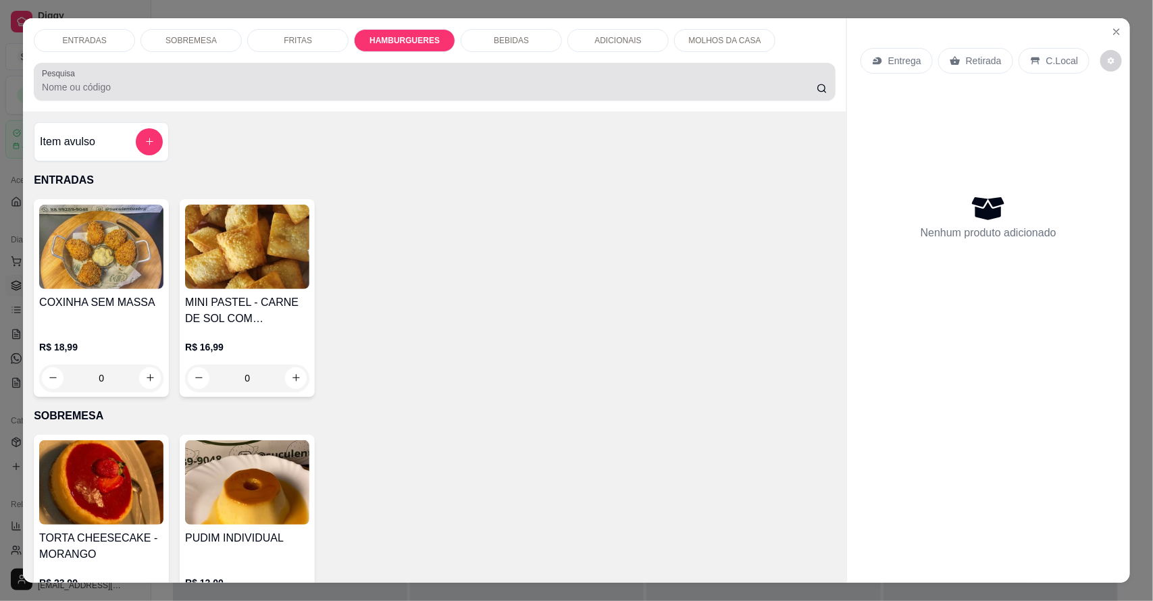
scroll to position [25, 0]
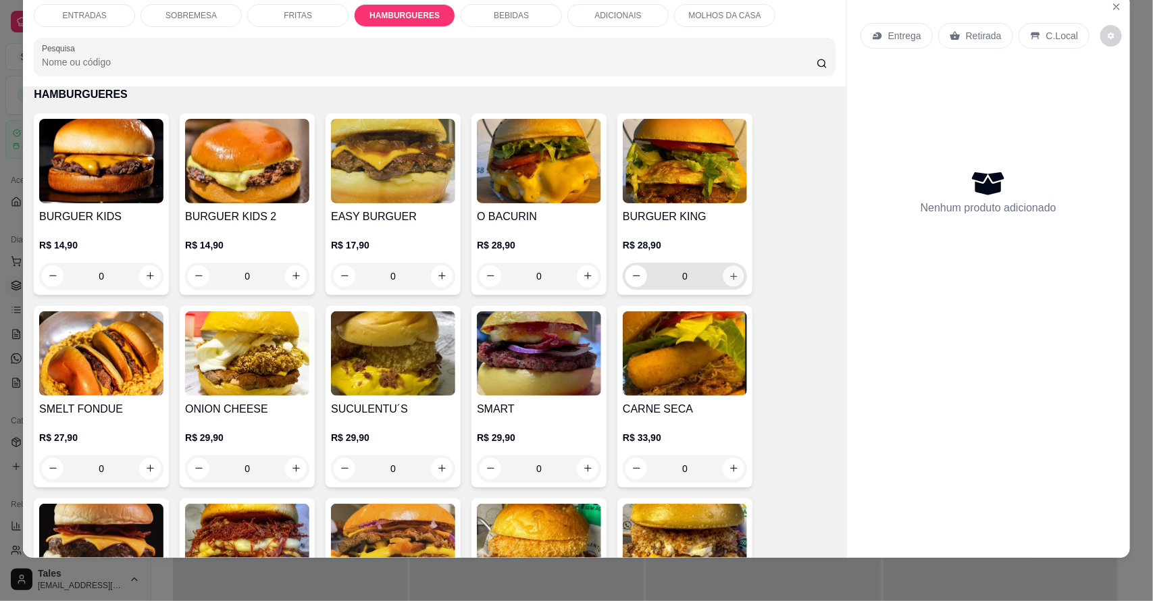
click at [731, 271] on icon "increase-product-quantity" at bounding box center [734, 276] width 10 height 10
type input "1"
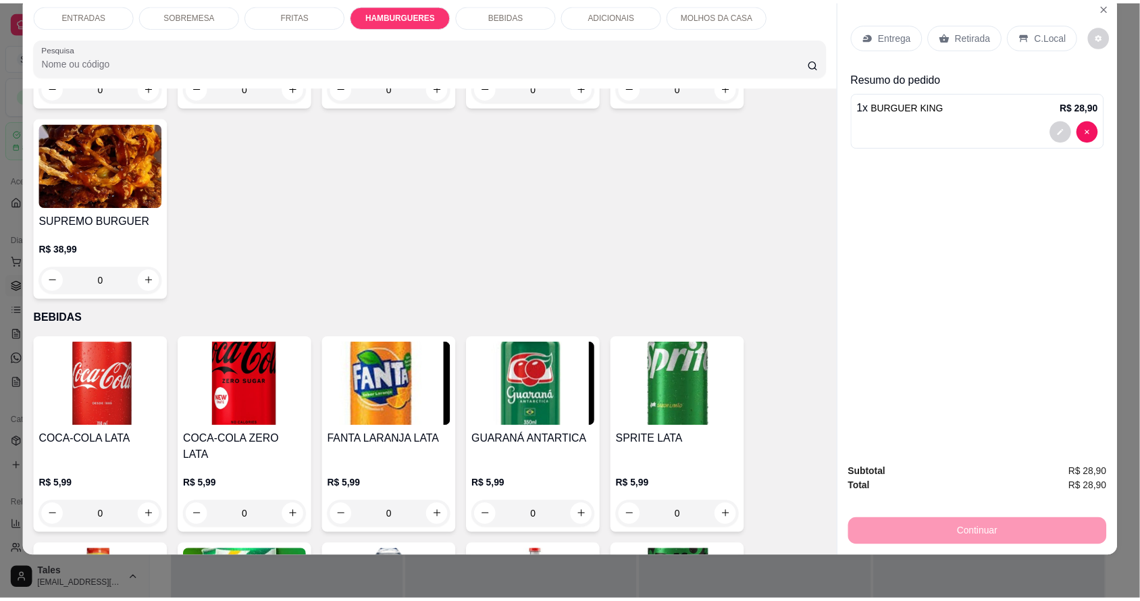
scroll to position [1230, 0]
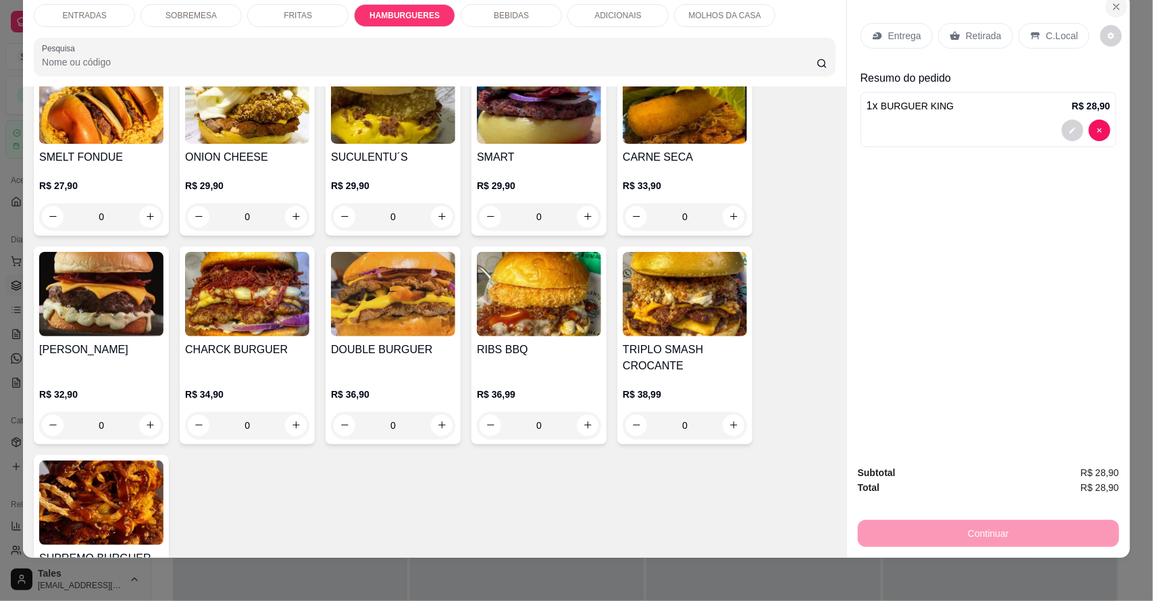
click at [1115, 1] on icon "Close" at bounding box center [1116, 6] width 11 height 11
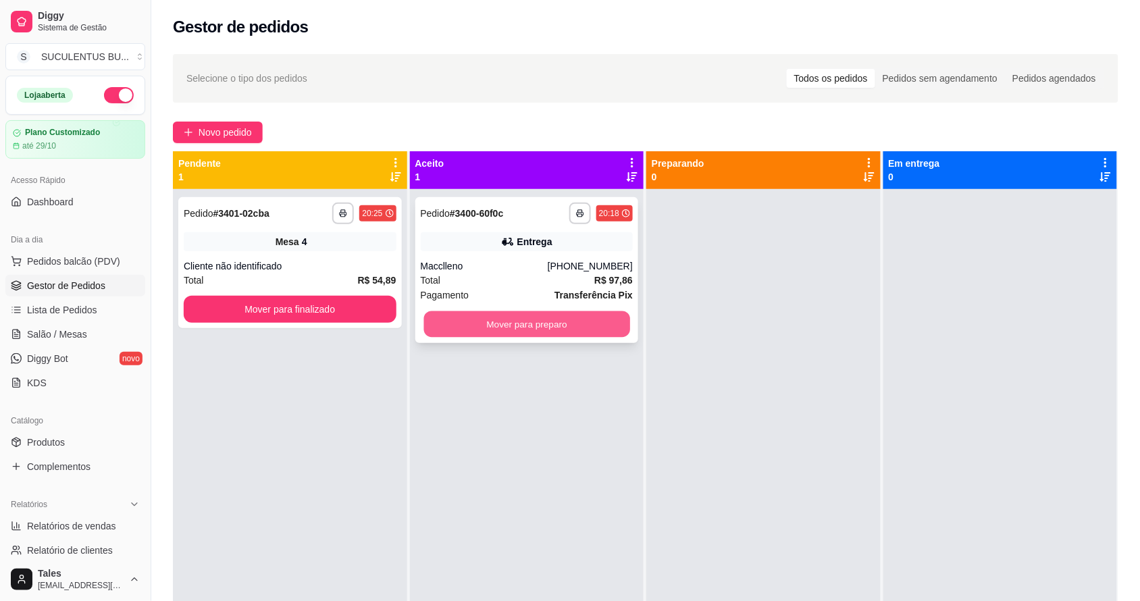
click at [531, 315] on button "Mover para preparo" at bounding box center [526, 324] width 206 height 26
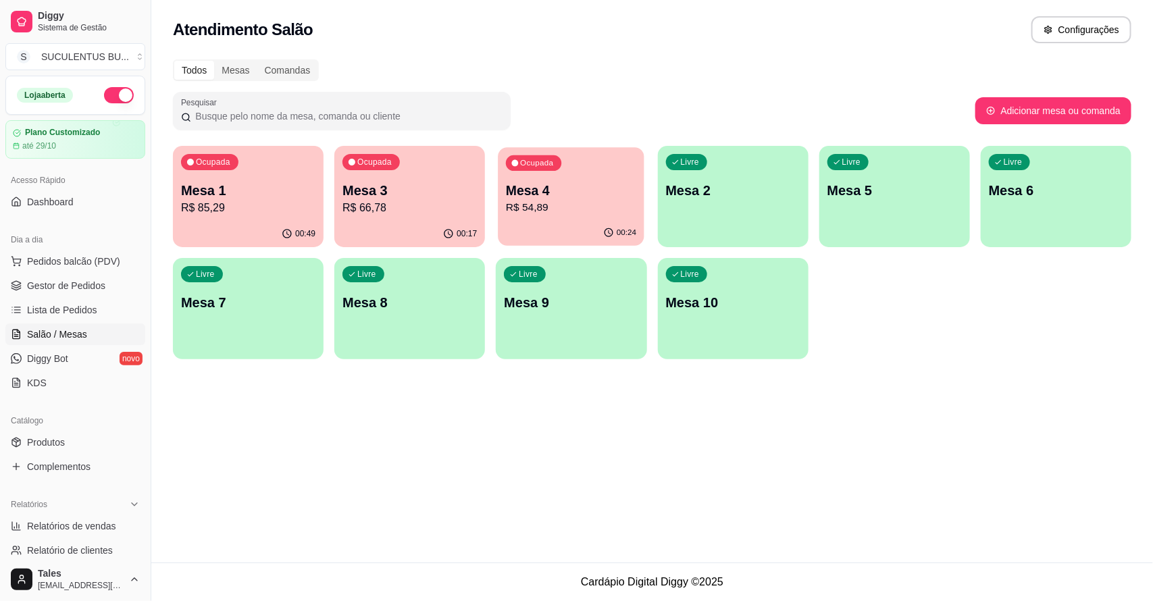
click at [575, 207] on p "R$ 54,89" at bounding box center [571, 208] width 130 height 16
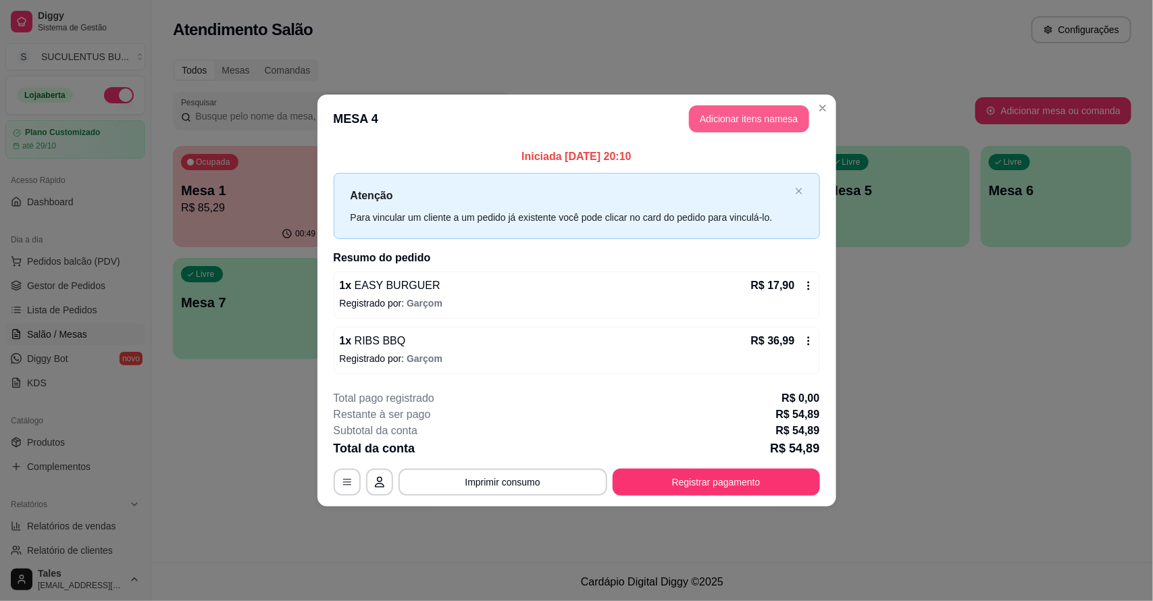
click at [748, 122] on button "Adicionar itens na mesa" at bounding box center [749, 118] width 120 height 27
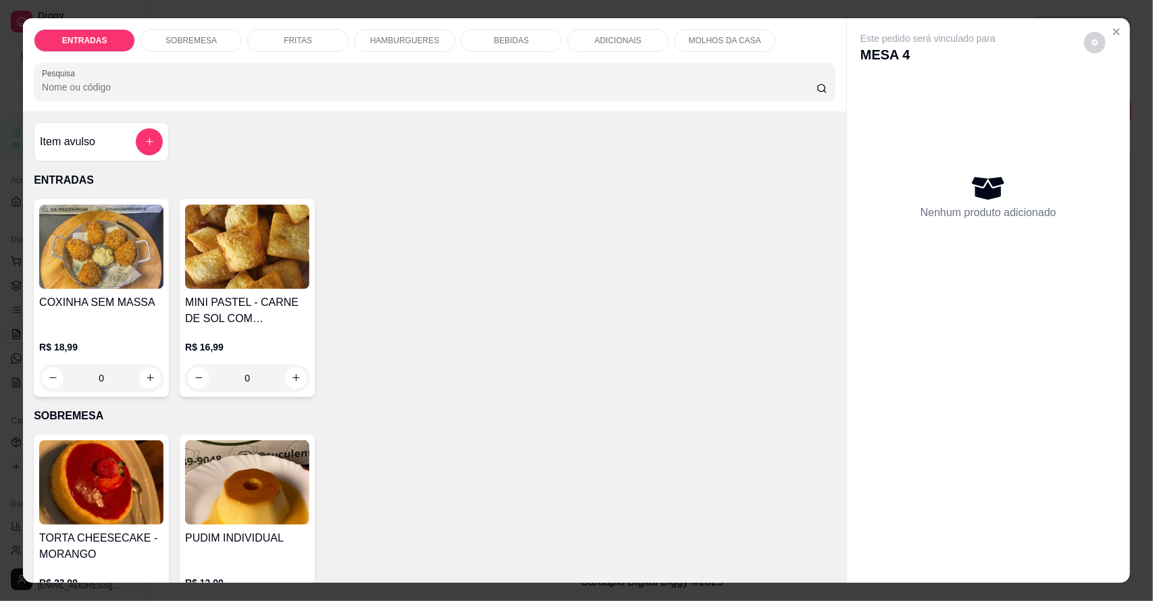
click at [537, 43] on div "BEBIDAS" at bounding box center [511, 40] width 101 height 23
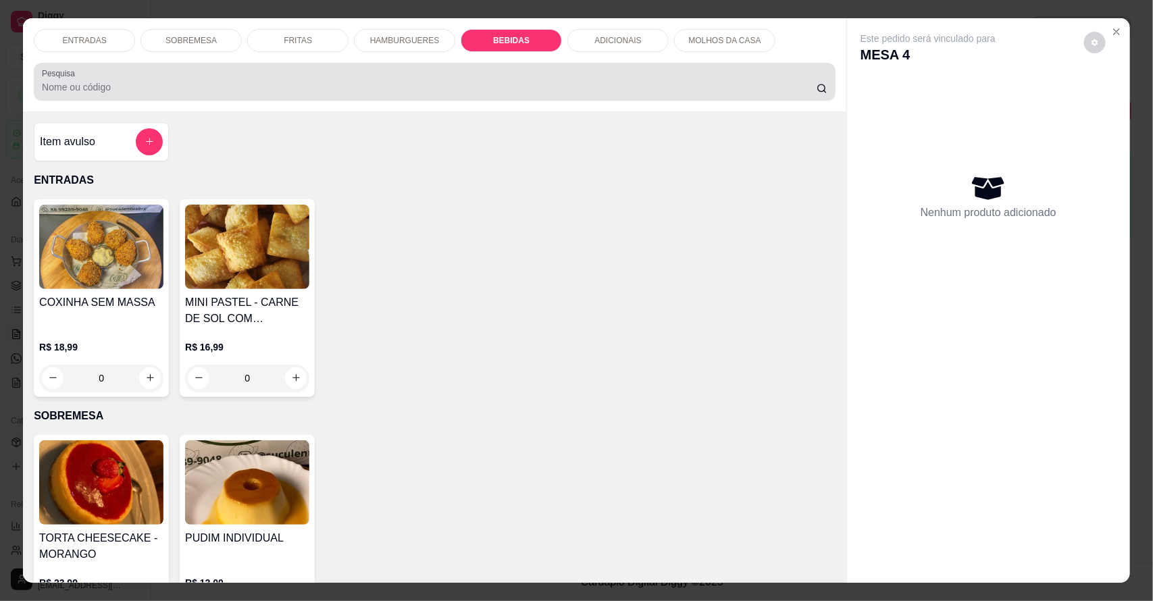
scroll to position [25, 0]
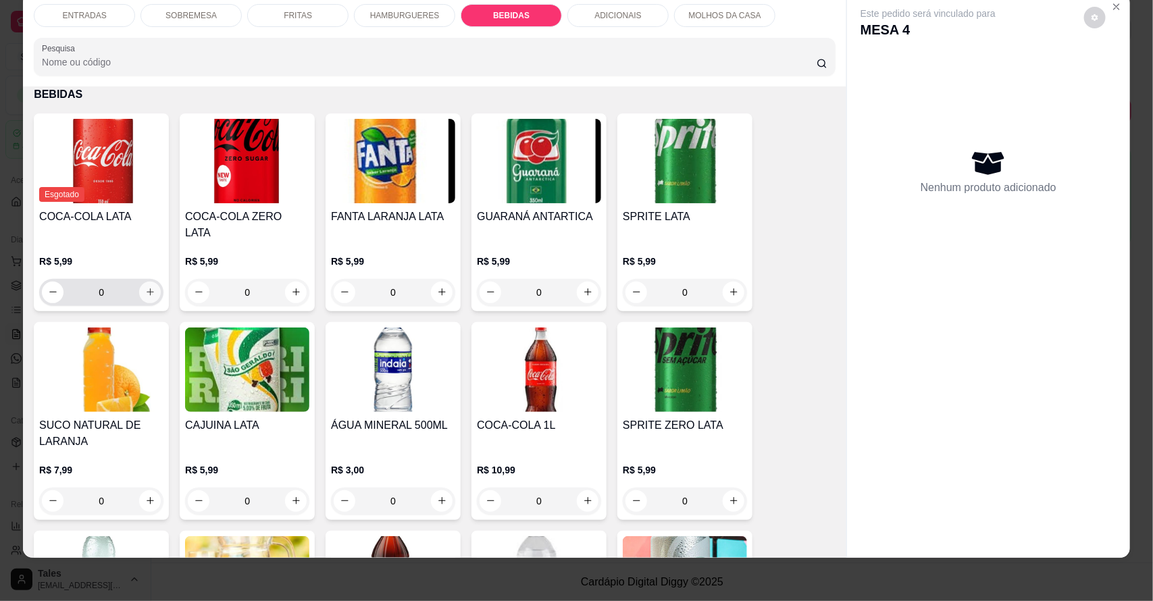
click at [145, 287] on icon "increase-product-quantity" at bounding box center [150, 292] width 10 height 10
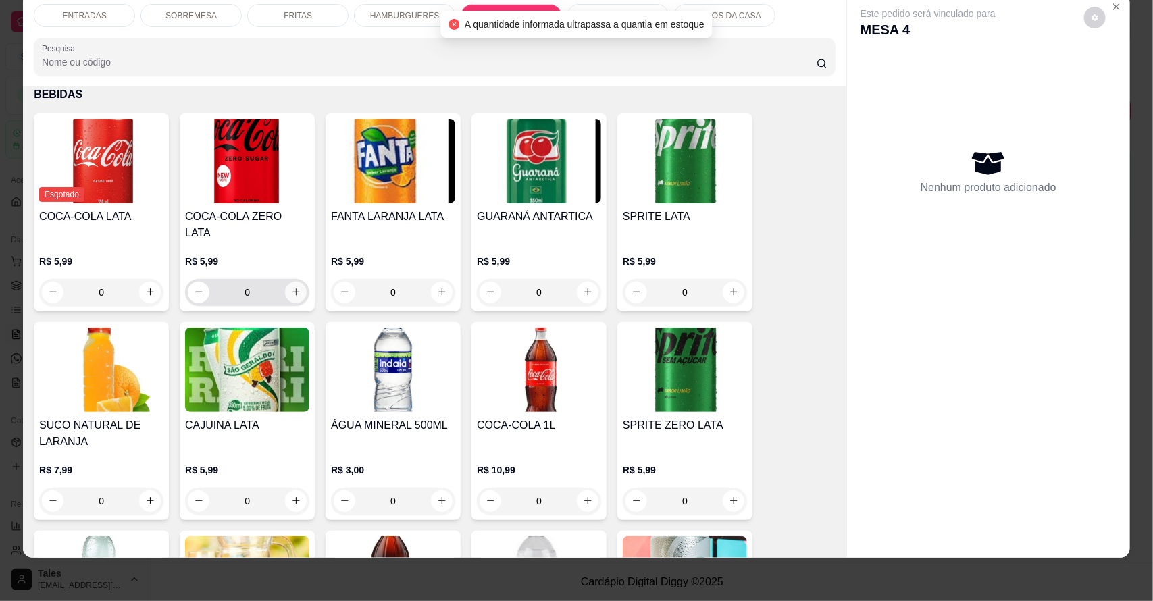
click at [292, 288] on icon "increase-product-quantity" at bounding box center [295, 291] width 7 height 7
type input "1"
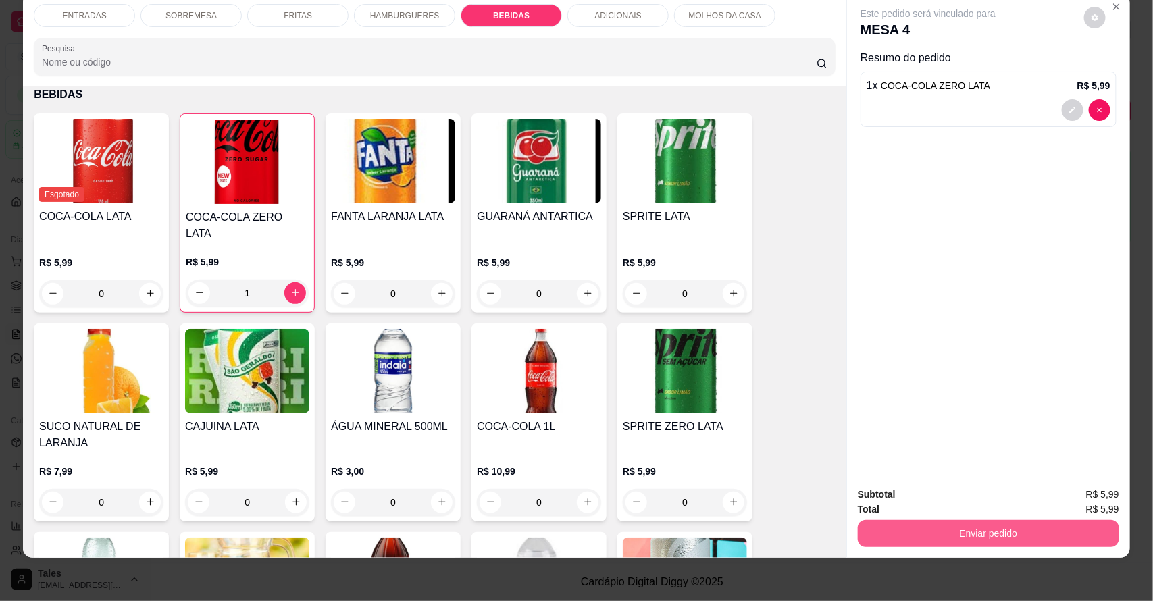
click at [1050, 538] on button "Enviar pedido" at bounding box center [988, 533] width 261 height 27
click at [1074, 498] on button "Enviar pedido" at bounding box center [1083, 501] width 76 height 26
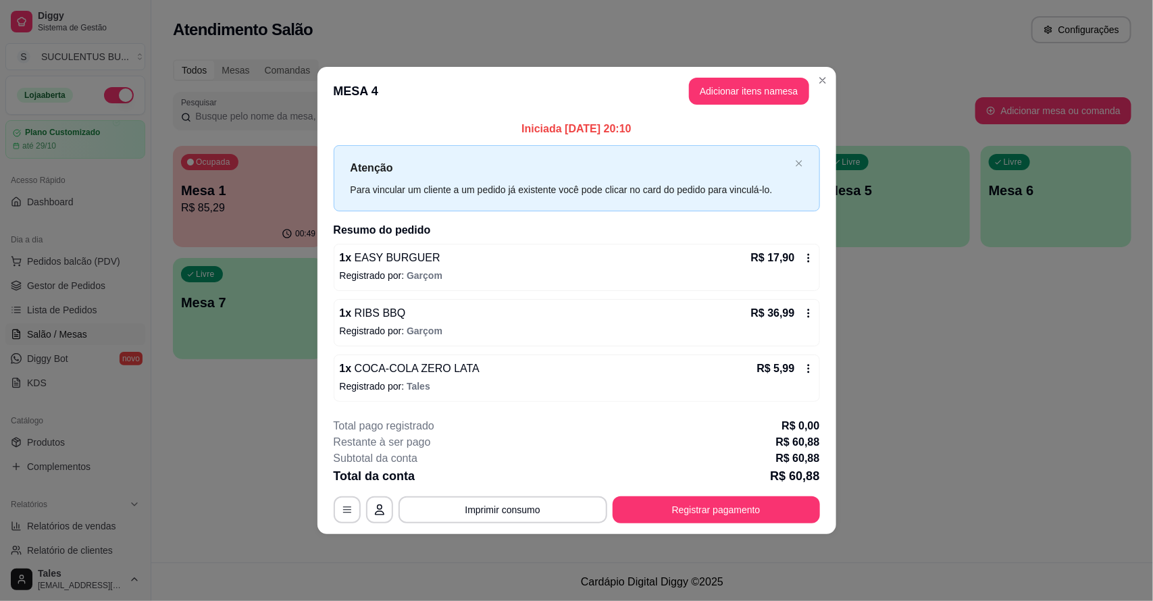
click at [822, 93] on header "MESA 4 Adicionar itens na mesa" at bounding box center [576, 91] width 519 height 49
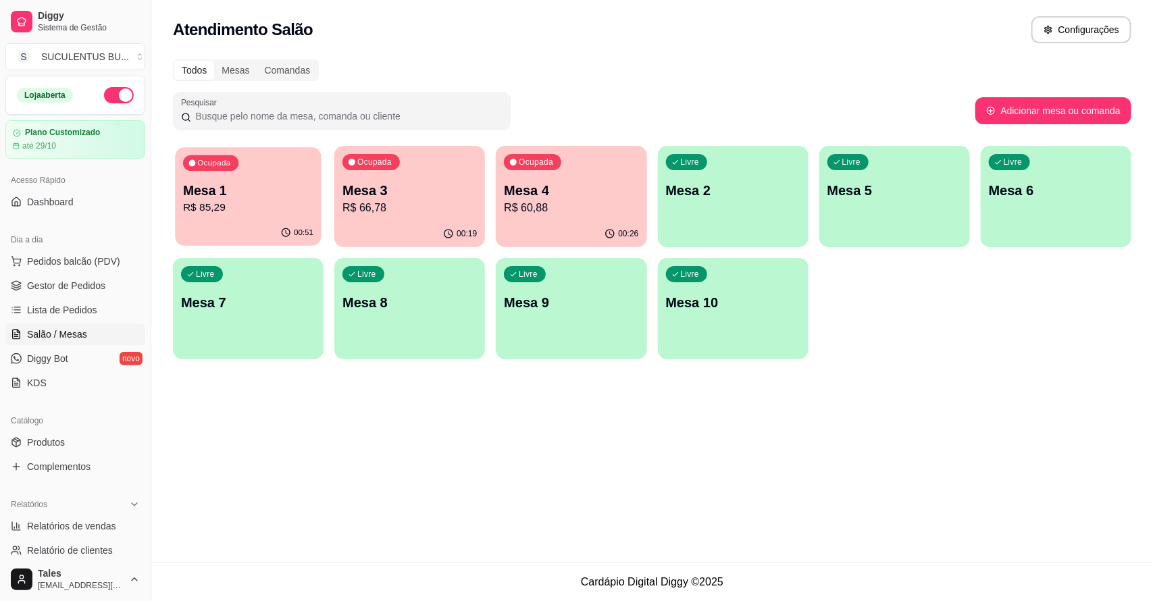
click at [284, 204] on p "R$ 85,29" at bounding box center [248, 208] width 130 height 16
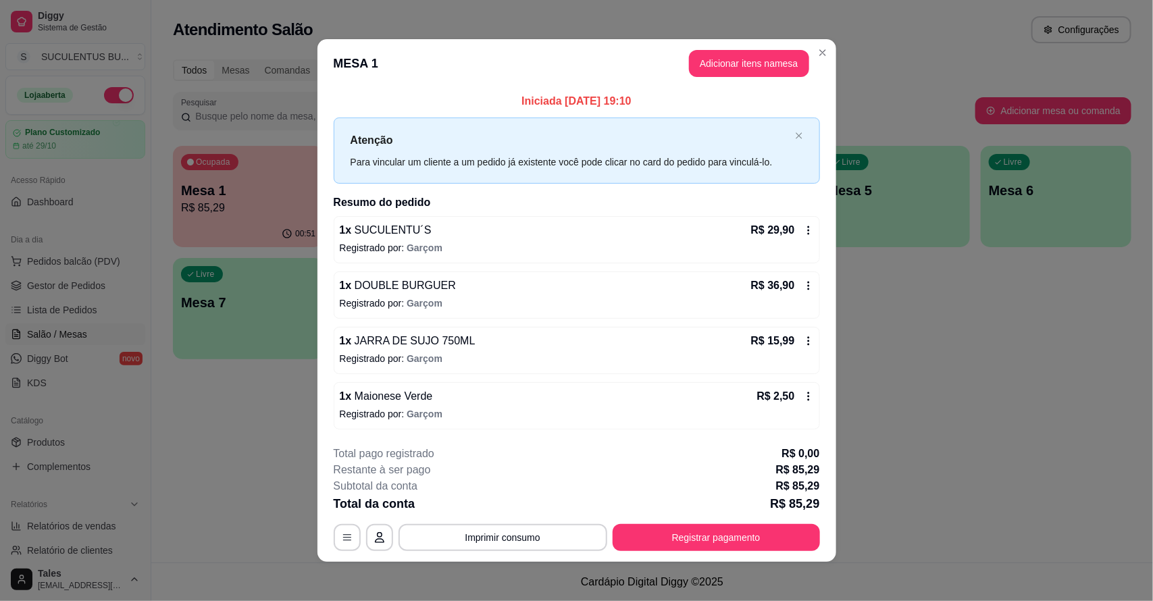
scroll to position [4, 0]
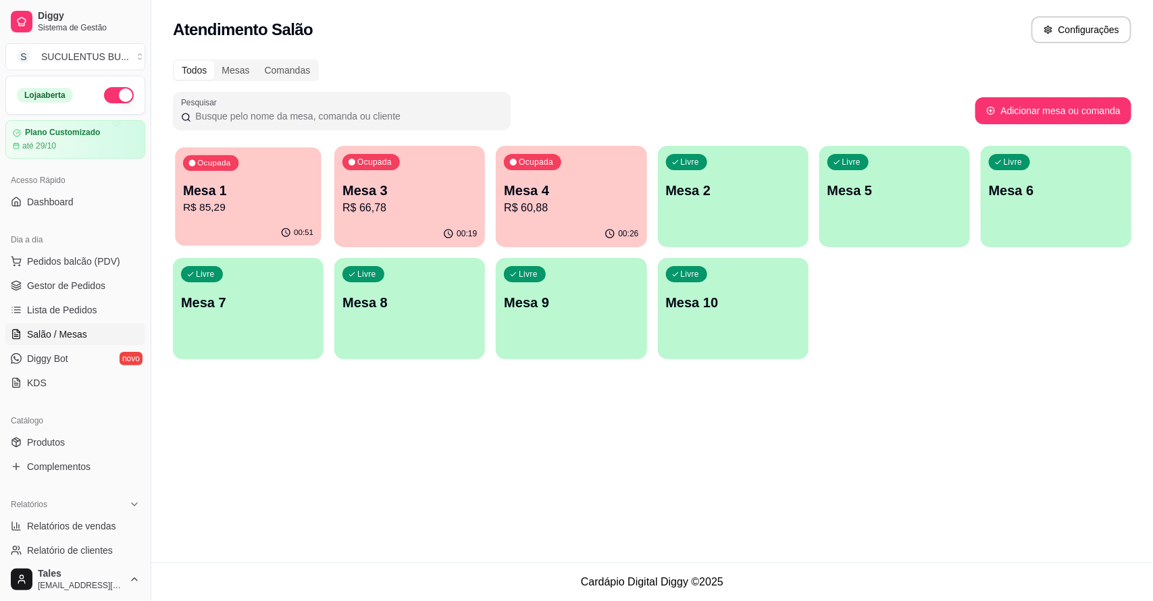
click at [233, 177] on div "Ocupada Mesa 1 R$ 85,29" at bounding box center [248, 183] width 146 height 73
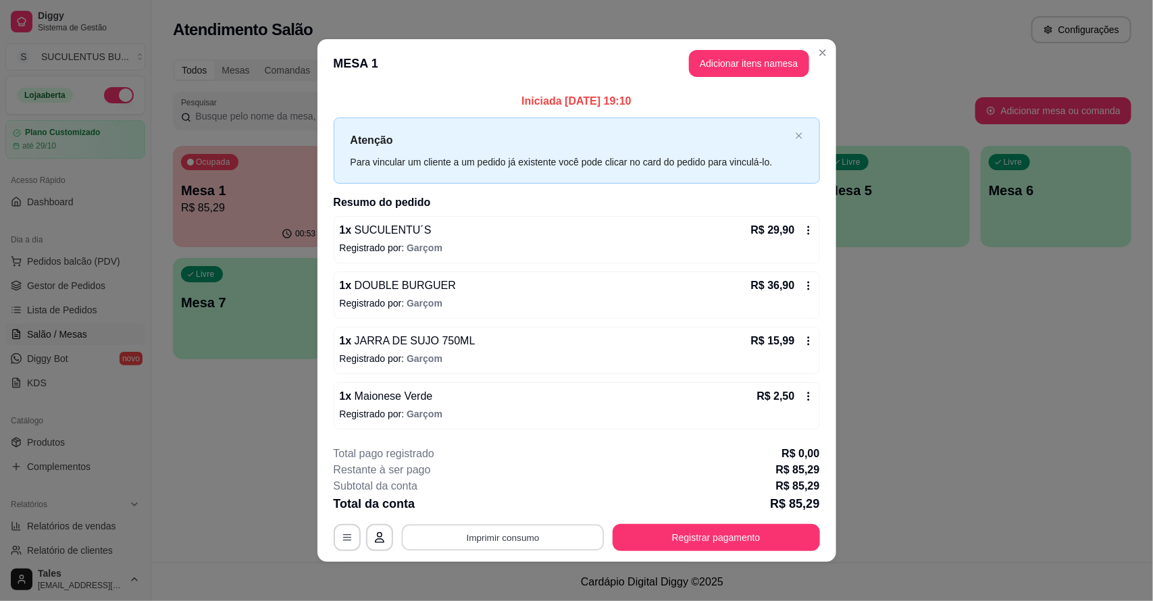
click at [551, 535] on button "Imprimir consumo" at bounding box center [502, 537] width 203 height 26
click at [510, 500] on button "IMPRESSORA CAIXA" at bounding box center [500, 507] width 111 height 22
click at [726, 539] on button "Registrar pagamento" at bounding box center [715, 537] width 207 height 27
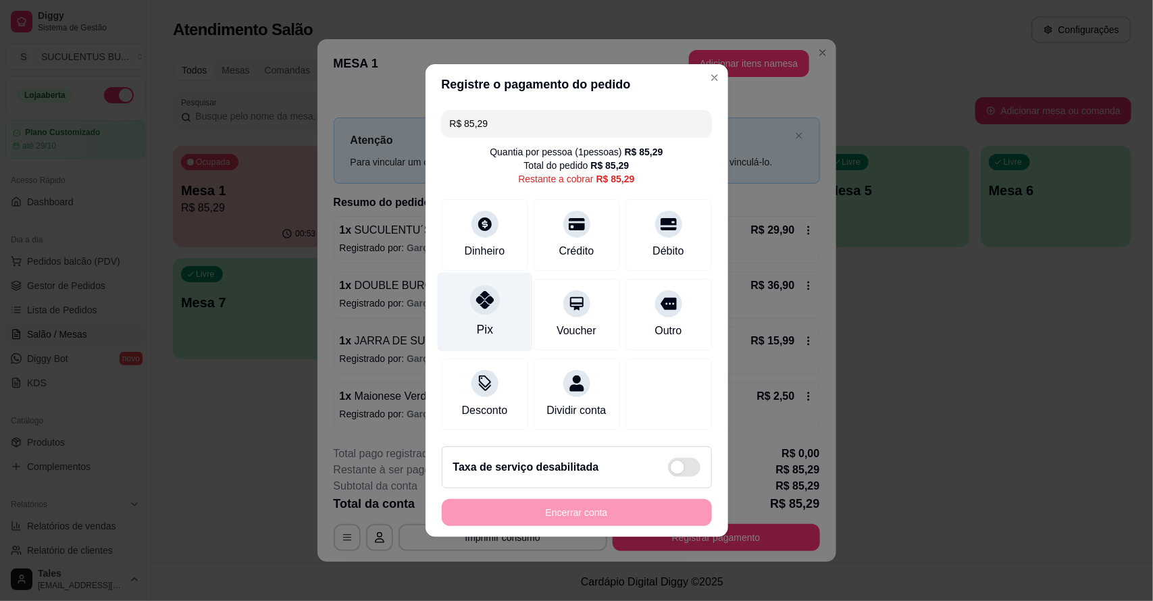
click at [500, 284] on div "Pix" at bounding box center [484, 312] width 95 height 79
type input "R$ 0,00"
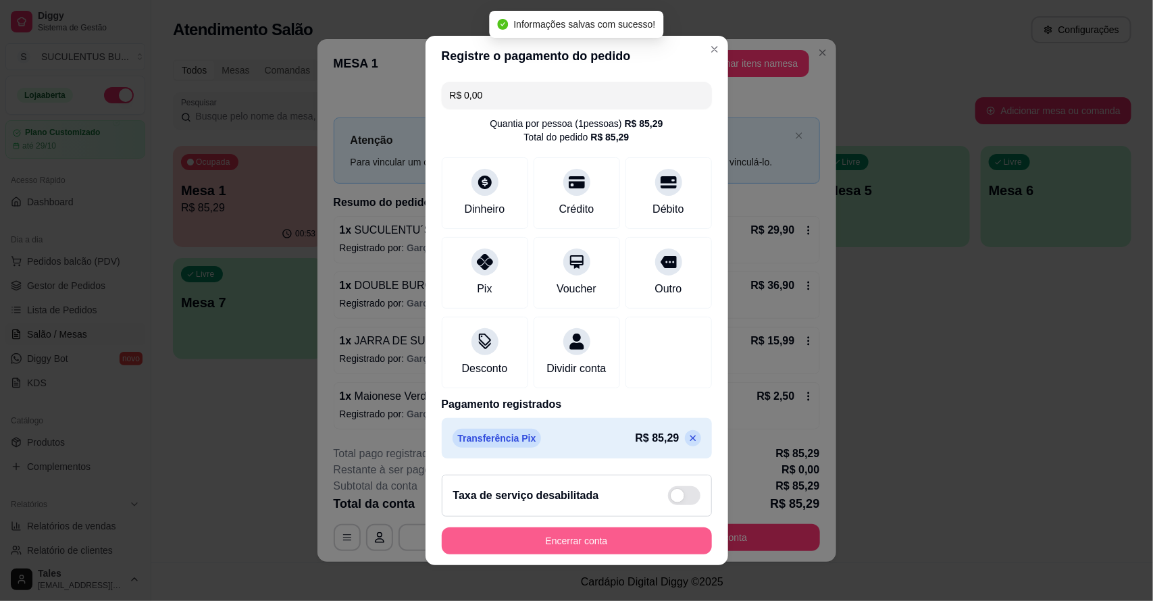
click at [598, 544] on button "Encerrar conta" at bounding box center [577, 540] width 270 height 27
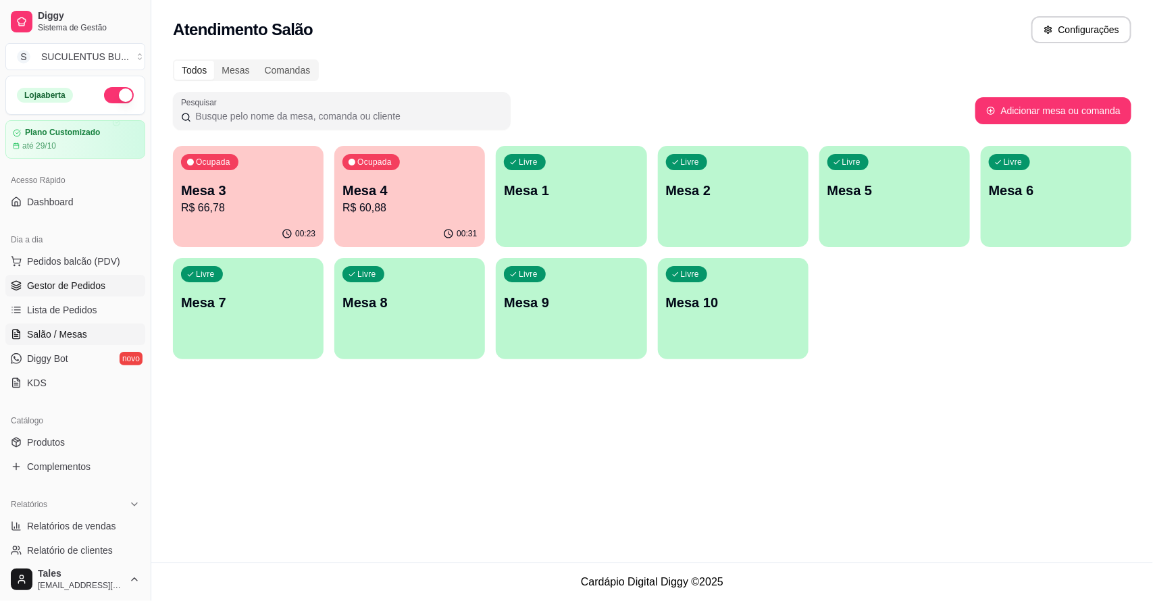
click at [109, 292] on link "Gestor de Pedidos" at bounding box center [75, 286] width 140 height 22
click at [32, 286] on span "Gestor de Pedidos" at bounding box center [66, 286] width 78 height 14
click at [36, 288] on span "Gestor de Pedidos" at bounding box center [66, 286] width 78 height 14
click at [36, 287] on span "Gestor de Pedidos" at bounding box center [66, 286] width 78 height 14
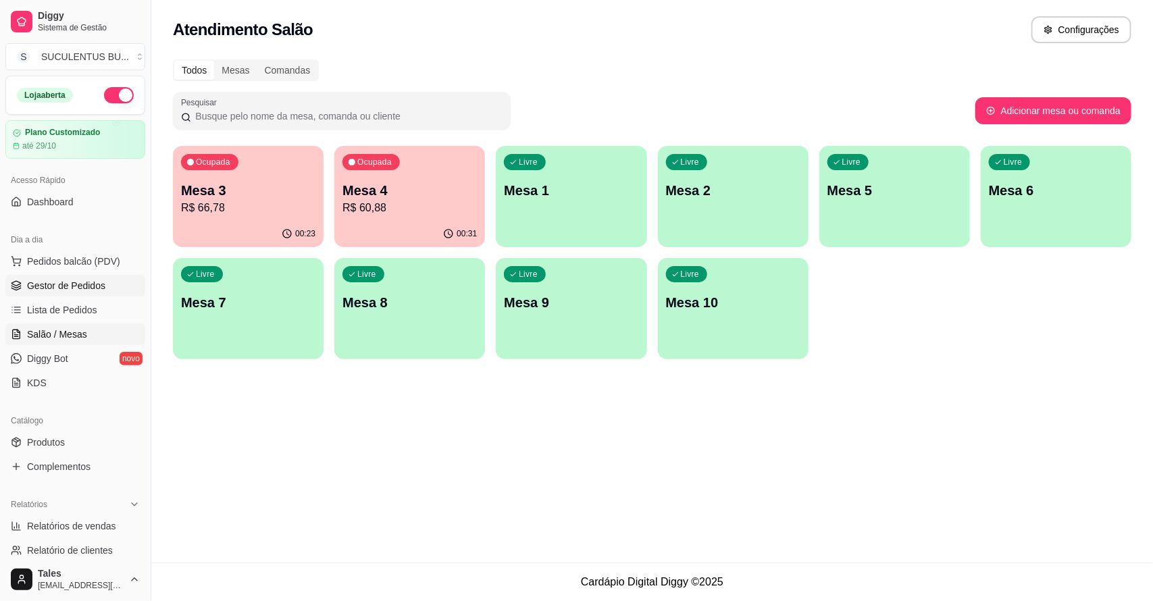
click at [36, 286] on span "Gestor de Pedidos" at bounding box center [66, 286] width 78 height 14
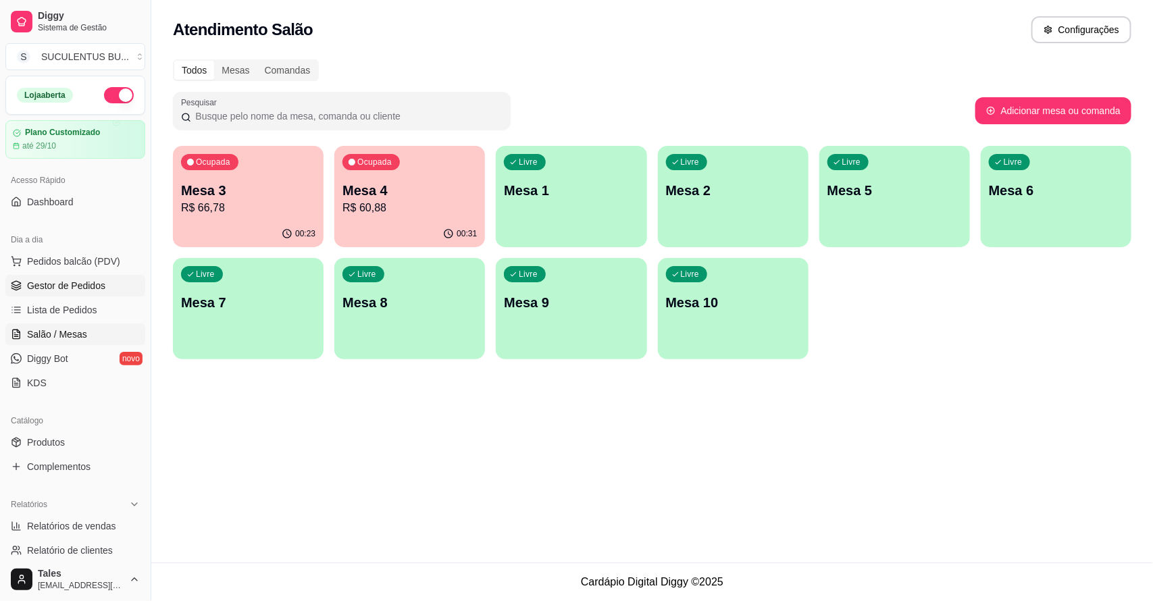
click at [36, 286] on span "Gestor de Pedidos" at bounding box center [66, 286] width 78 height 14
click at [34, 286] on span "Gestor de Pedidos" at bounding box center [66, 286] width 78 height 14
click at [27, 303] on span "Lista de Pedidos" at bounding box center [62, 310] width 70 height 14
click at [25, 296] on ul "Pedidos balcão (PDV) Gestor de Pedidos Lista de Pedidos Salão / Mesas Diggy Bot…" at bounding box center [75, 322] width 140 height 143
click at [82, 295] on link "Gestor de Pedidos" at bounding box center [75, 286] width 140 height 22
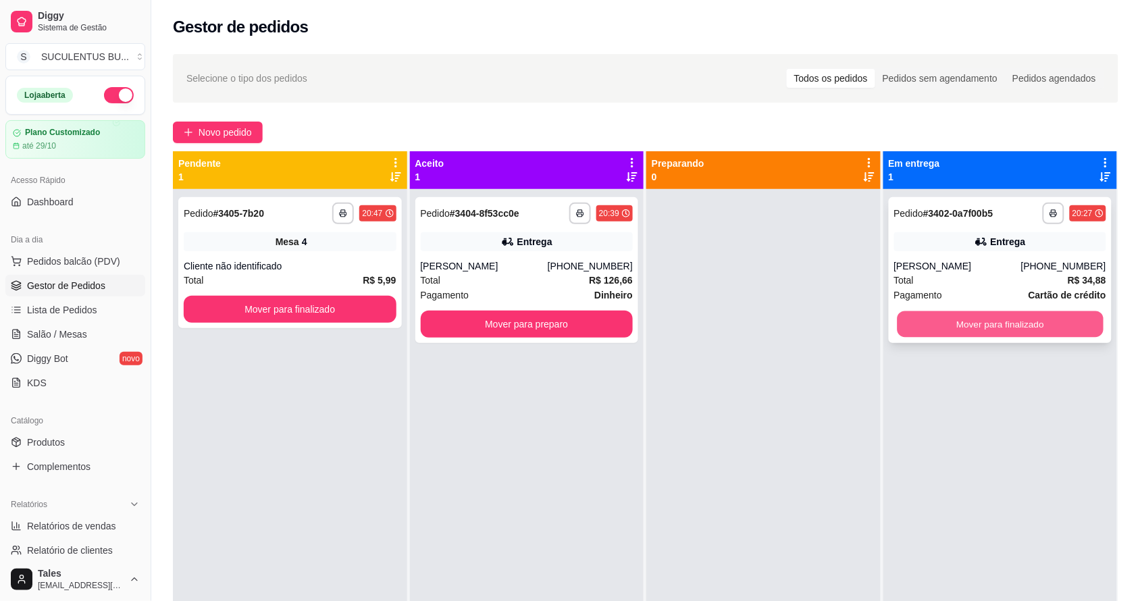
click at [1030, 321] on button "Mover para finalizado" at bounding box center [1000, 324] width 206 height 26
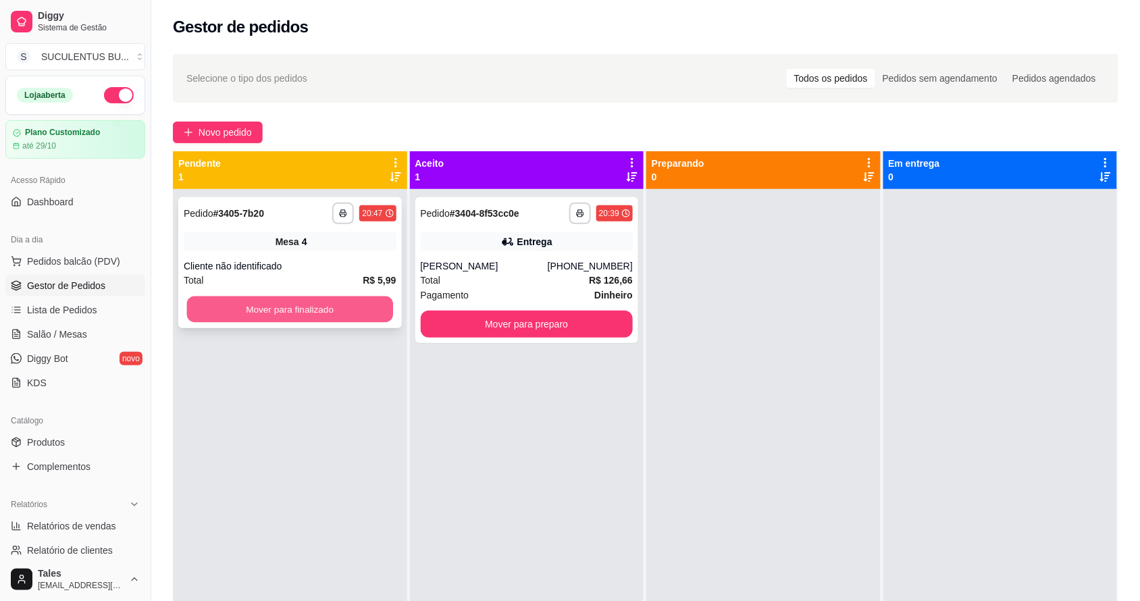
click at [359, 300] on button "Mover para finalizado" at bounding box center [290, 309] width 206 height 26
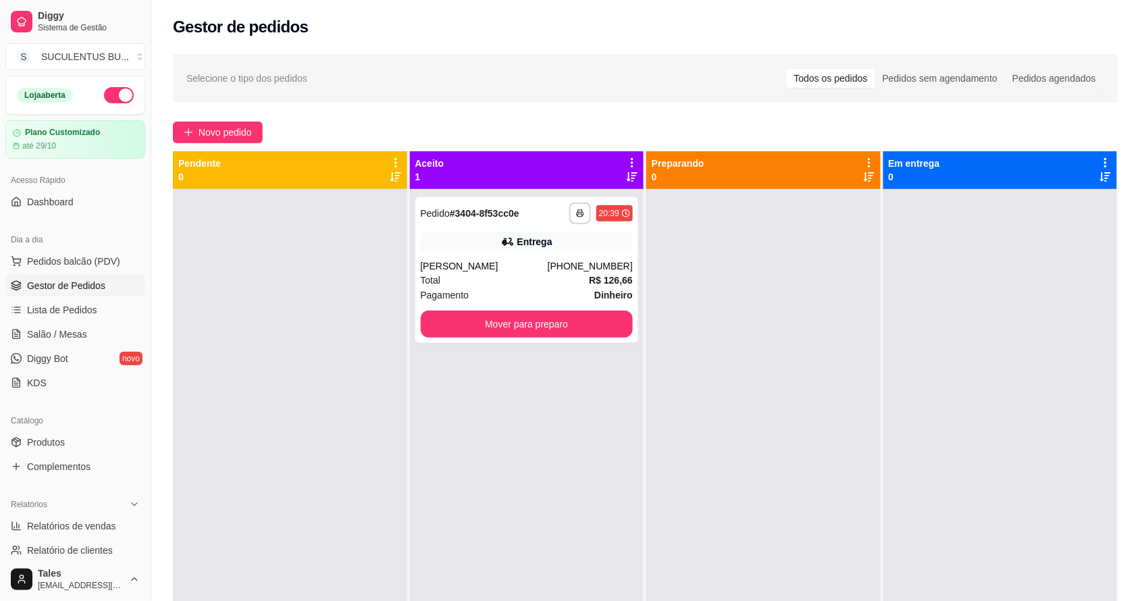
click at [446, 446] on div "**********" at bounding box center [527, 489] width 234 height 601
click at [28, 332] on span "Salão / Mesas" at bounding box center [57, 334] width 60 height 14
click at [52, 338] on span "Salão / Mesas" at bounding box center [57, 334] width 60 height 14
click at [58, 329] on span "Salão / Mesas" at bounding box center [57, 334] width 60 height 14
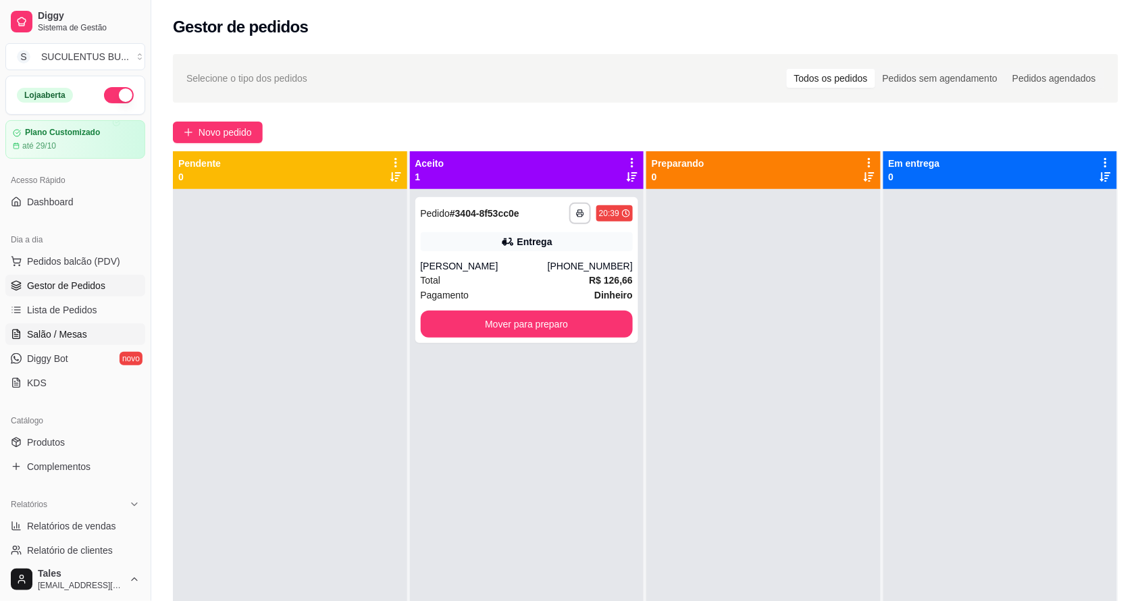
click at [58, 329] on span "Salão / Mesas" at bounding box center [57, 334] width 60 height 14
click at [70, 323] on link "Salão / Mesas" at bounding box center [75, 334] width 140 height 22
click at [70, 321] on ul "Pedidos balcão (PDV) Gestor de Pedidos Lista de Pedidos Salão / Mesas Diggy Bot…" at bounding box center [75, 322] width 140 height 143
click at [71, 329] on span "Salão / Mesas" at bounding box center [57, 334] width 60 height 14
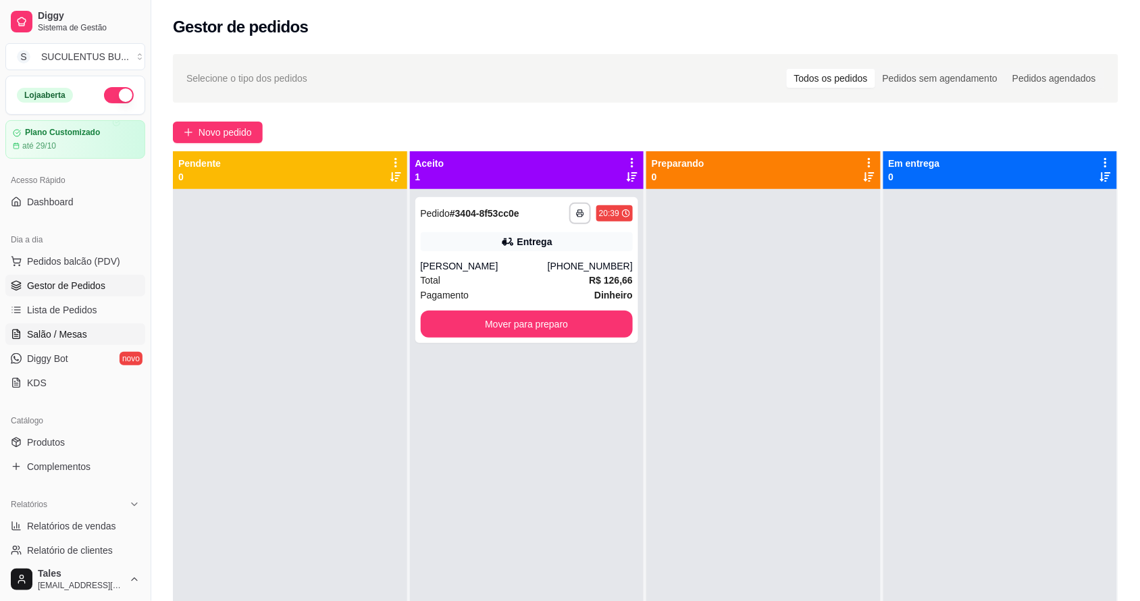
click at [69, 329] on span "Salão / Mesas" at bounding box center [57, 334] width 60 height 14
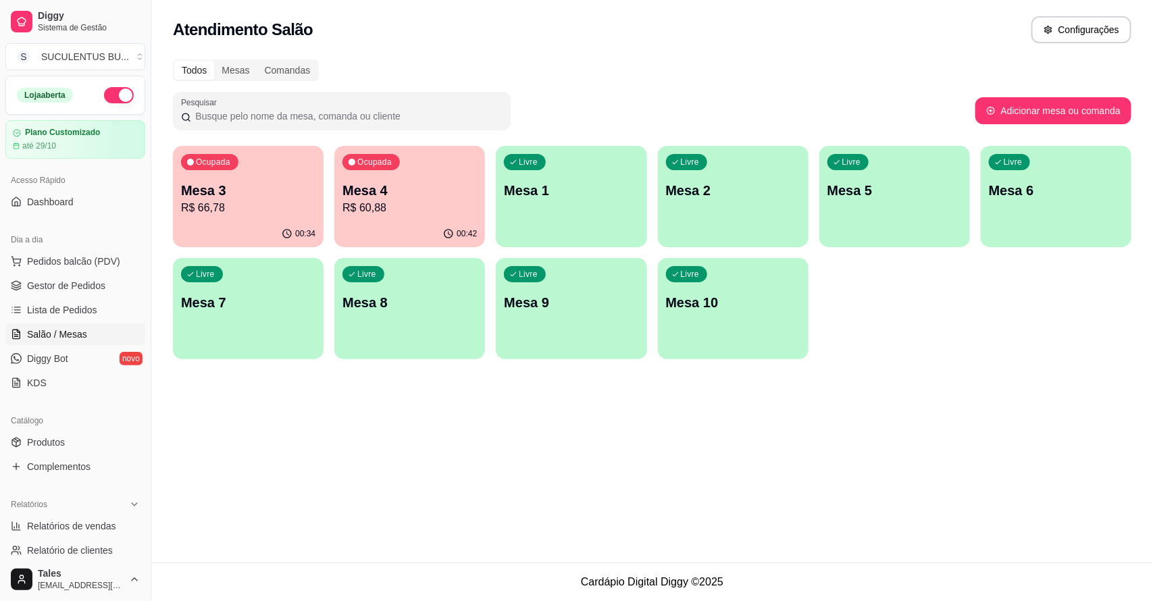
click at [467, 179] on div "Ocupada Mesa 4 R$ 60,88" at bounding box center [409, 183] width 151 height 75
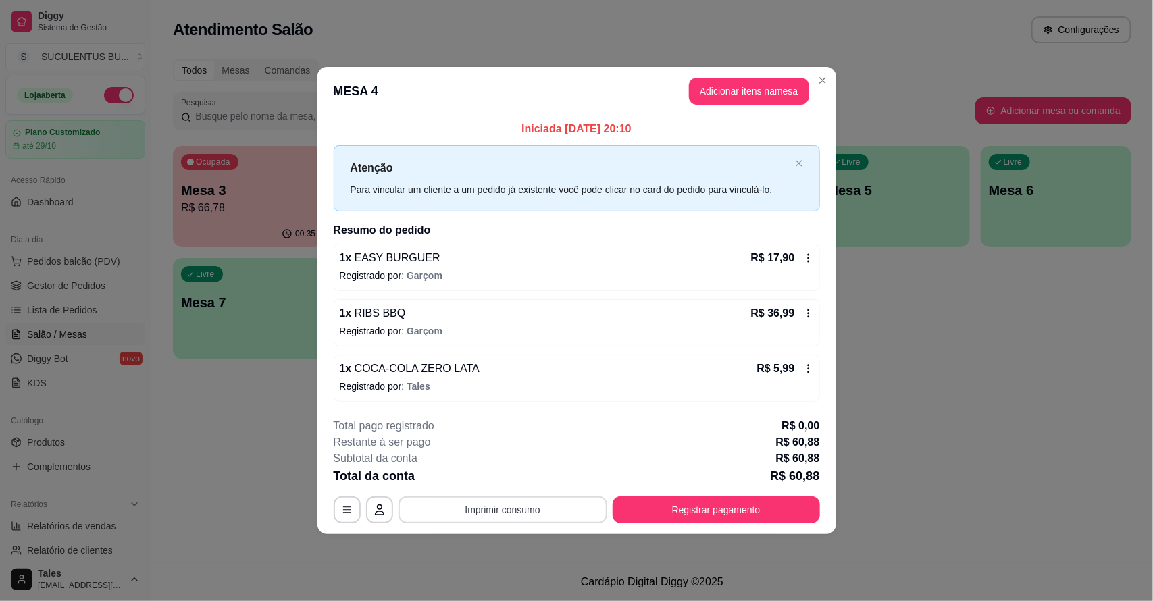
click at [486, 506] on button "Imprimir consumo" at bounding box center [502, 509] width 209 height 27
click at [504, 475] on button "IMPRESSORA CAIXA" at bounding box center [507, 478] width 108 height 21
click at [623, 498] on button "Registrar pagamento" at bounding box center [715, 509] width 201 height 26
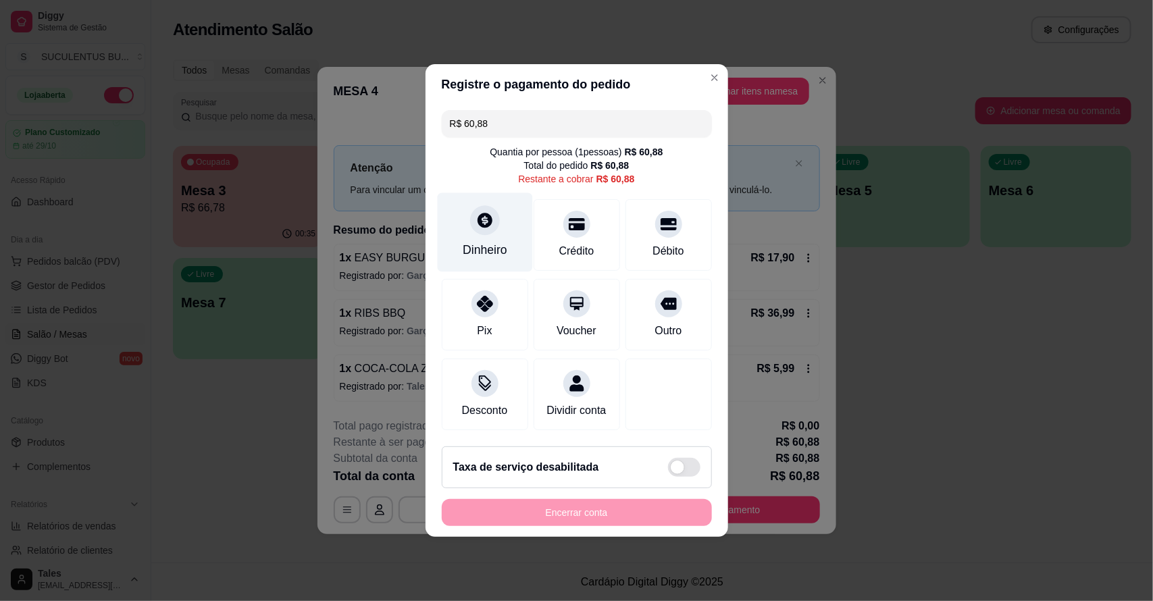
click at [498, 209] on div "Dinheiro" at bounding box center [484, 232] width 95 height 79
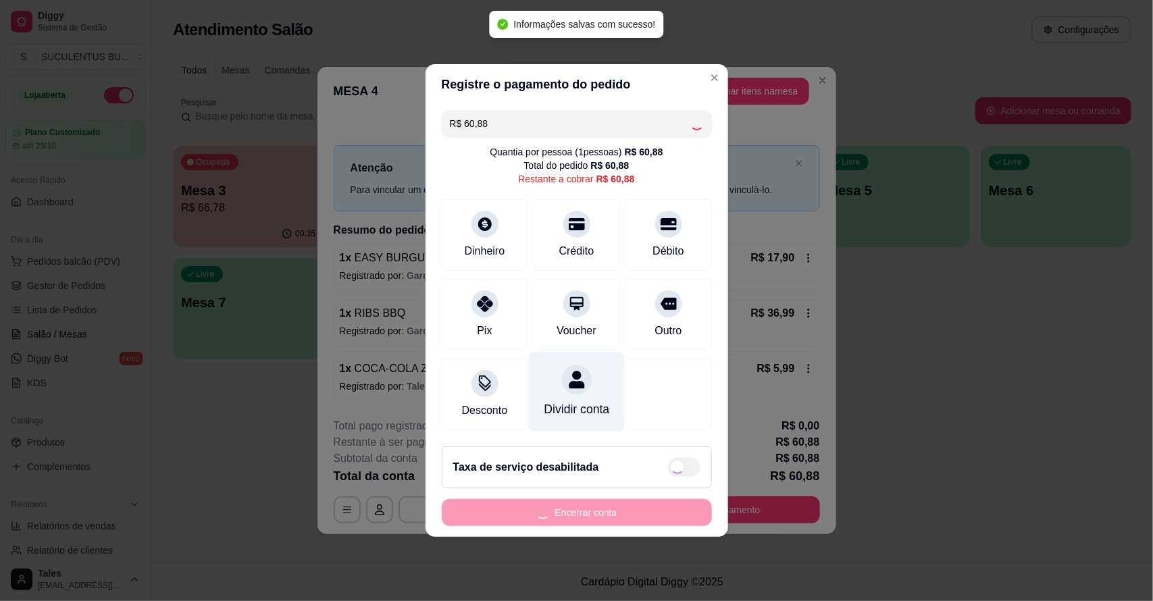
type input "R$ 0,00"
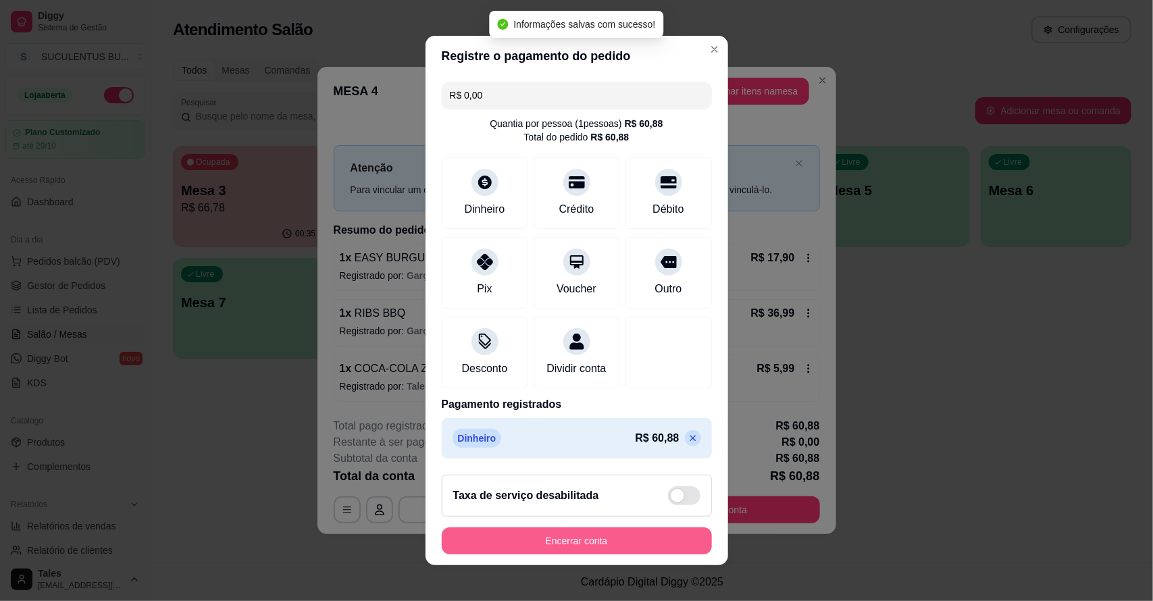
click at [596, 537] on button "Encerrar conta" at bounding box center [577, 540] width 270 height 27
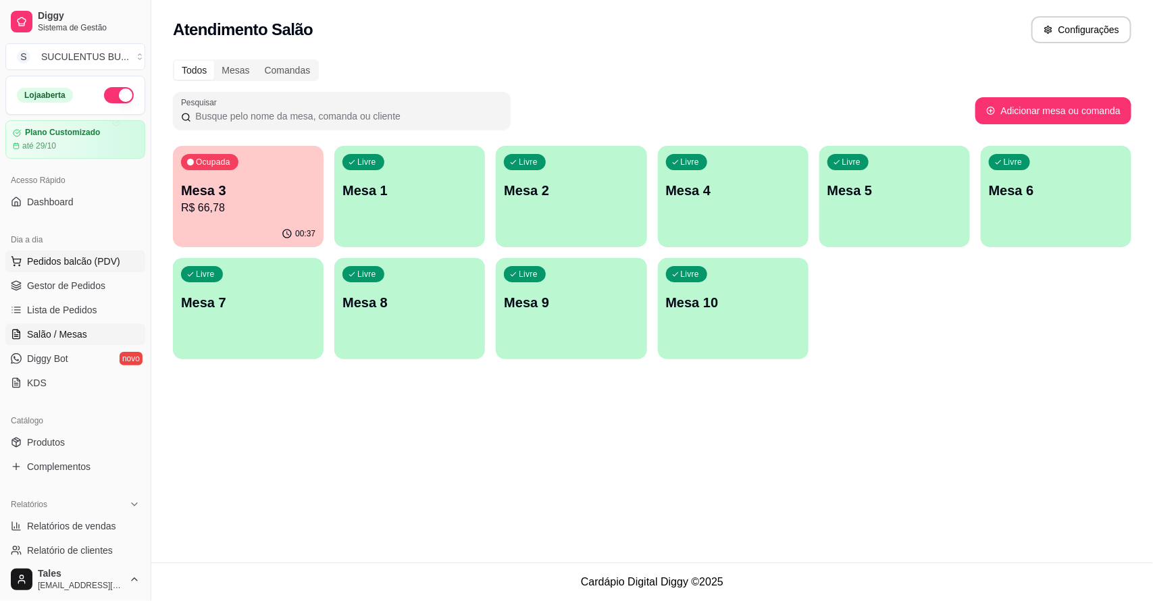
click at [73, 259] on span "Pedidos balcão (PDV)" at bounding box center [73, 262] width 93 height 14
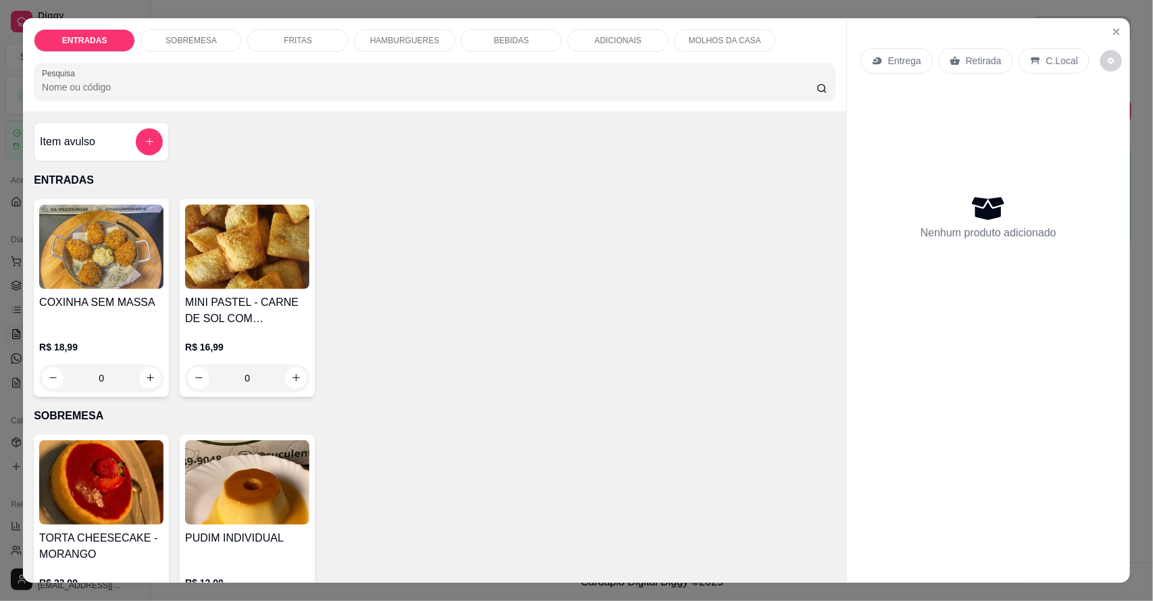
click at [397, 34] on div "HAMBURGUERES" at bounding box center [404, 40] width 101 height 23
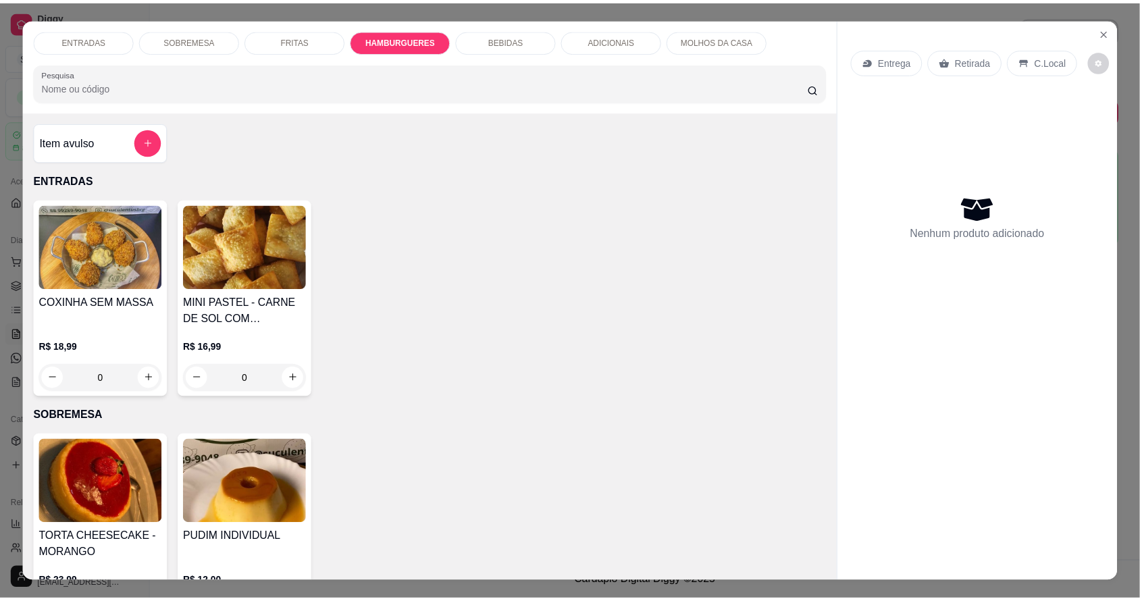
scroll to position [25, 0]
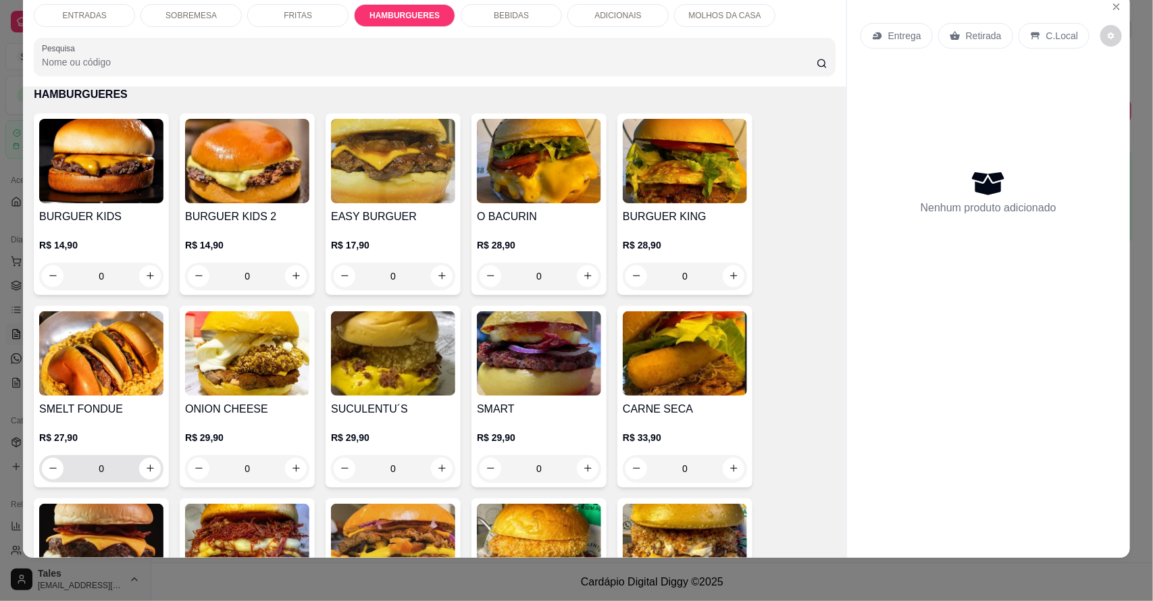
click at [153, 475] on div "0" at bounding box center [101, 468] width 119 height 27
click at [145, 465] on icon "increase-product-quantity" at bounding box center [150, 468] width 10 height 10
type input "1"
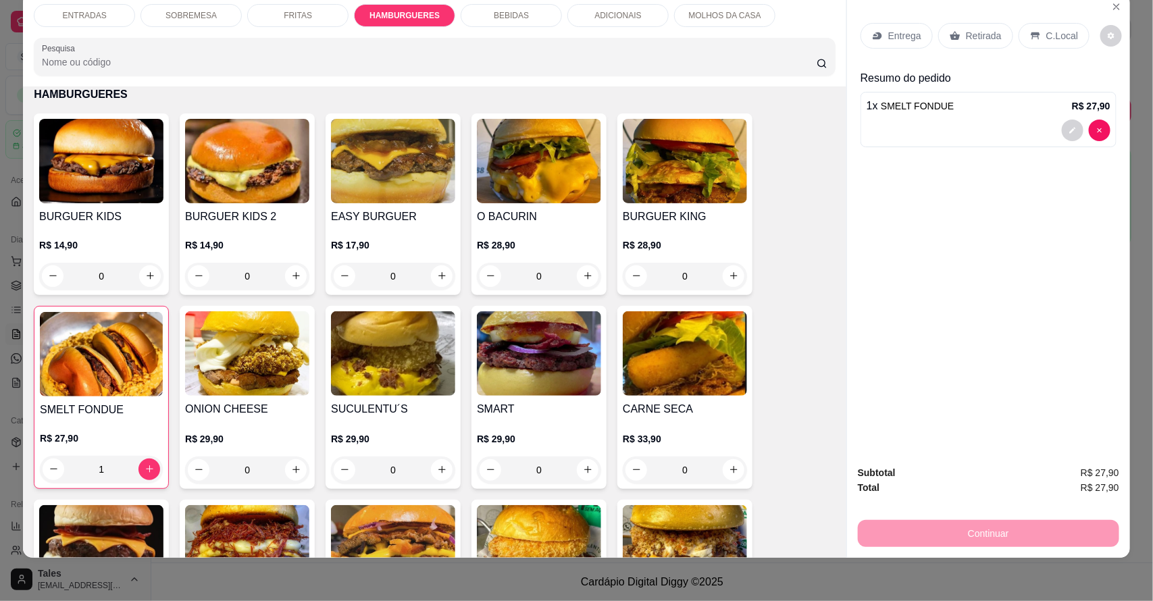
click at [906, 36] on p "Entrega" at bounding box center [904, 36] width 33 height 14
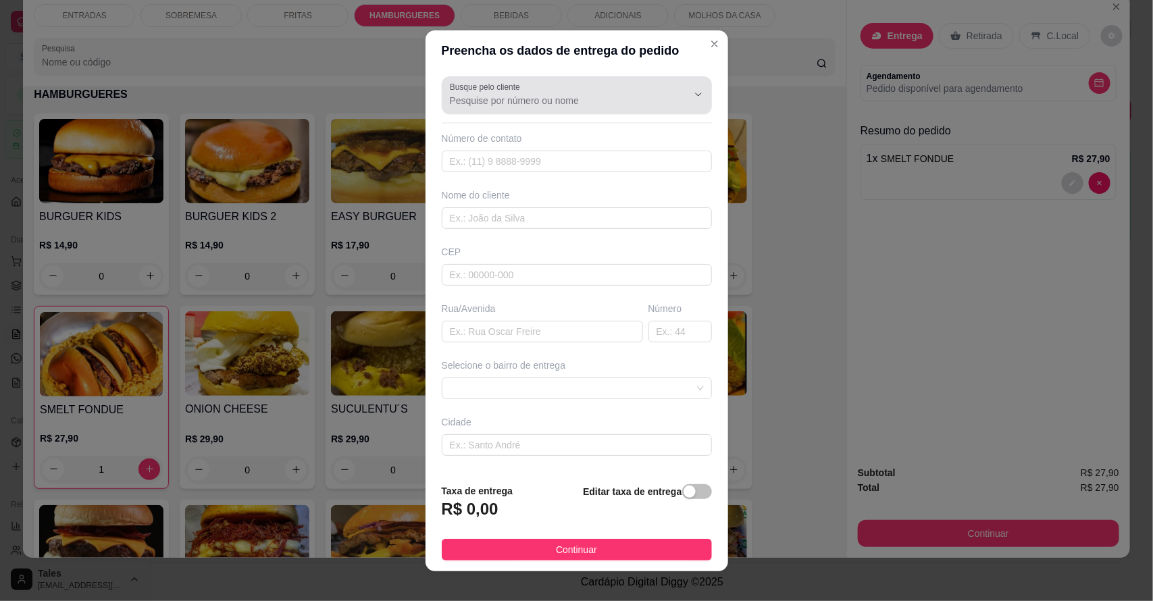
click at [603, 92] on div at bounding box center [577, 95] width 254 height 27
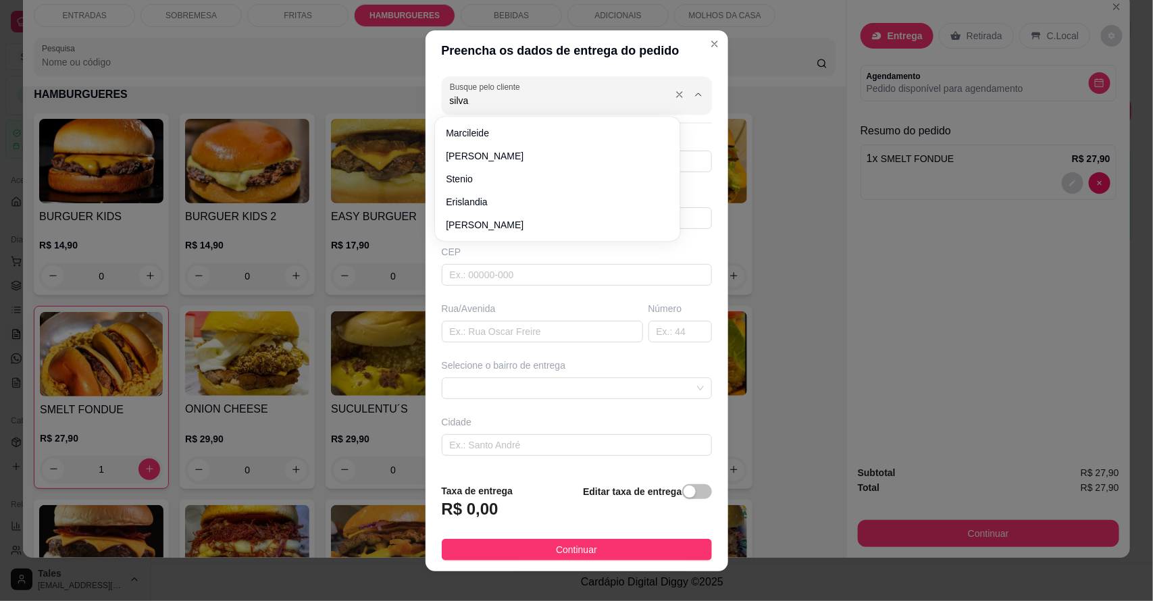
type input "silvan"
click at [579, 152] on input "text" at bounding box center [577, 162] width 270 height 22
click at [575, 132] on div "Número de contato" at bounding box center [577, 139] width 270 height 14
click at [510, 105] on input "Busque pelo cliente" at bounding box center [558, 101] width 216 height 14
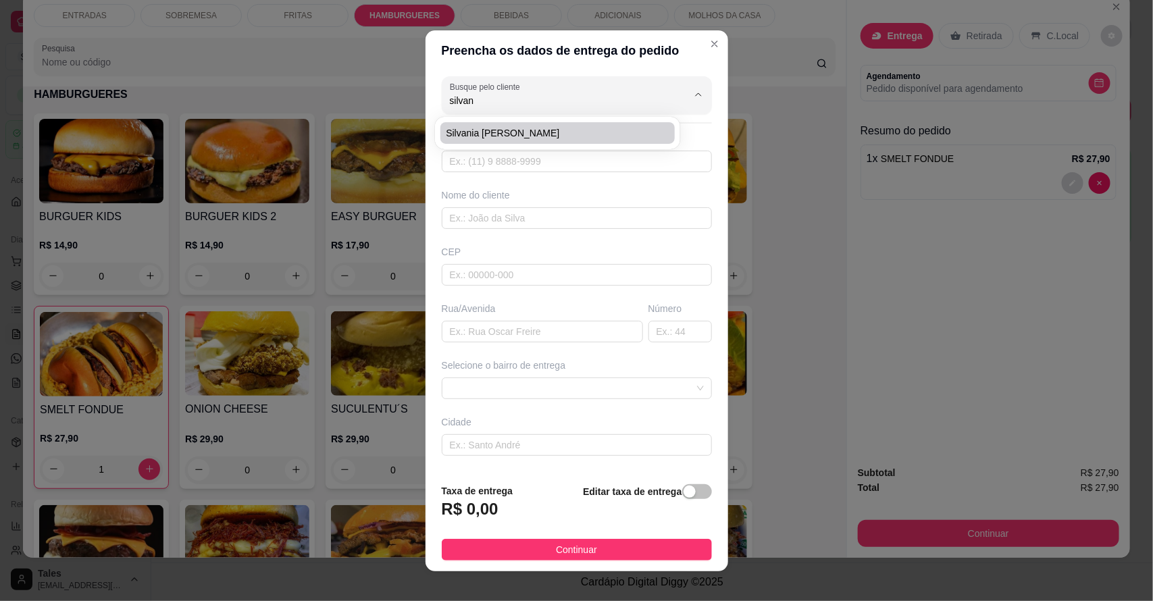
click at [517, 135] on span "Silvania Maria da Silva" at bounding box center [551, 133] width 210 height 14
type input "Silvania Maria da Silva"
type input "88993250409"
type input "Silvania Maria da Silva"
type input "João Líbano"
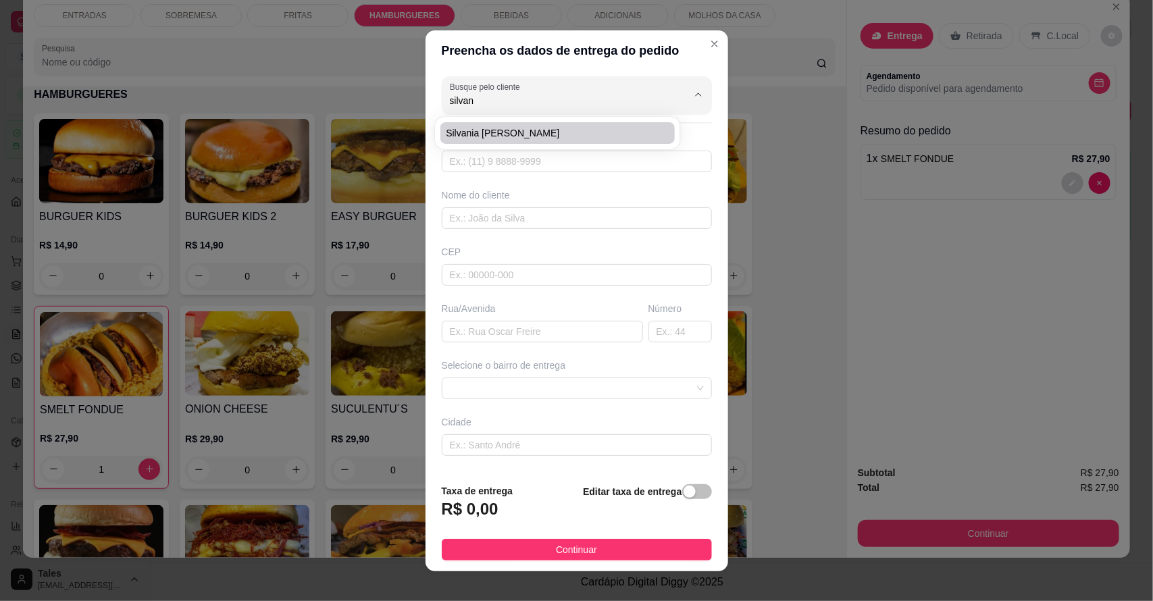
type input "01"
type input "Salitre"
type input "Ao lado do crás"
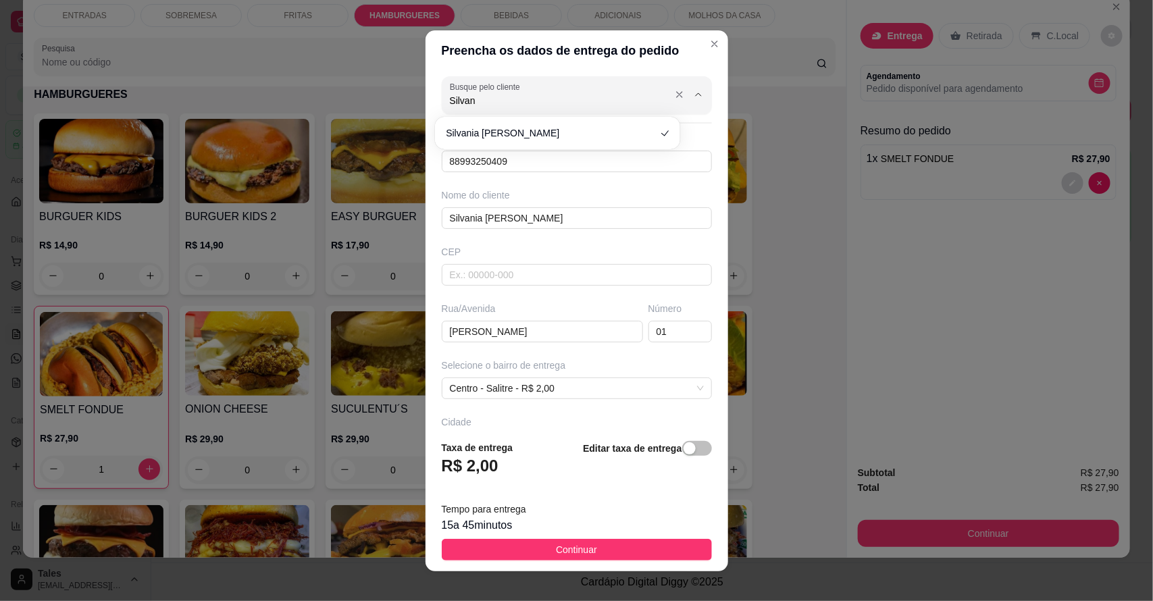
type input "Silvana"
click at [542, 162] on input "88993250409" at bounding box center [577, 162] width 270 height 22
type input "8"
type input "(89) 9338-5065"
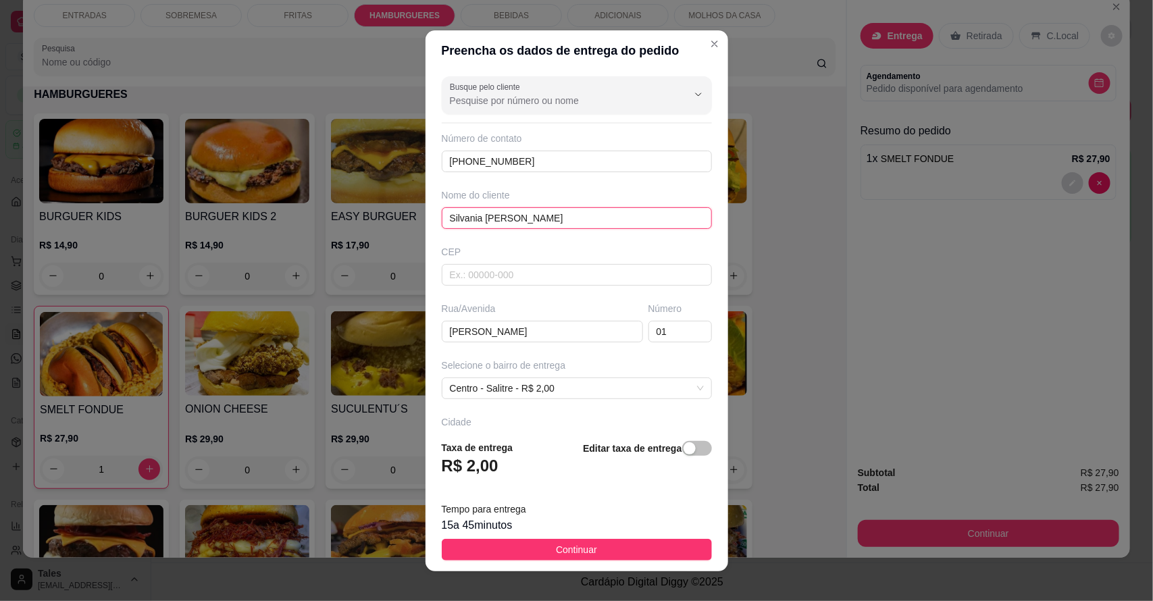
click at [552, 208] on input "Silvania Maria da Silva" at bounding box center [577, 218] width 270 height 22
type input "Silvana"
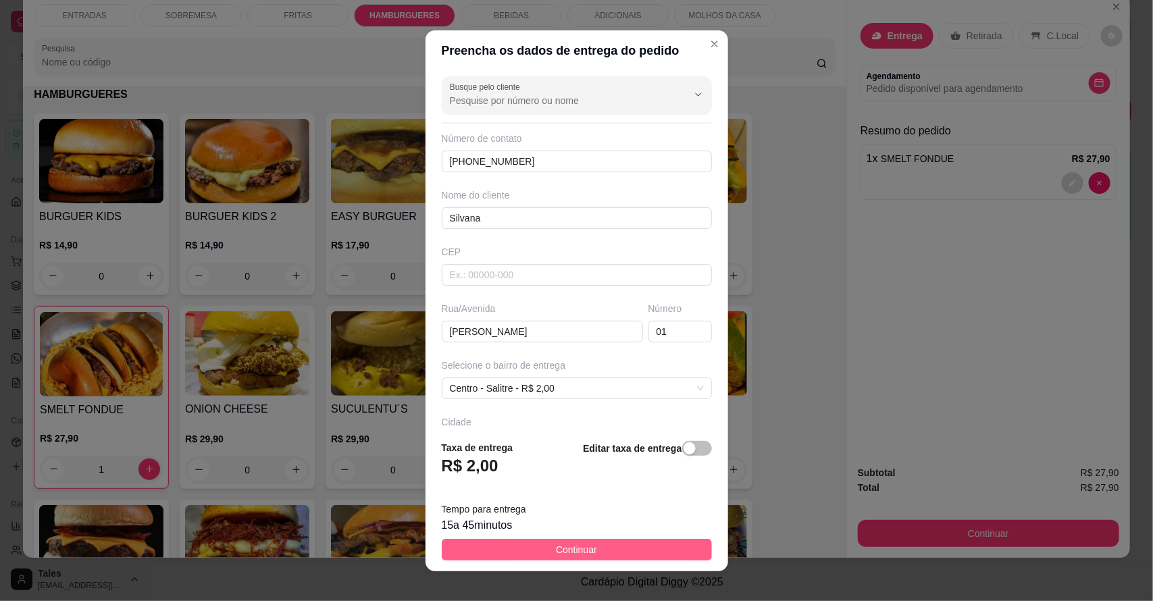
click at [557, 551] on span "Continuar" at bounding box center [576, 549] width 41 height 15
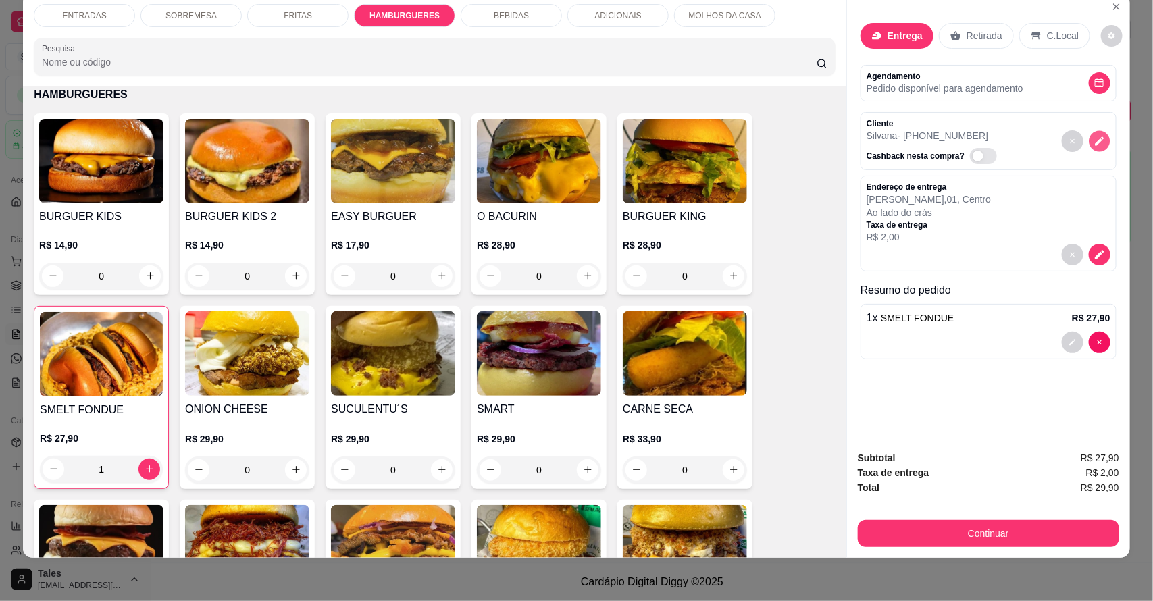
click at [1099, 145] on button "decrease-product-quantity" at bounding box center [1099, 140] width 21 height 21
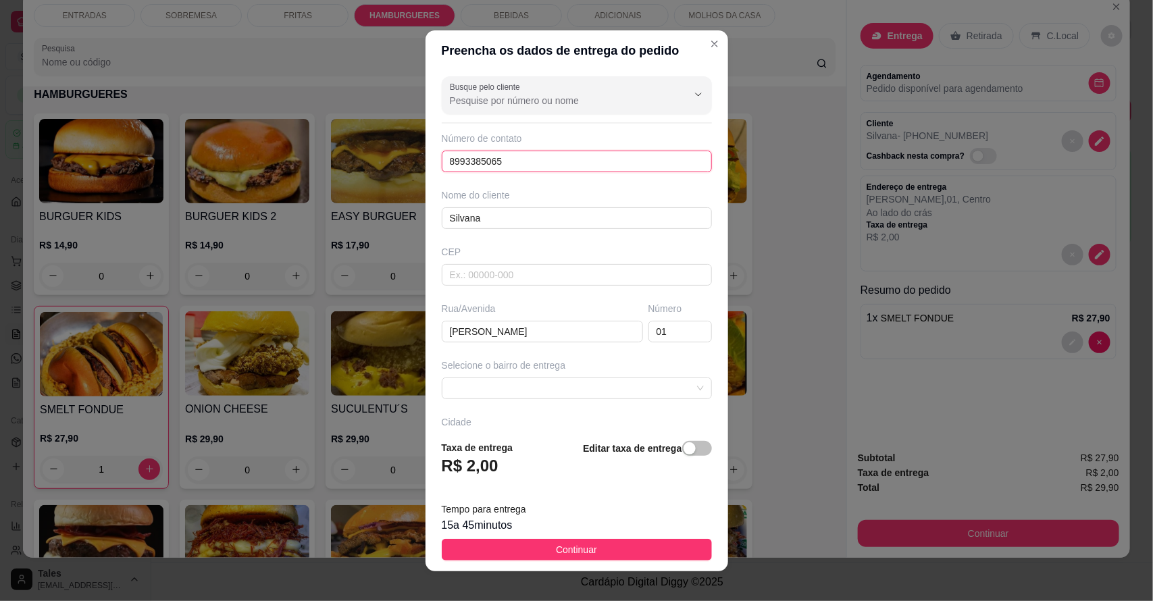
click at [448, 157] on input "8993385065" at bounding box center [577, 162] width 270 height 22
type input "(88) 99338-5065"
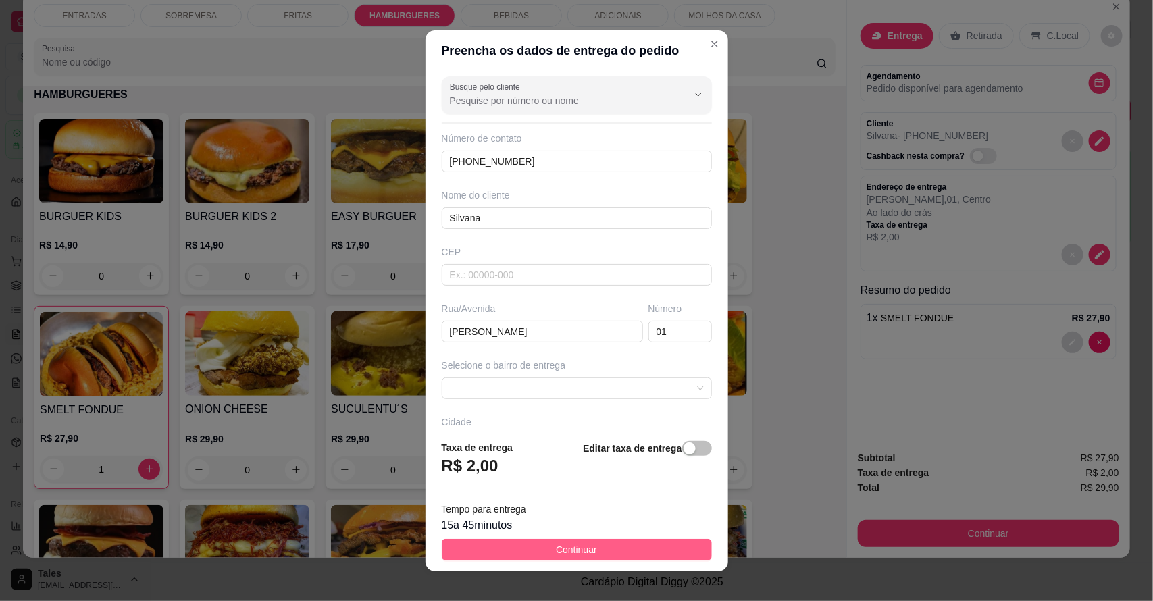
click at [556, 552] on span "Continuar" at bounding box center [576, 549] width 41 height 15
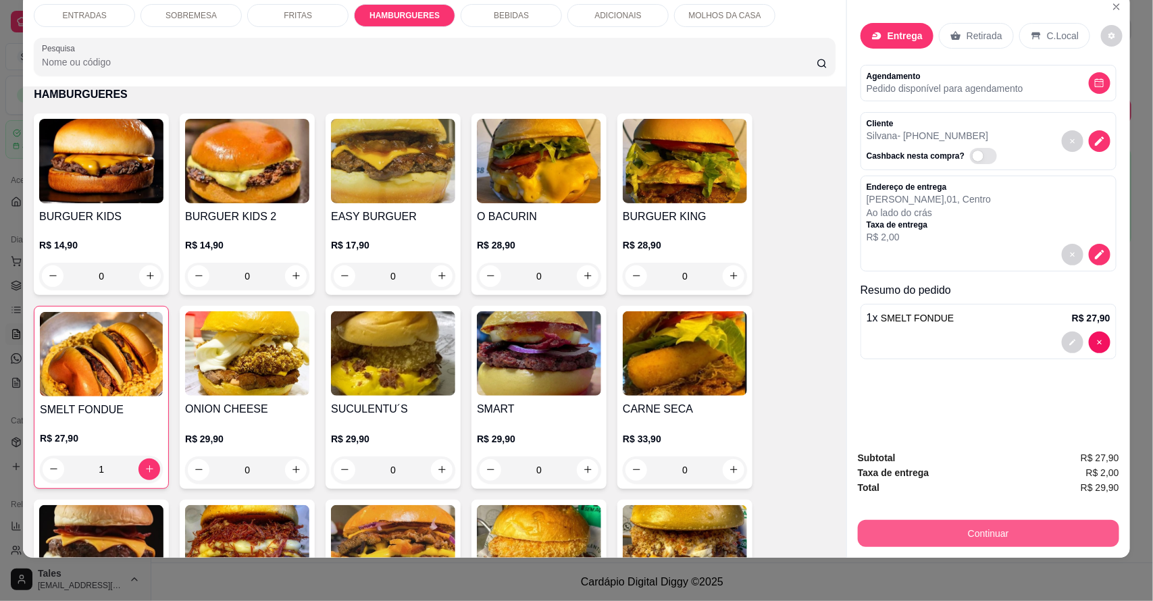
click at [991, 538] on button "Continuar" at bounding box center [988, 533] width 261 height 27
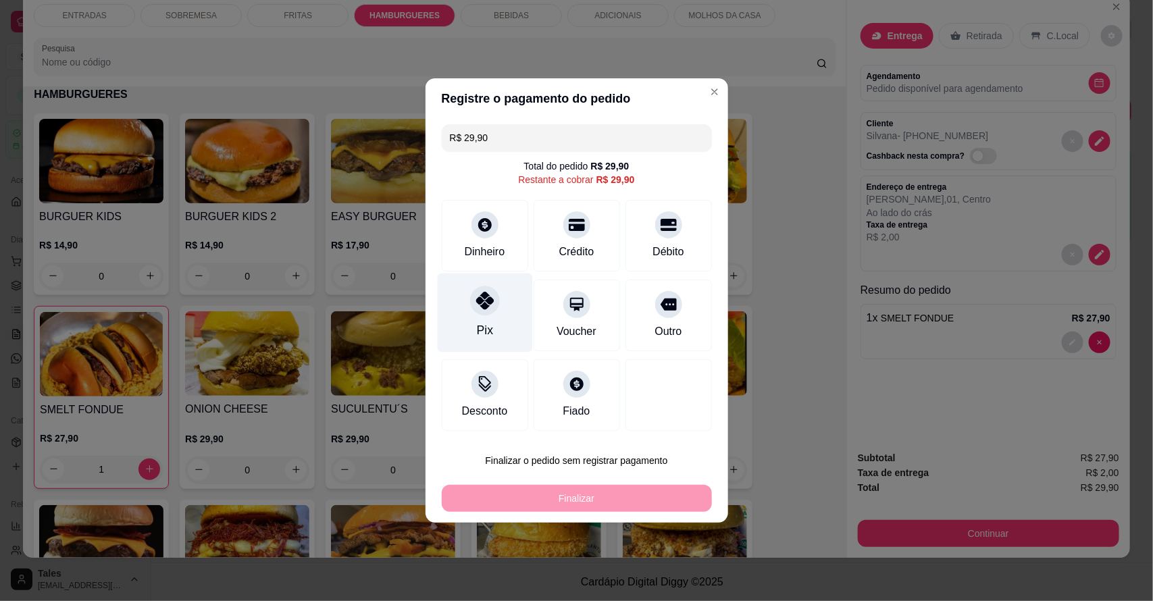
click at [491, 332] on div "Pix" at bounding box center [484, 312] width 95 height 79
type input "R$ 0,00"
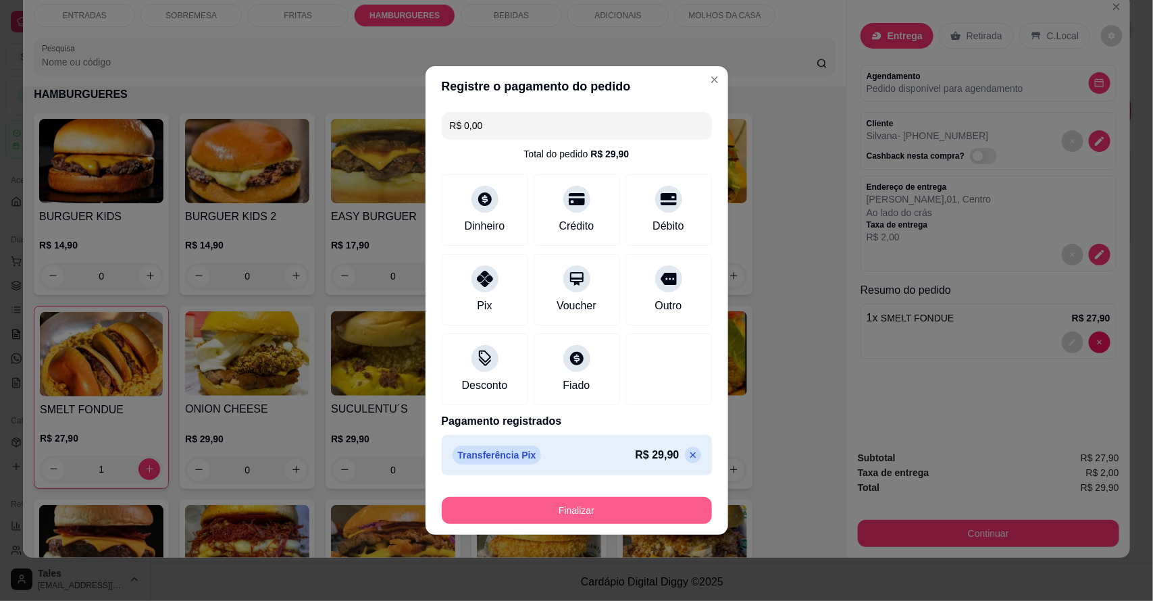
click at [612, 520] on button "Finalizar" at bounding box center [577, 510] width 270 height 27
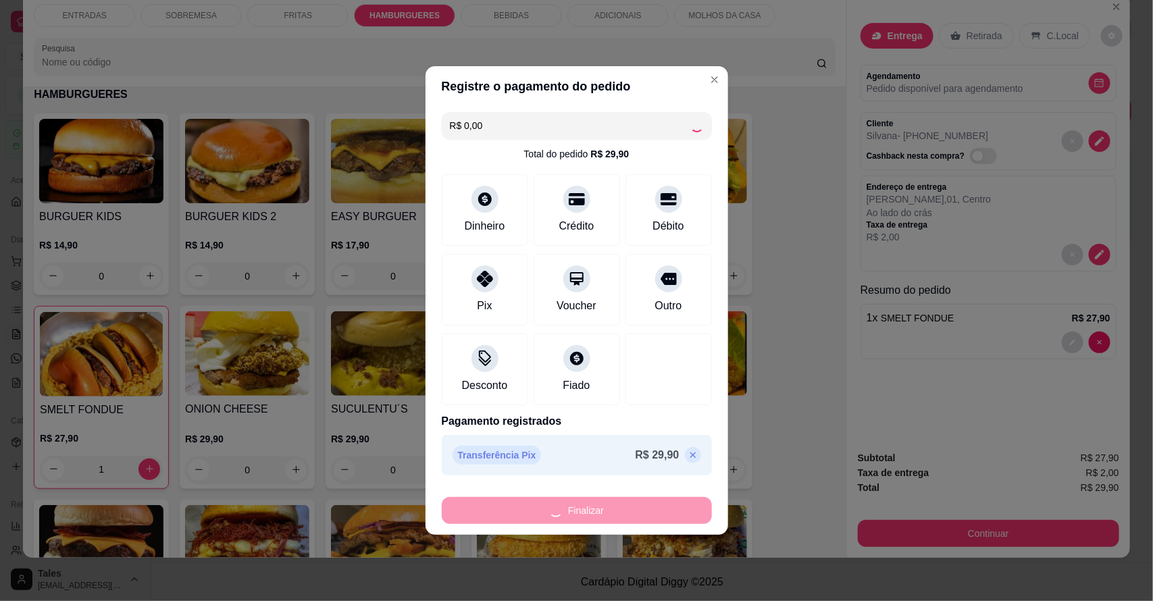
type input "0"
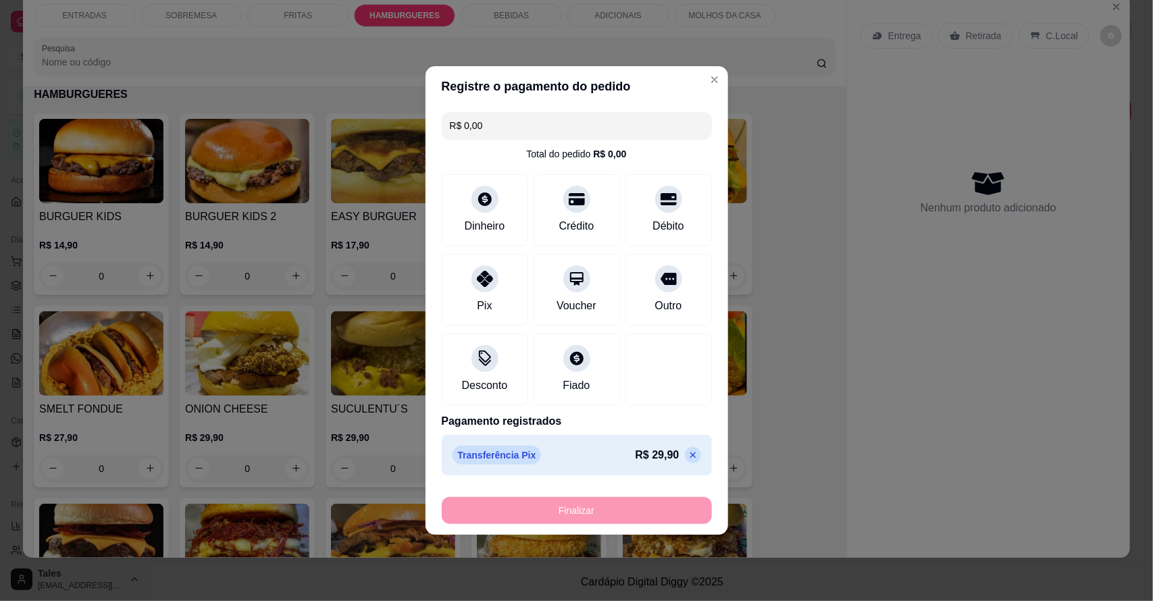
type input "-R$ 29,90"
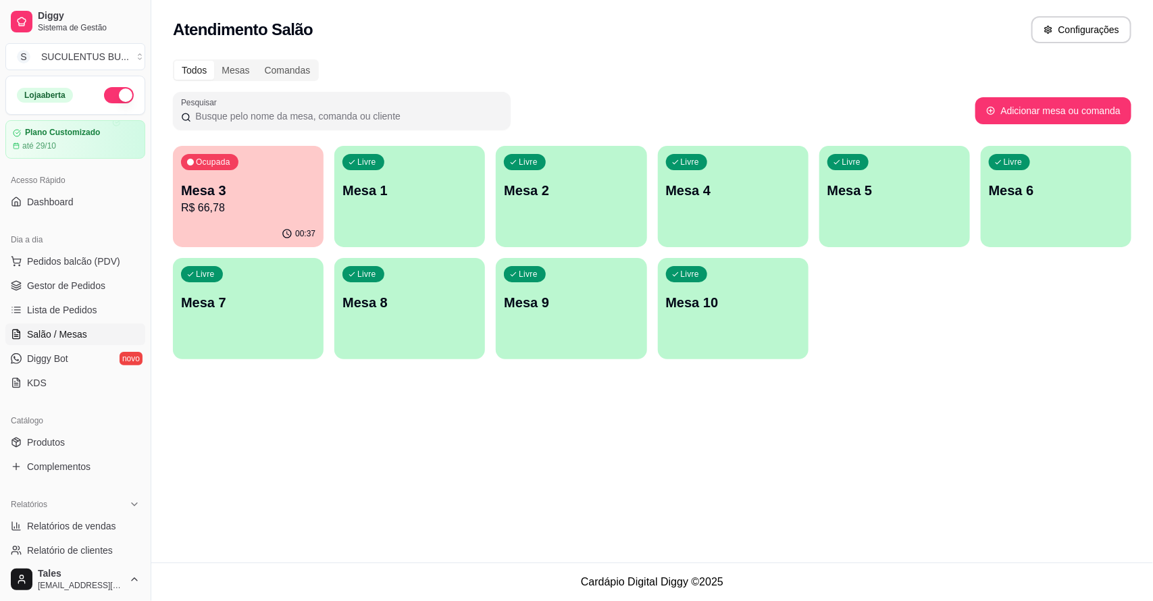
click at [25, 298] on ul "Pedidos balcão (PDV) Gestor de Pedidos Lista de Pedidos Salão / Mesas Diggy Bot…" at bounding box center [75, 322] width 140 height 143
click at [127, 282] on link "Gestor de Pedidos" at bounding box center [75, 286] width 140 height 22
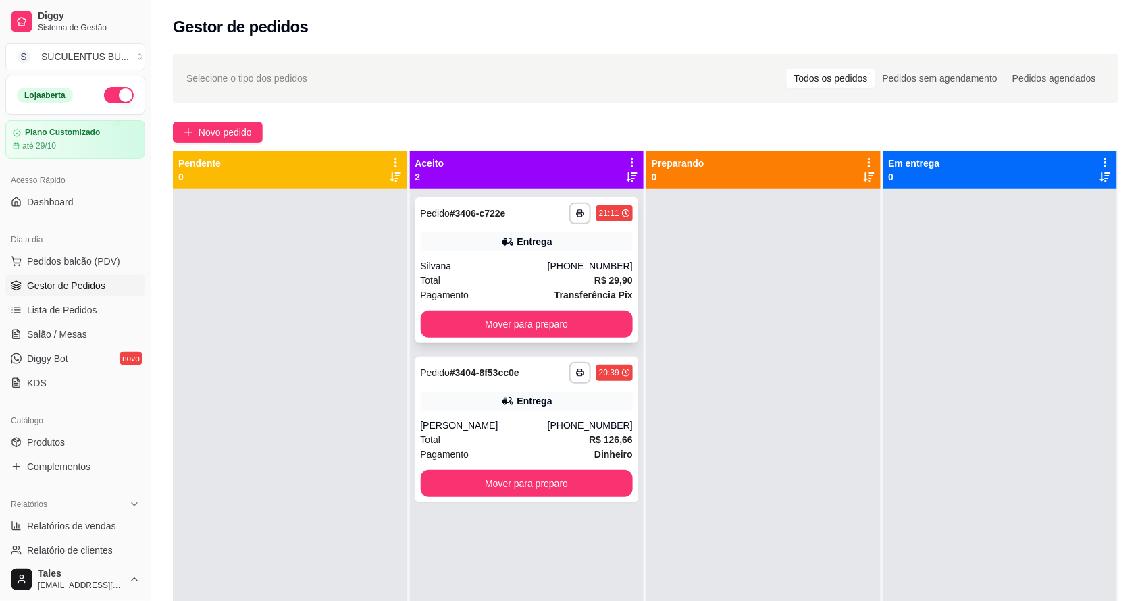
click at [548, 261] on div "Silvana" at bounding box center [484, 266] width 127 height 14
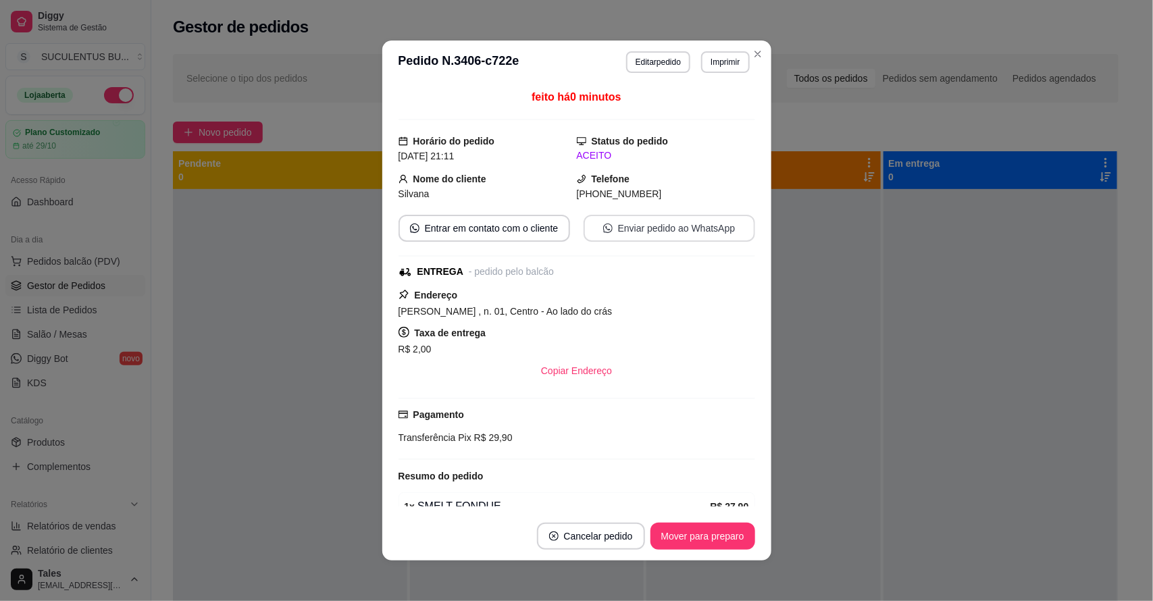
click at [674, 224] on button "Enviar pedido ao WhatsApp" at bounding box center [669, 228] width 172 height 27
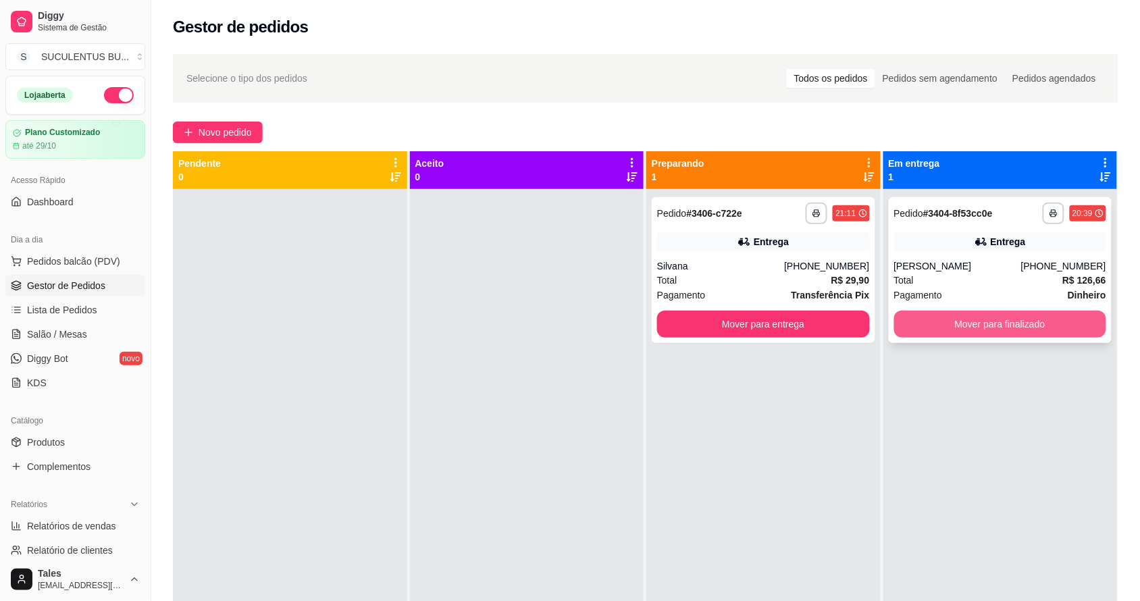
click at [949, 338] on div "**********" at bounding box center [1001, 270] width 224 height 146
click at [920, 331] on button "Mover para finalizado" at bounding box center [1000, 324] width 213 height 27
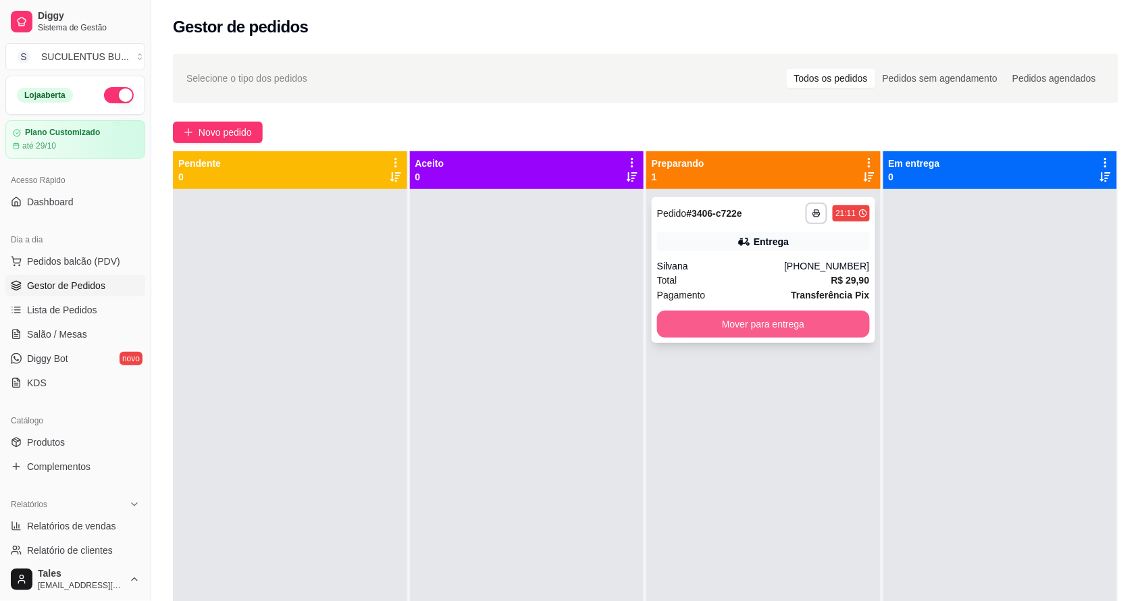
click at [783, 330] on button "Mover para entrega" at bounding box center [763, 324] width 213 height 27
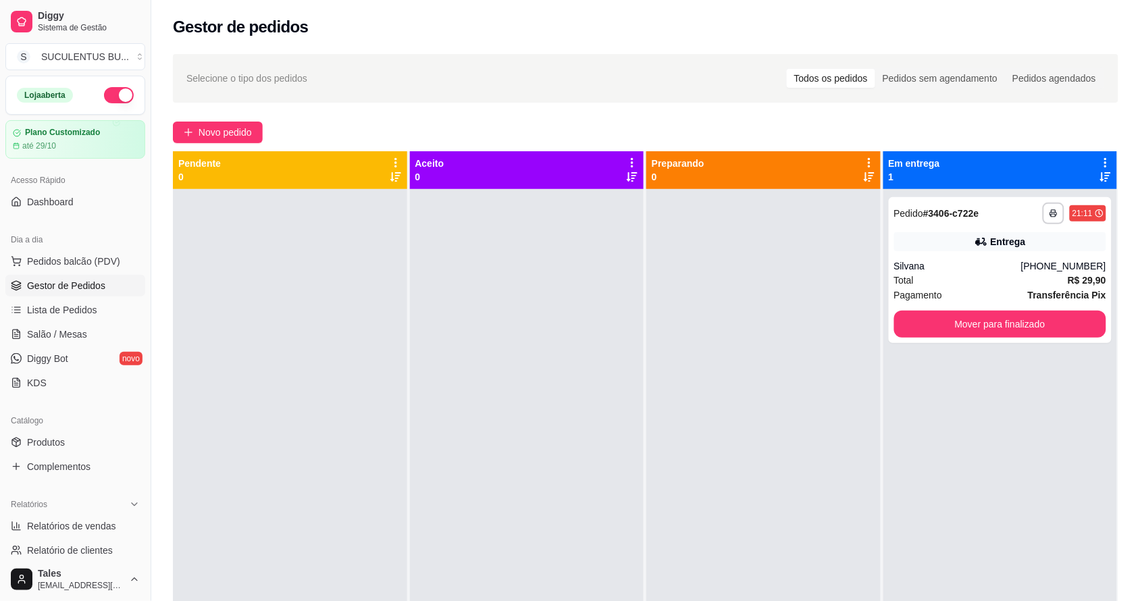
click at [1099, 164] on icon at bounding box center [1105, 163] width 12 height 12
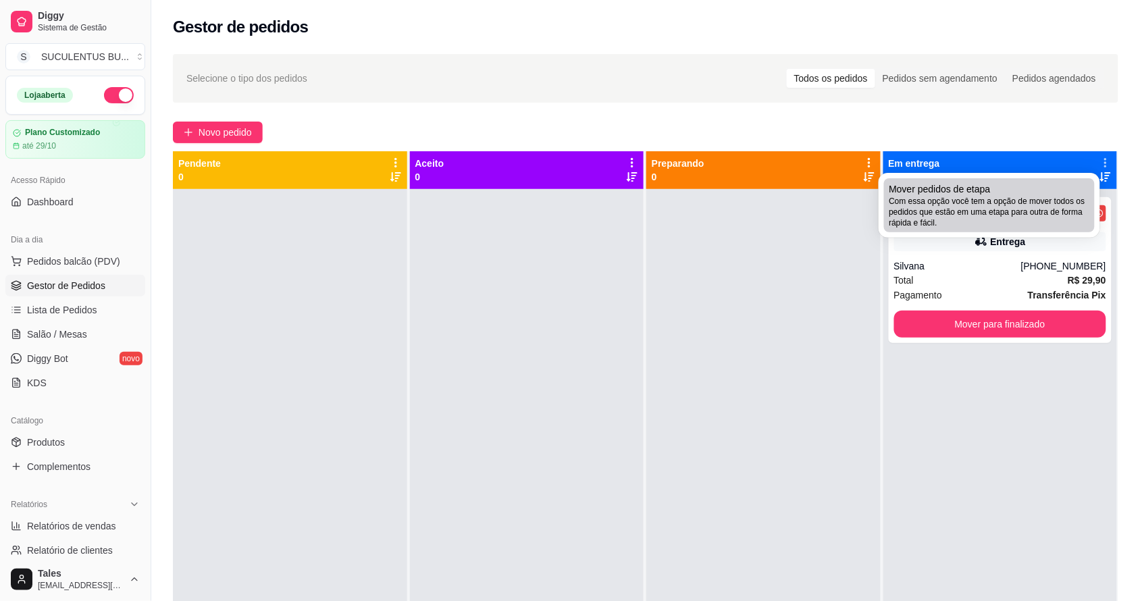
click at [1012, 213] on span "Com essa opção você tem a opção de mover todos os pedidos que estão em uma etap…" at bounding box center [989, 212] width 200 height 32
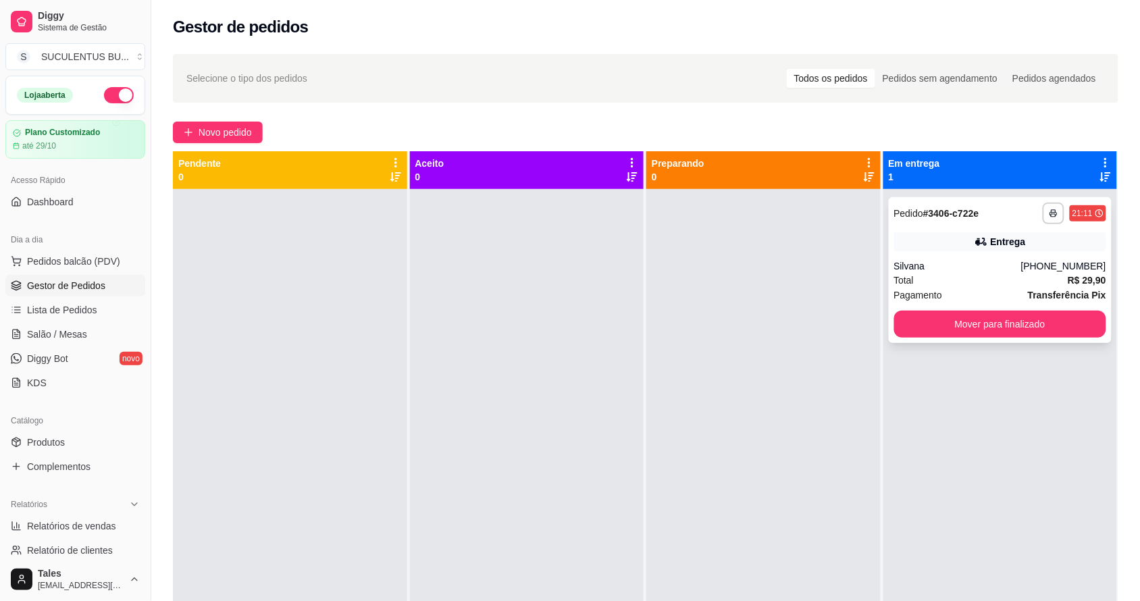
click at [1016, 276] on div "Total R$ 29,90" at bounding box center [1000, 280] width 213 height 15
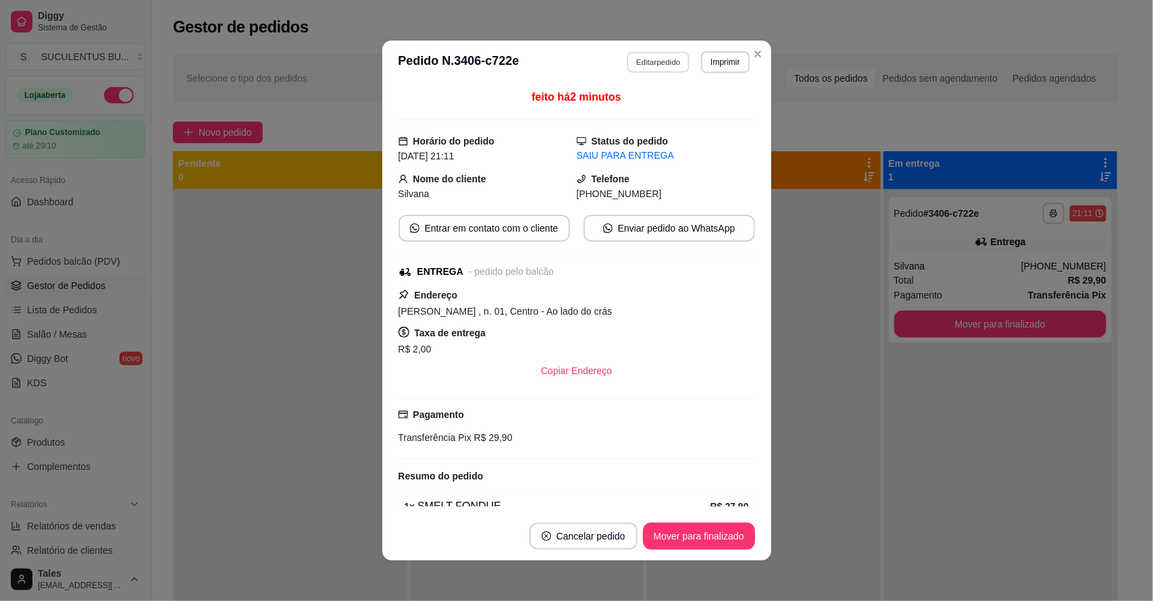
click at [660, 69] on button "Editar pedido" at bounding box center [658, 61] width 63 height 21
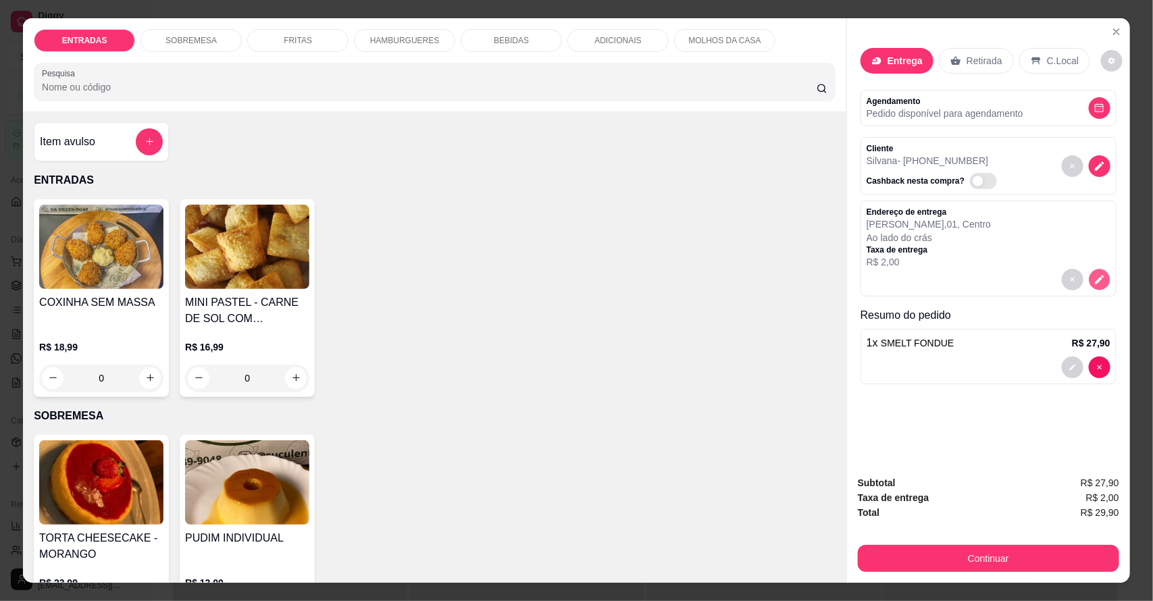
click at [1094, 275] on icon "decrease-product-quantity" at bounding box center [1098, 278] width 11 height 11
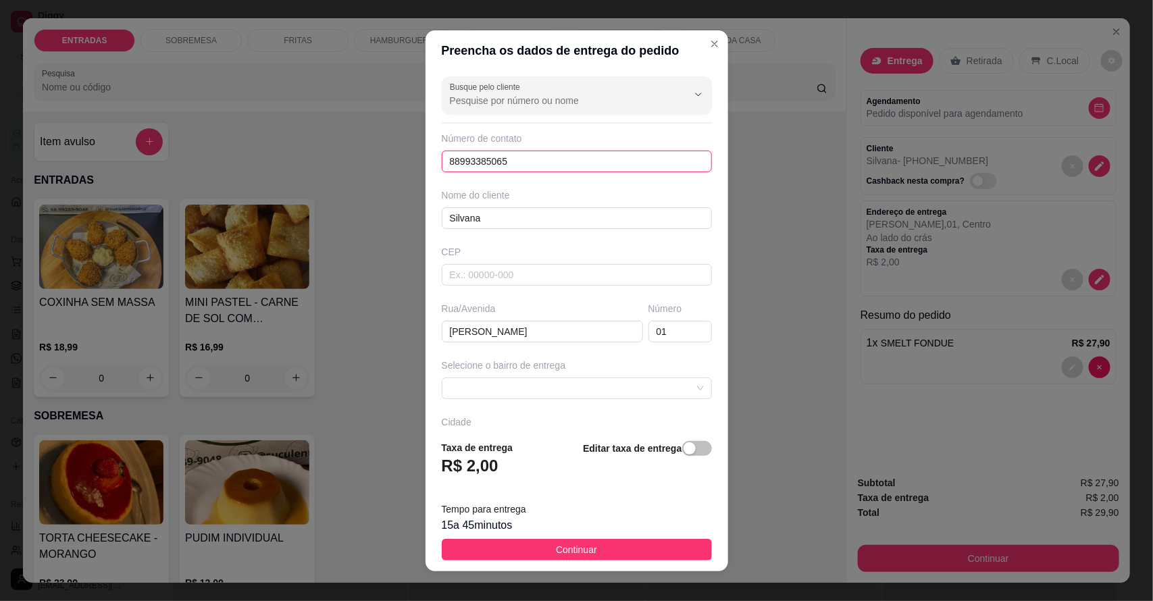
click at [529, 159] on input "88993385065" at bounding box center [577, 162] width 270 height 22
click at [500, 332] on input "João Líbano" at bounding box center [542, 332] width 201 height 22
drag, startPoint x: 498, startPoint y: 332, endPoint x: 444, endPoint y: 338, distance: 54.4
click at [444, 338] on input "João Líbano" at bounding box center [542, 332] width 201 height 22
paste input "rua São Francisco"
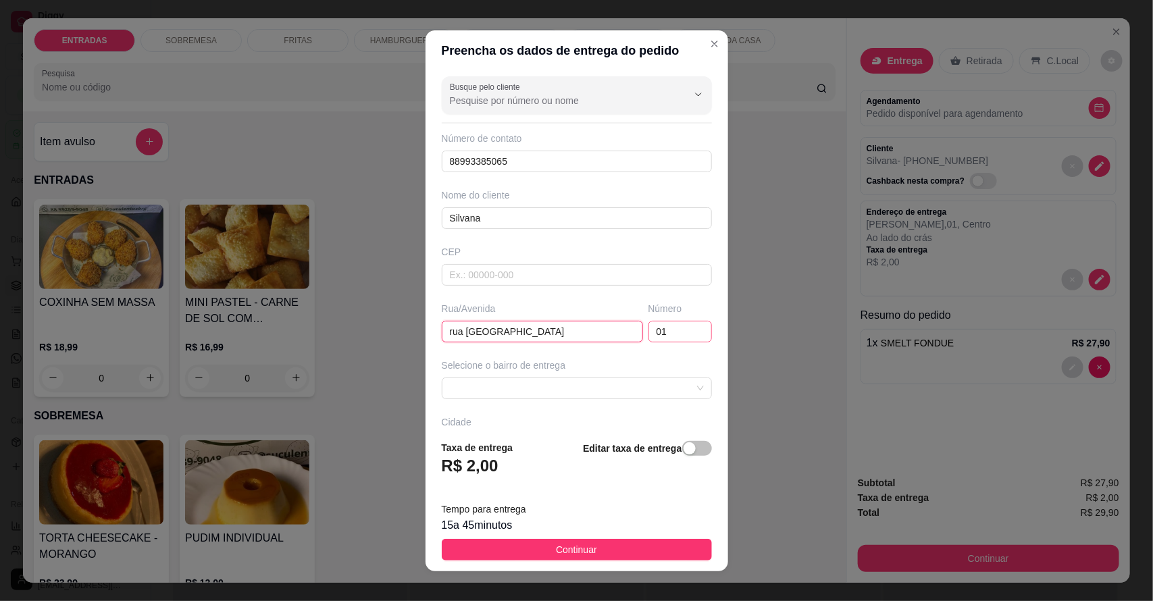
type input "rua São Francisco"
click at [648, 331] on input "01" at bounding box center [679, 332] width 63 height 22
type input "0"
click at [544, 389] on span at bounding box center [577, 388] width 254 height 20
type input "152"
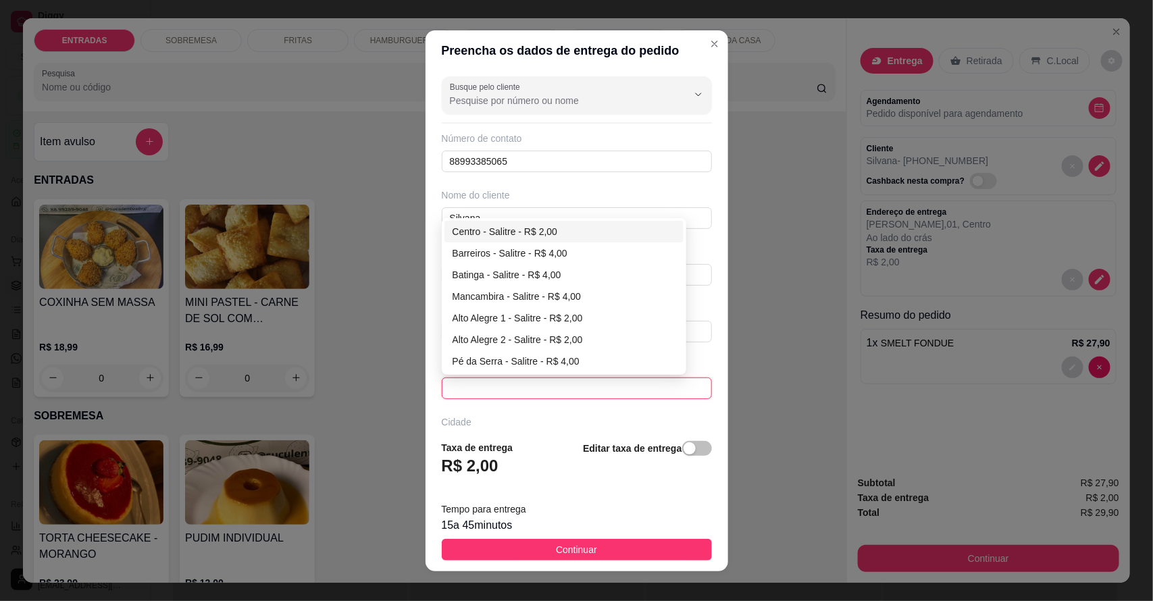
drag, startPoint x: 513, startPoint y: 236, endPoint x: 506, endPoint y: 226, distance: 12.2
click at [506, 226] on div "Centro - Salitre - R$ 2,00" at bounding box center [564, 231] width 224 height 15
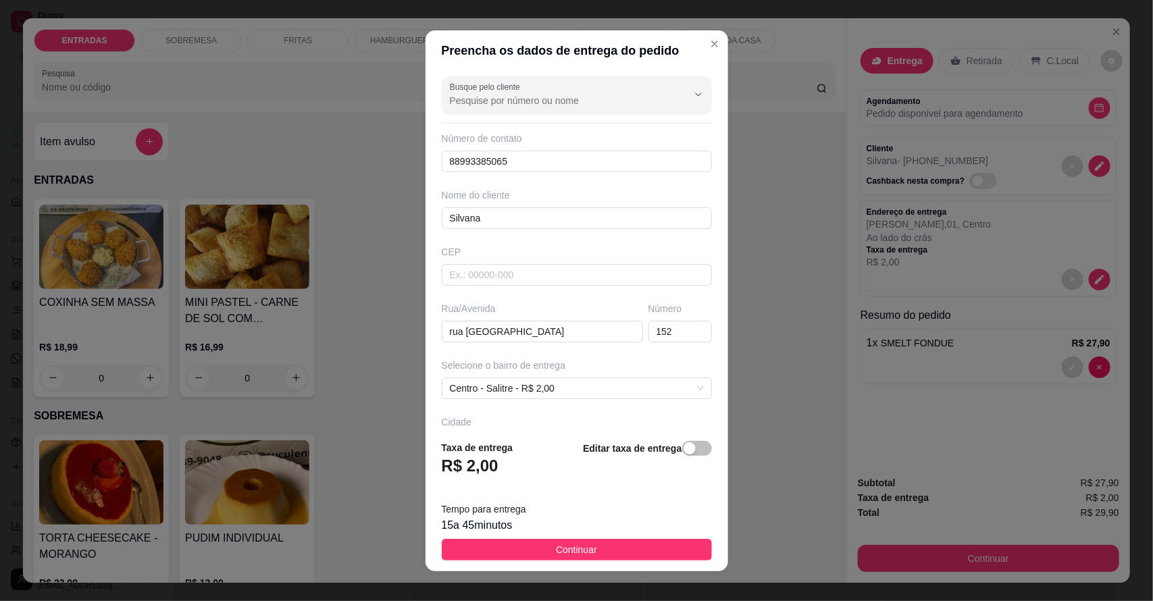
drag, startPoint x: 561, startPoint y: 531, endPoint x: 544, endPoint y: 542, distance: 20.6
click at [544, 542] on button "Continuar" at bounding box center [577, 550] width 270 height 22
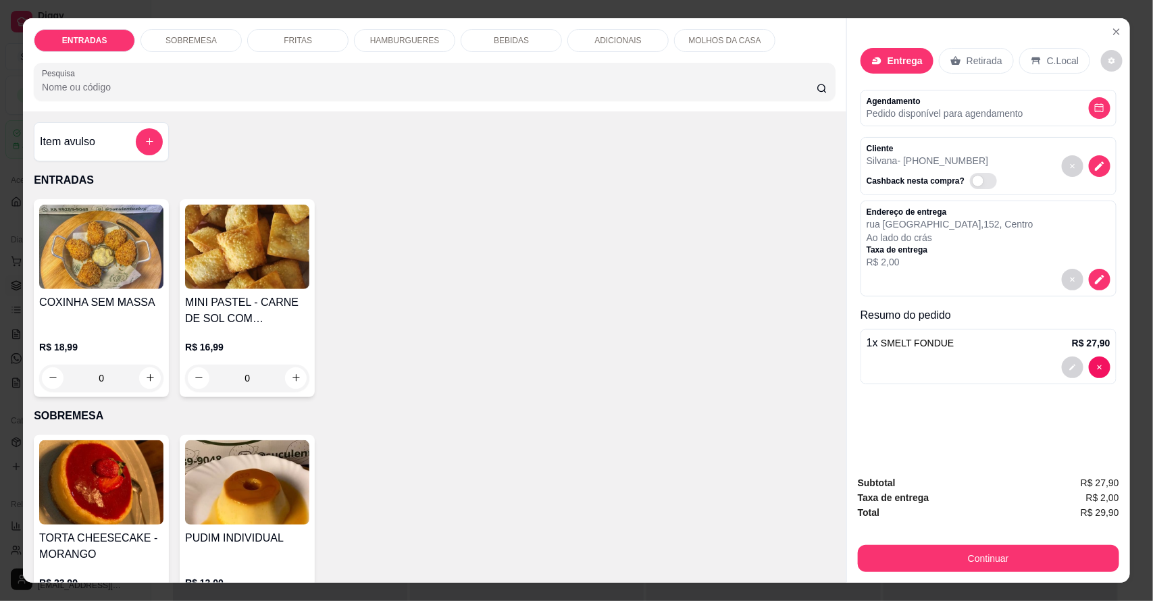
click at [544, 542] on div "TORTA CHEESECAKE - MORANGO R$ 23,99 0 PUDIM INDIVIDUAL R$ 12,00 0" at bounding box center [435, 534] width 802 height 198
click at [940, 546] on button "Continuar" at bounding box center [988, 558] width 261 height 27
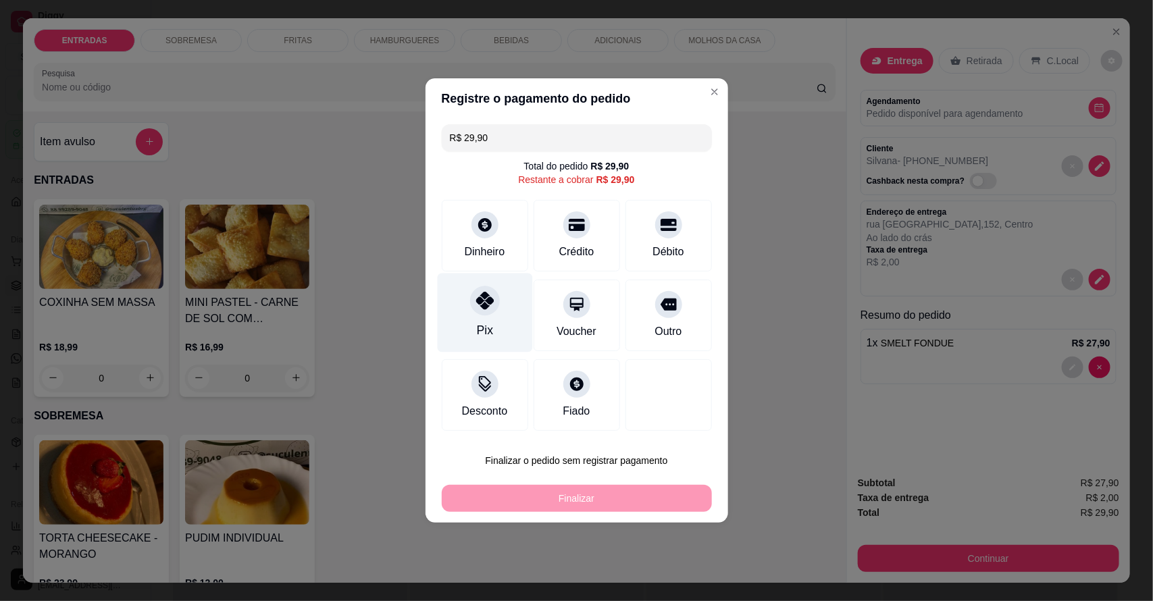
click at [493, 333] on div "Pix" at bounding box center [484, 312] width 95 height 79
type input "R$ 0,00"
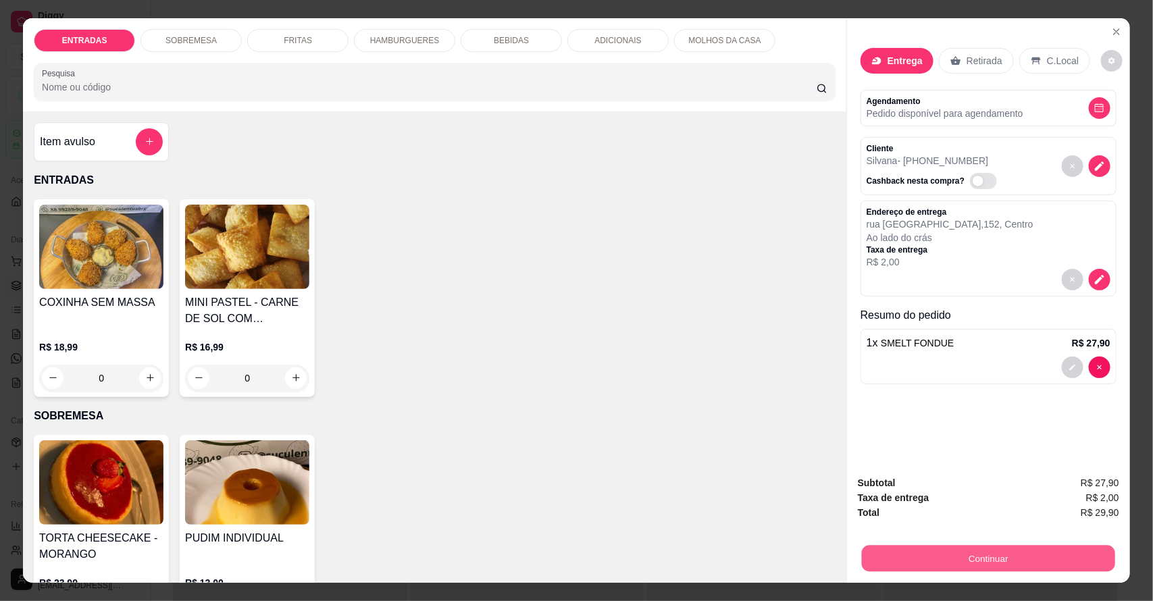
click at [893, 555] on button "Continuar" at bounding box center [988, 559] width 253 height 26
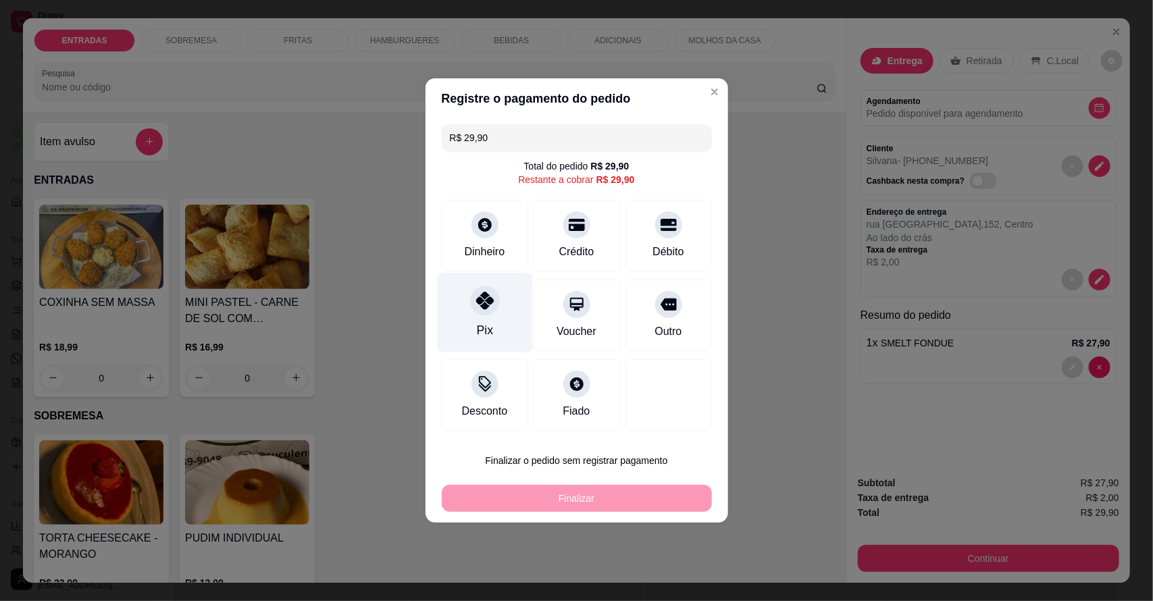
click at [467, 319] on div "Pix" at bounding box center [484, 312] width 95 height 79
type input "R$ 0,00"
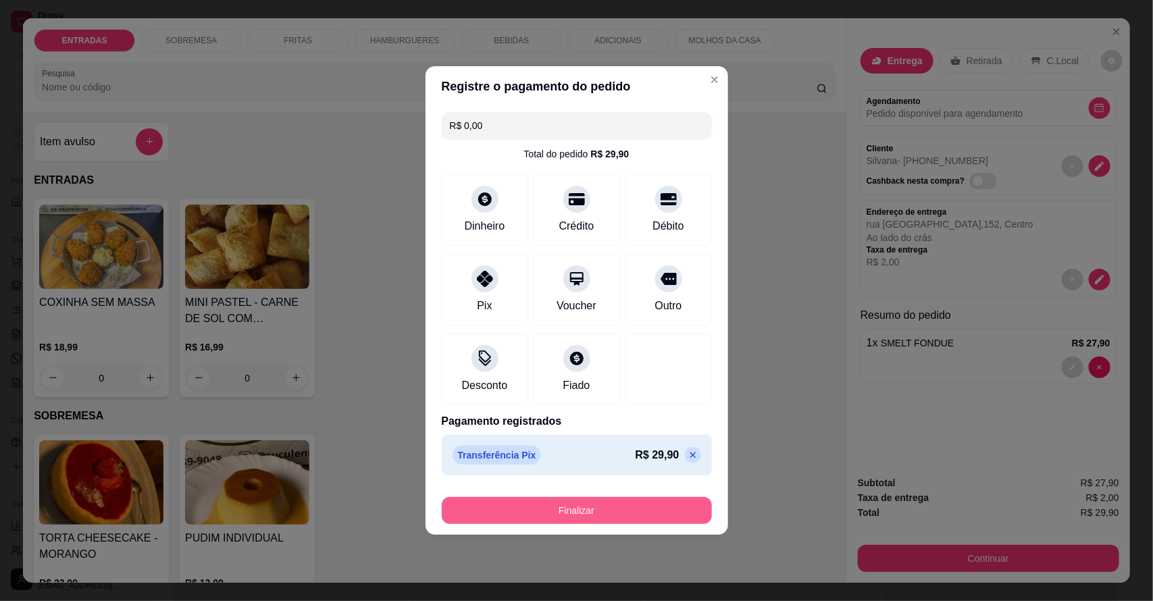
click at [579, 504] on button "Finalizar" at bounding box center [577, 510] width 270 height 27
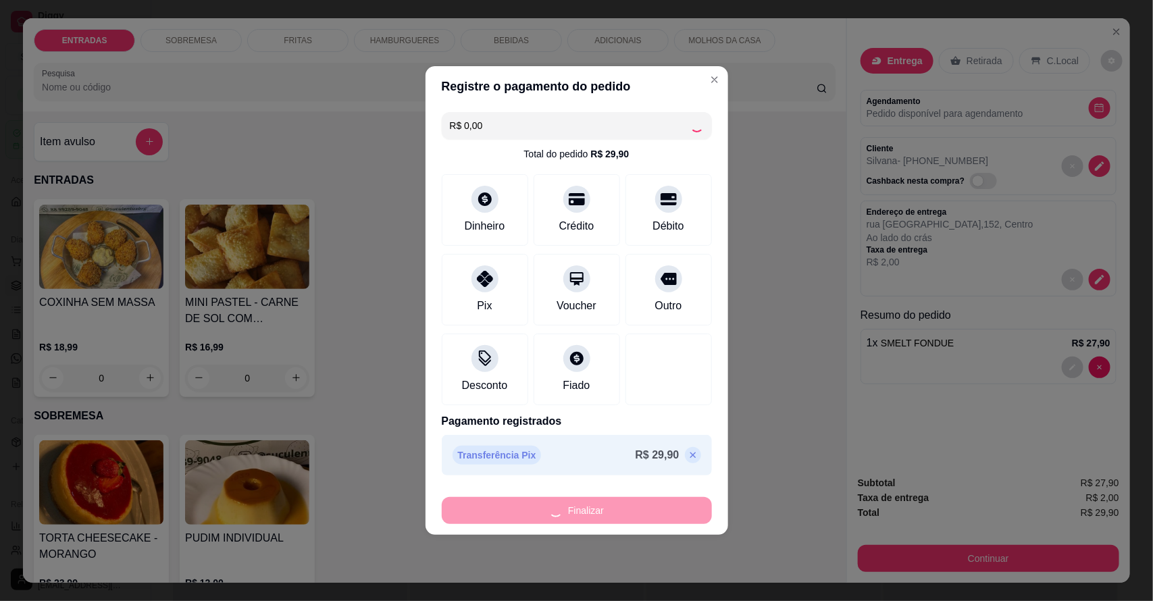
type input "0"
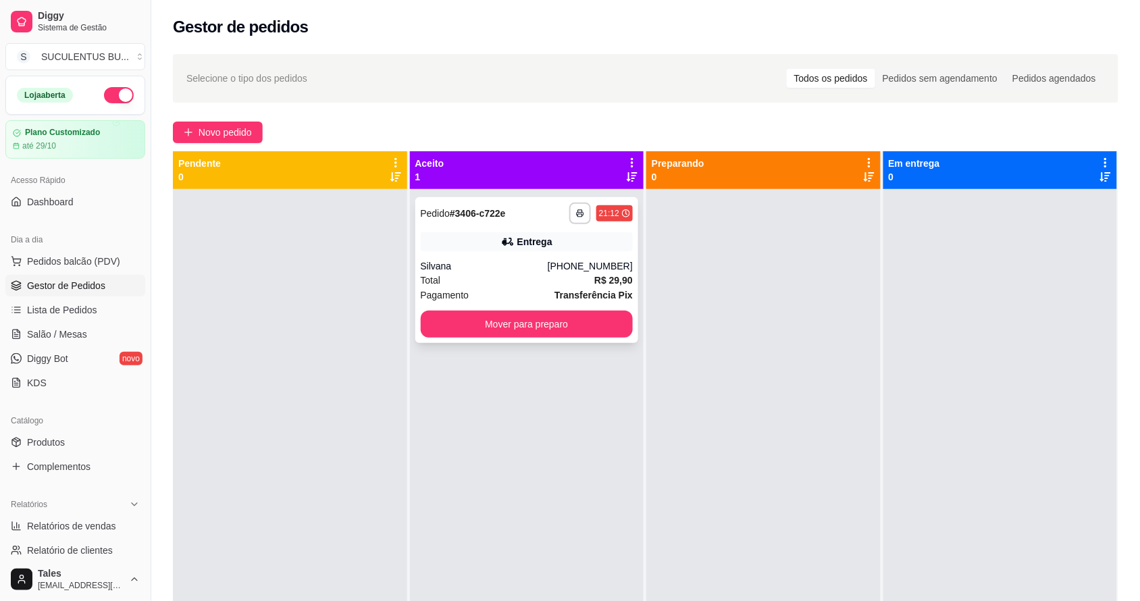
click at [504, 265] on div "Silvana" at bounding box center [484, 266] width 127 height 14
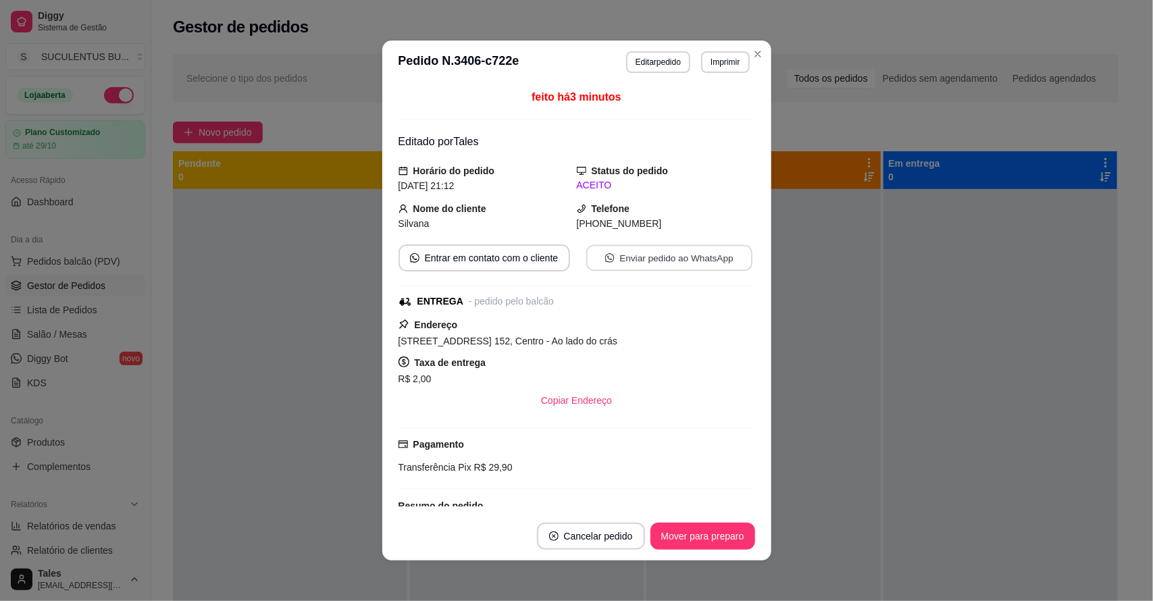
click at [686, 255] on button "Enviar pedido ao WhatsApp" at bounding box center [668, 258] width 166 height 26
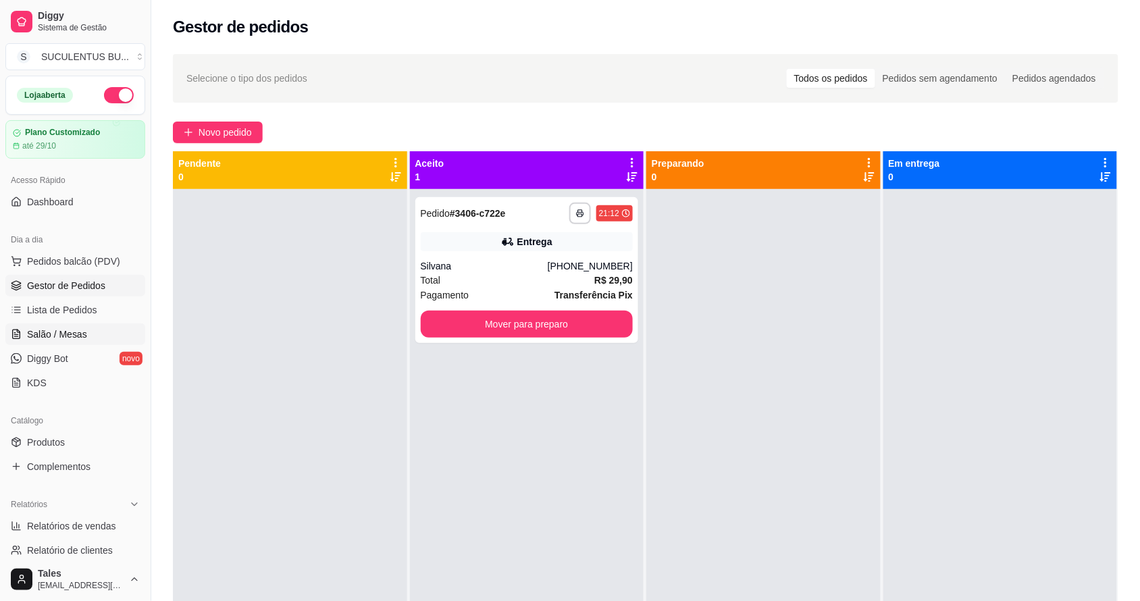
click at [76, 338] on span "Salão / Mesas" at bounding box center [57, 334] width 60 height 14
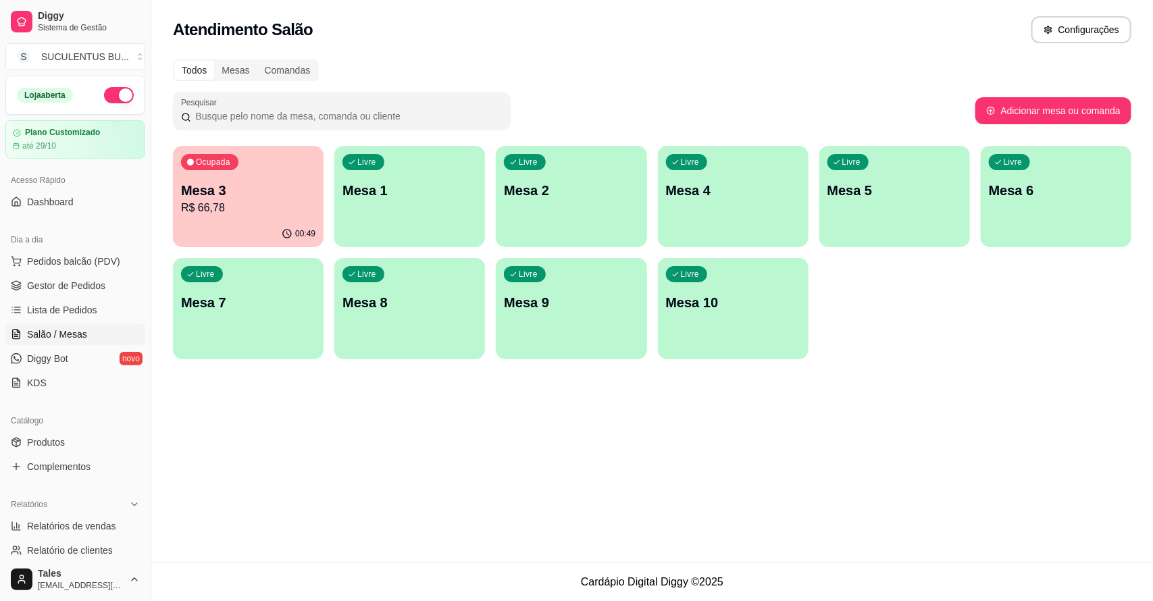
click at [224, 198] on p "Mesa 3" at bounding box center [248, 190] width 134 height 19
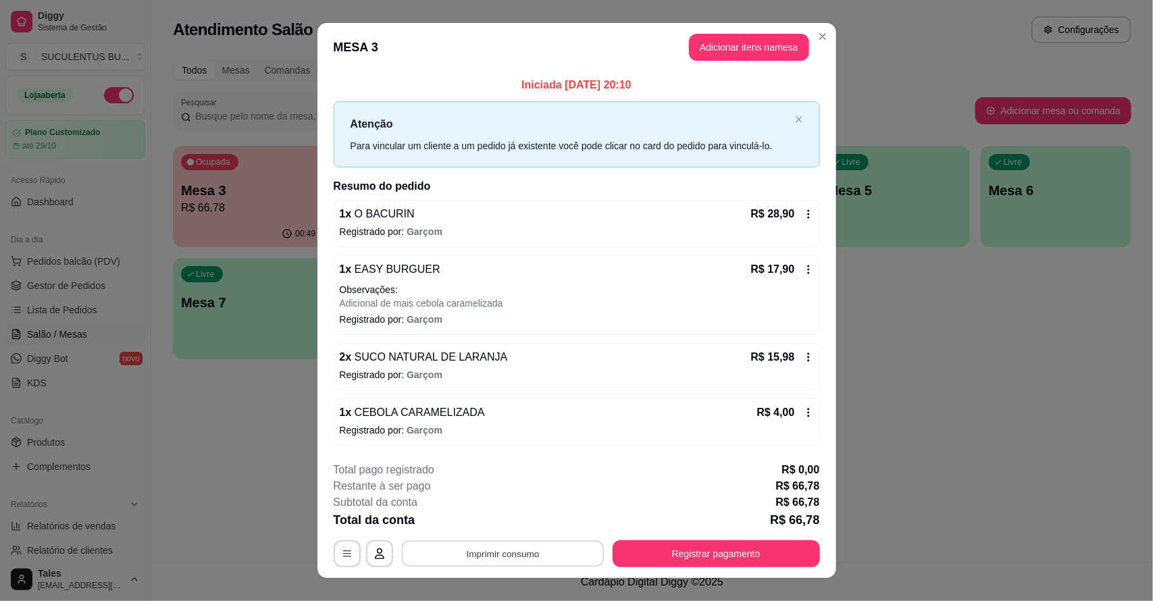
click at [468, 546] on button "Imprimir consumo" at bounding box center [502, 553] width 203 height 26
click at [497, 522] on button "IMPRESSORA CAIXA" at bounding box center [500, 523] width 108 height 21
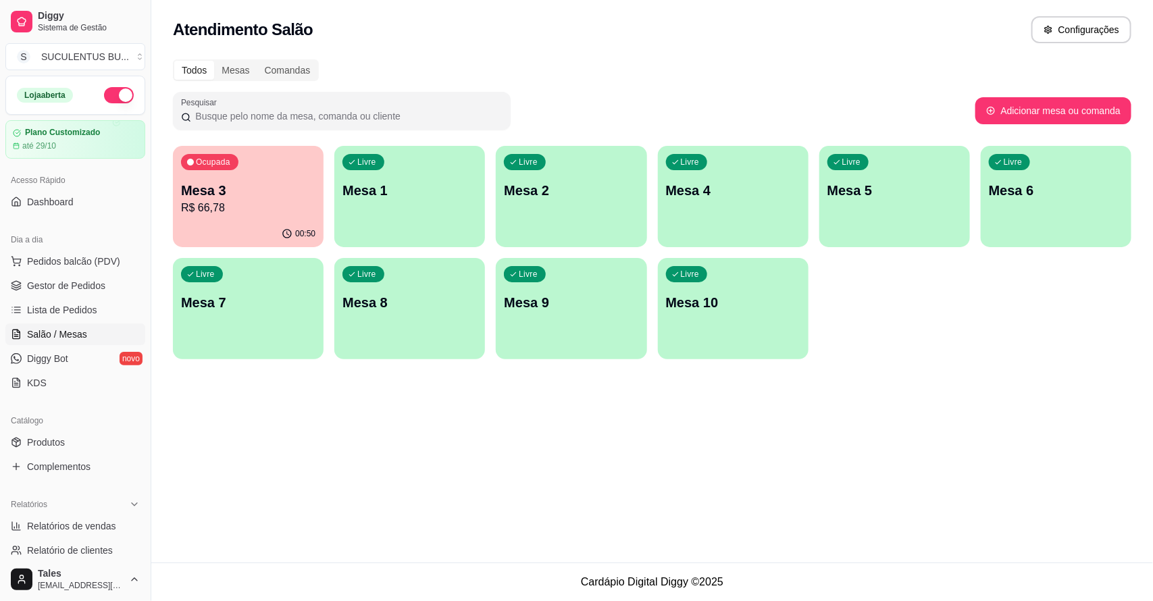
click at [278, 189] on p "Mesa 3" at bounding box center [248, 190] width 134 height 19
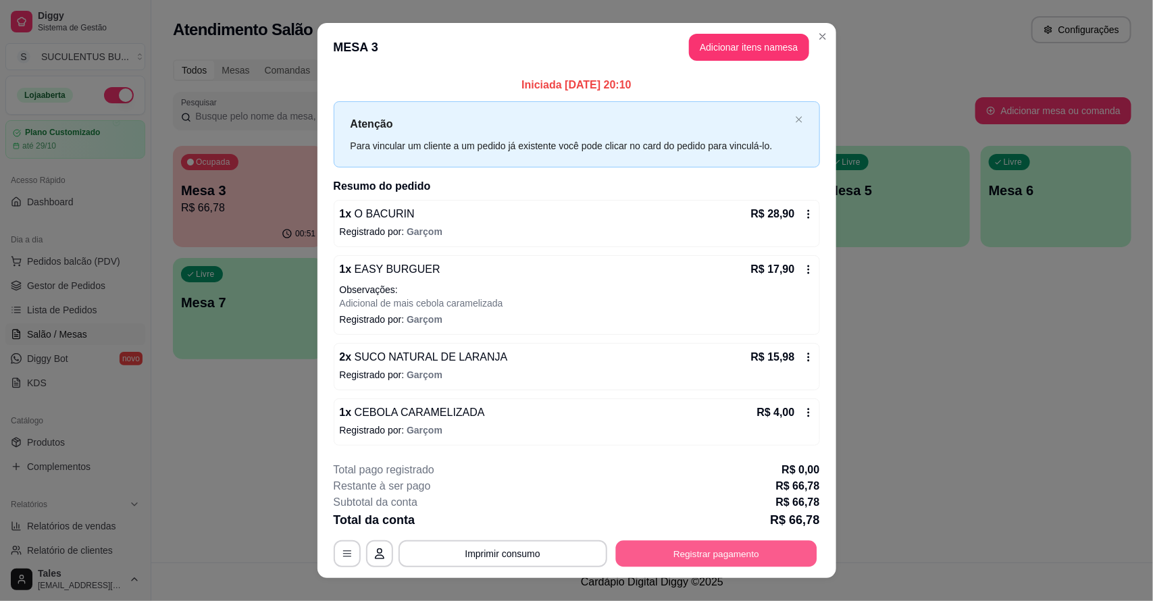
click at [643, 554] on button "Registrar pagamento" at bounding box center [715, 553] width 201 height 26
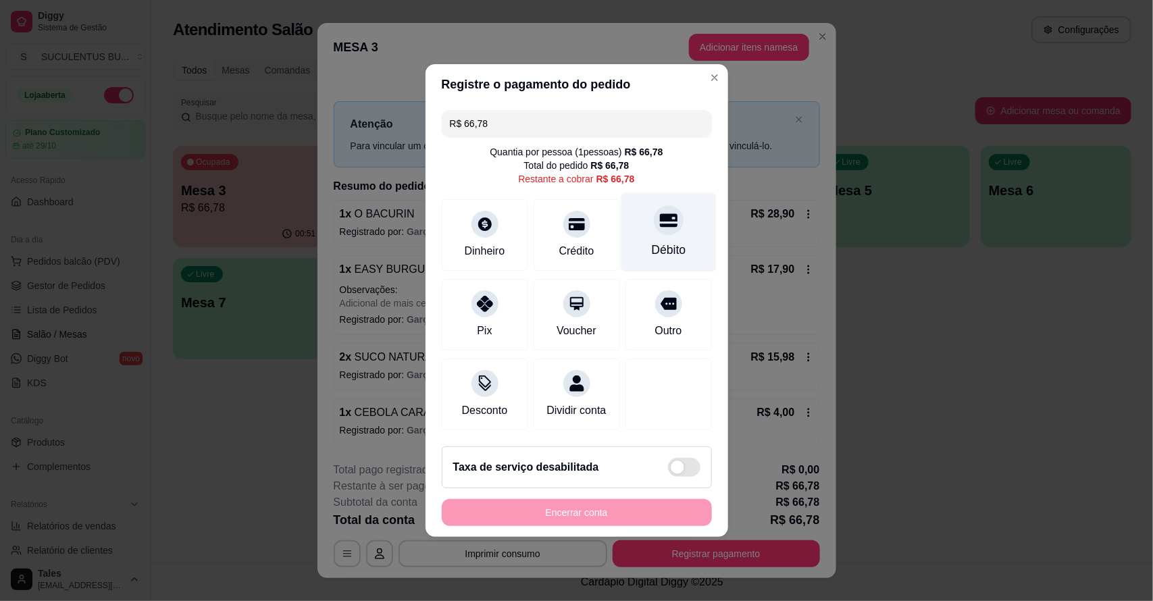
click at [662, 228] on div "Débito" at bounding box center [668, 232] width 95 height 79
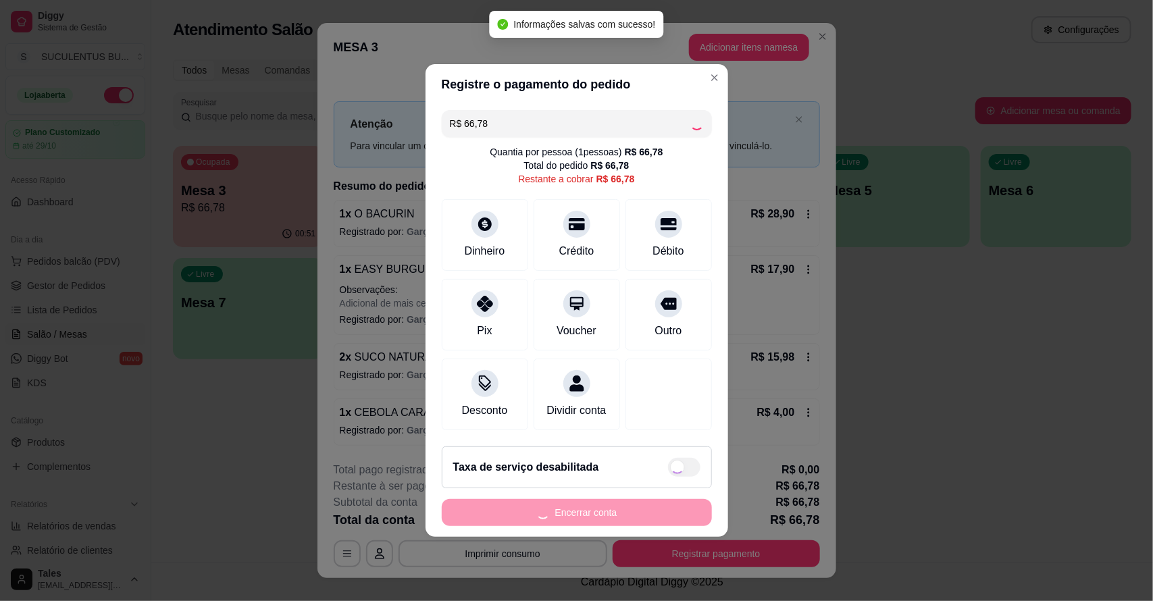
type input "R$ 0,00"
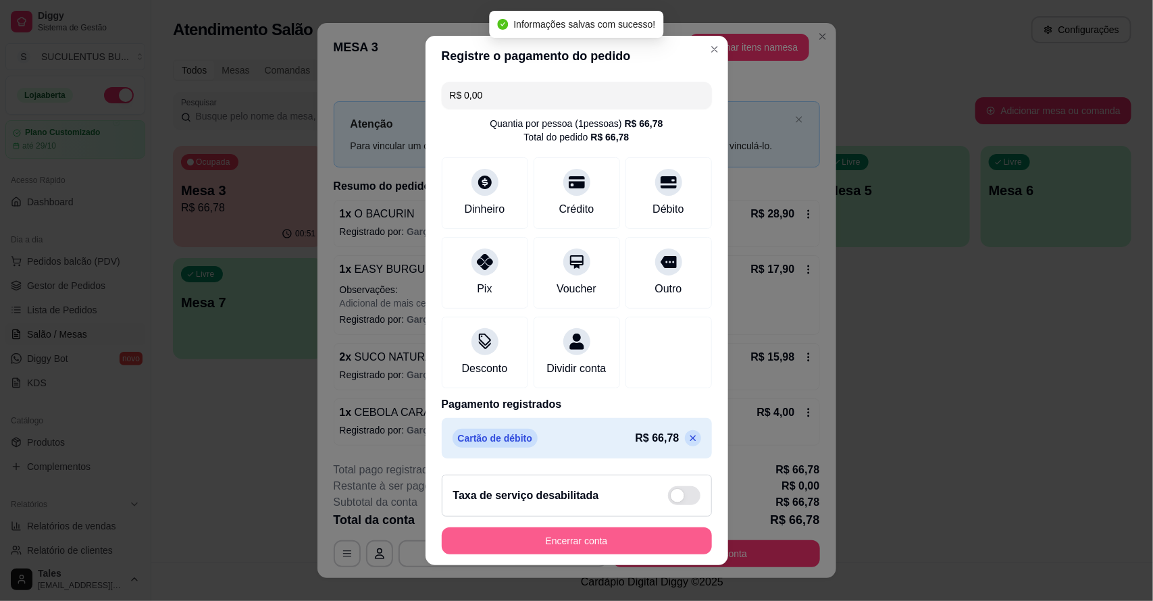
click at [577, 552] on button "Encerrar conta" at bounding box center [577, 540] width 270 height 27
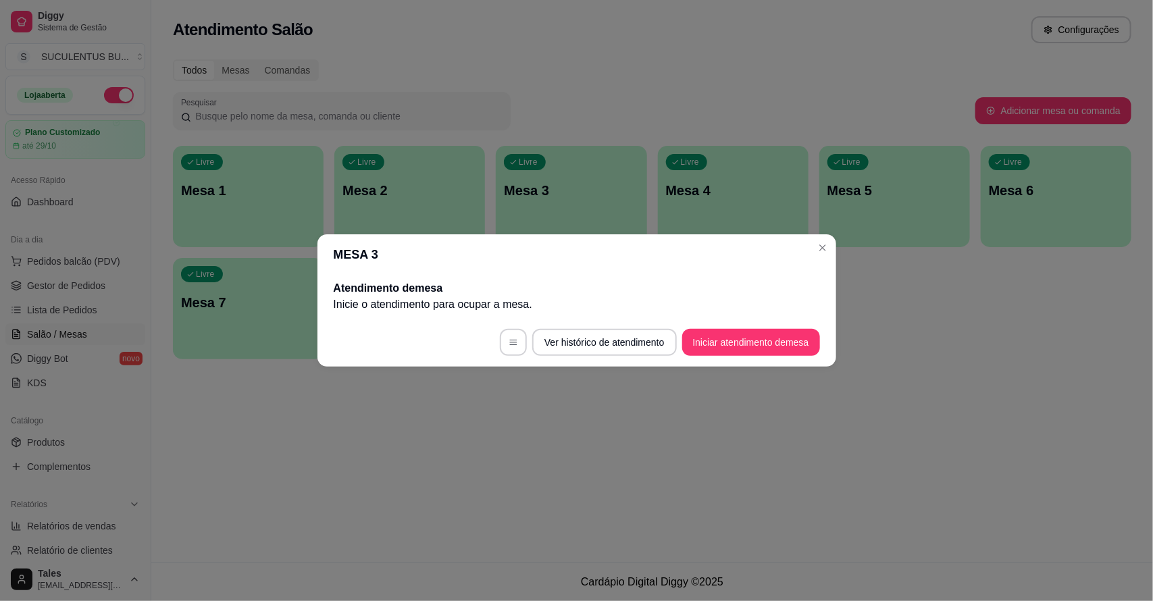
click at [831, 238] on header "MESA 3" at bounding box center [576, 254] width 519 height 41
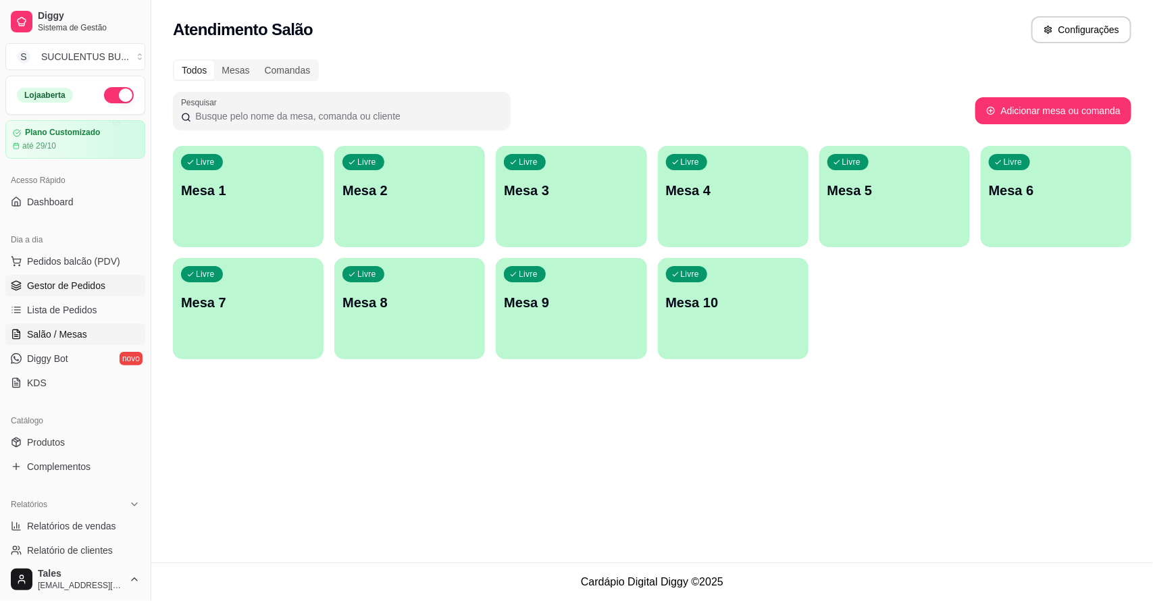
click at [65, 280] on span "Gestor de Pedidos" at bounding box center [66, 286] width 78 height 14
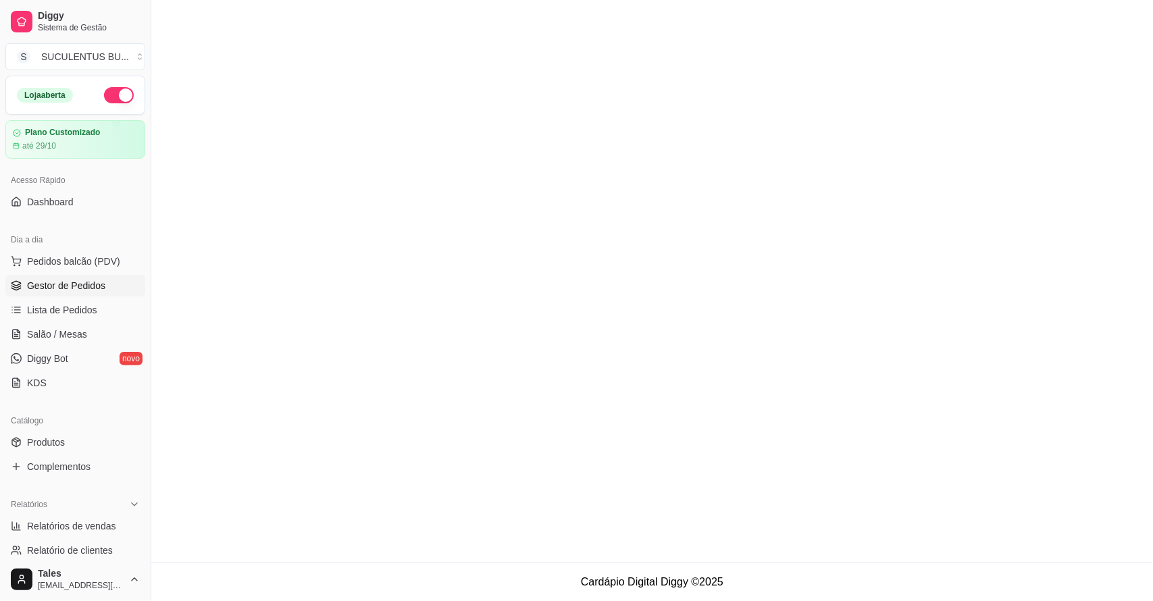
click at [65, 280] on span "Gestor de Pedidos" at bounding box center [66, 286] width 78 height 14
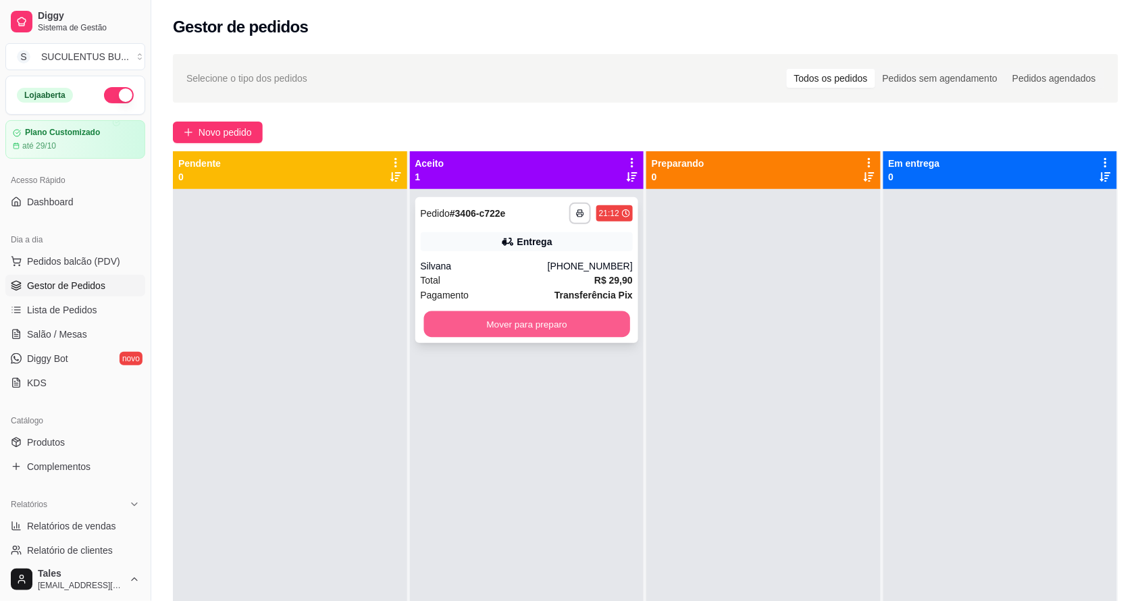
click at [546, 323] on button "Mover para preparo" at bounding box center [526, 324] width 206 height 26
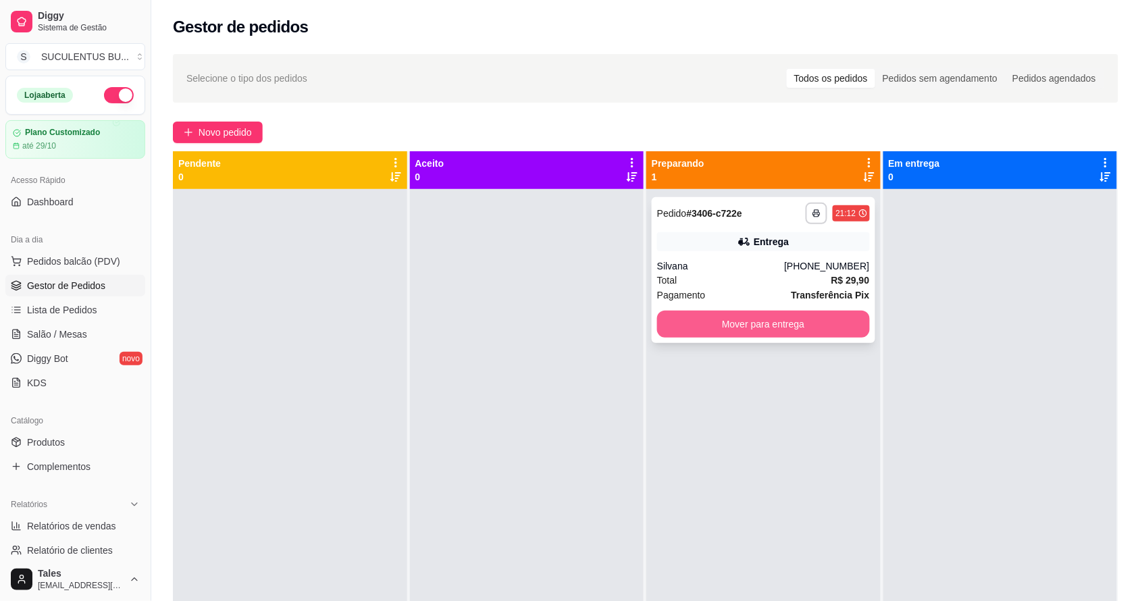
click at [716, 318] on button "Mover para entrega" at bounding box center [763, 324] width 213 height 27
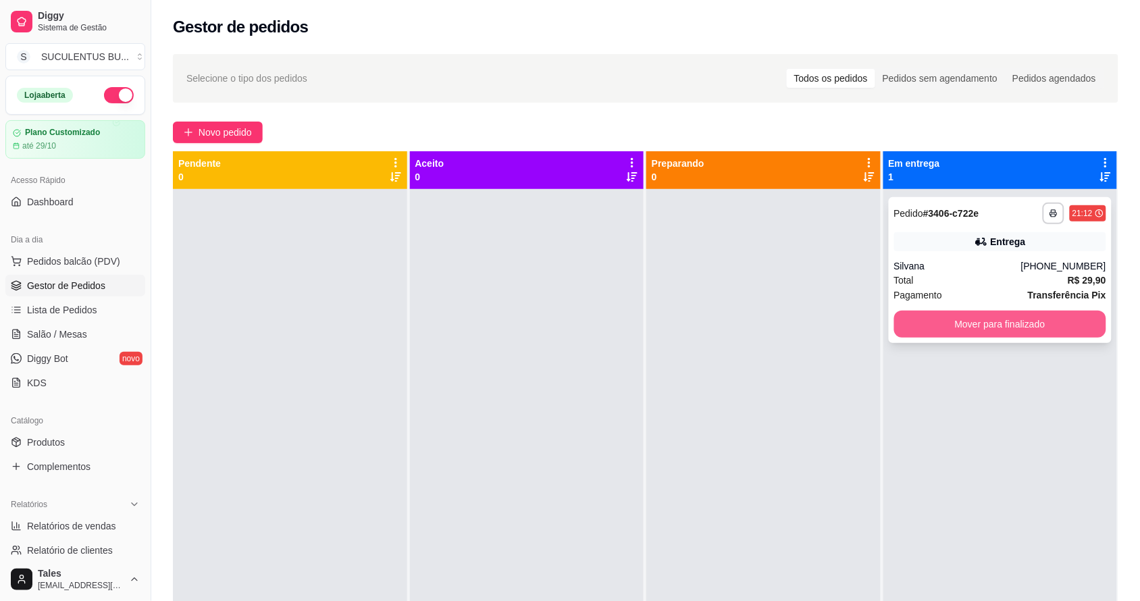
click at [953, 325] on button "Mover para finalizado" at bounding box center [1000, 324] width 213 height 27
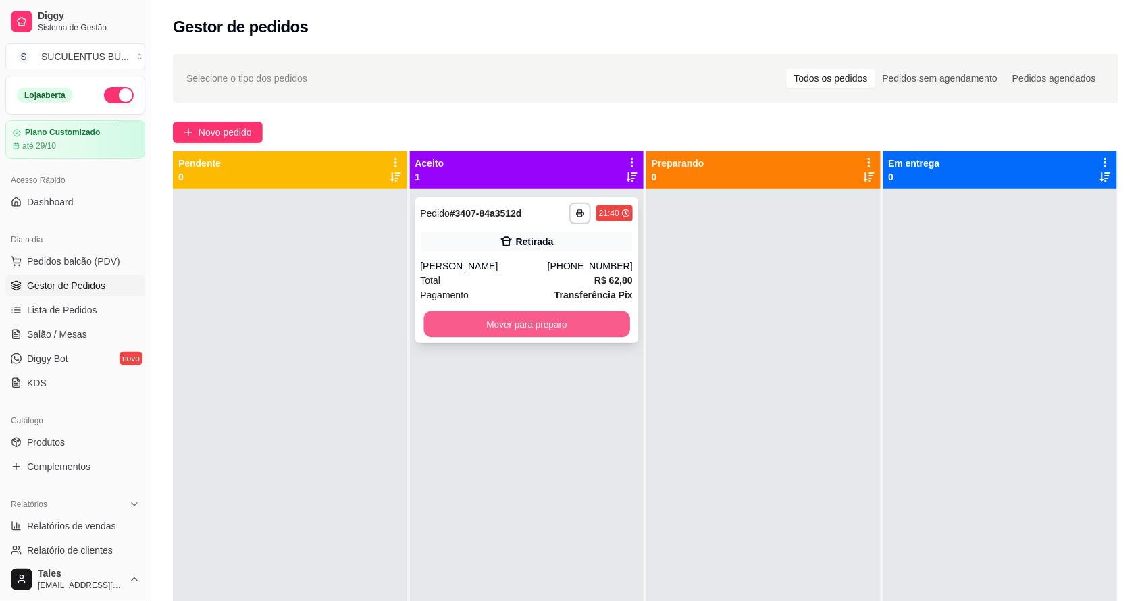
click at [490, 332] on button "Mover para preparo" at bounding box center [526, 324] width 206 height 26
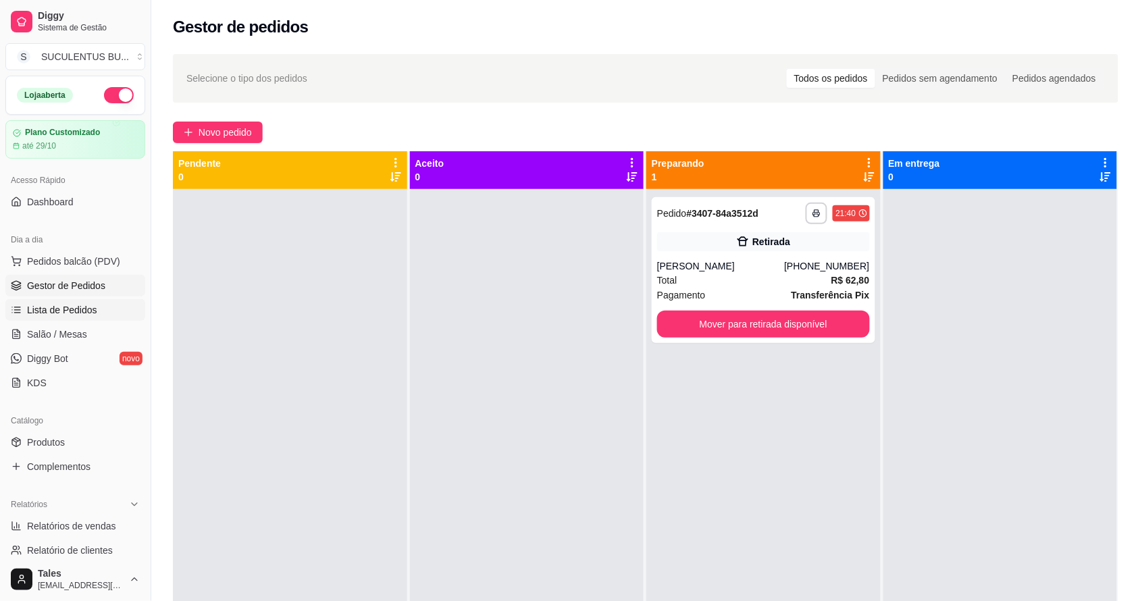
click at [59, 305] on span "Lista de Pedidos" at bounding box center [62, 310] width 70 height 14
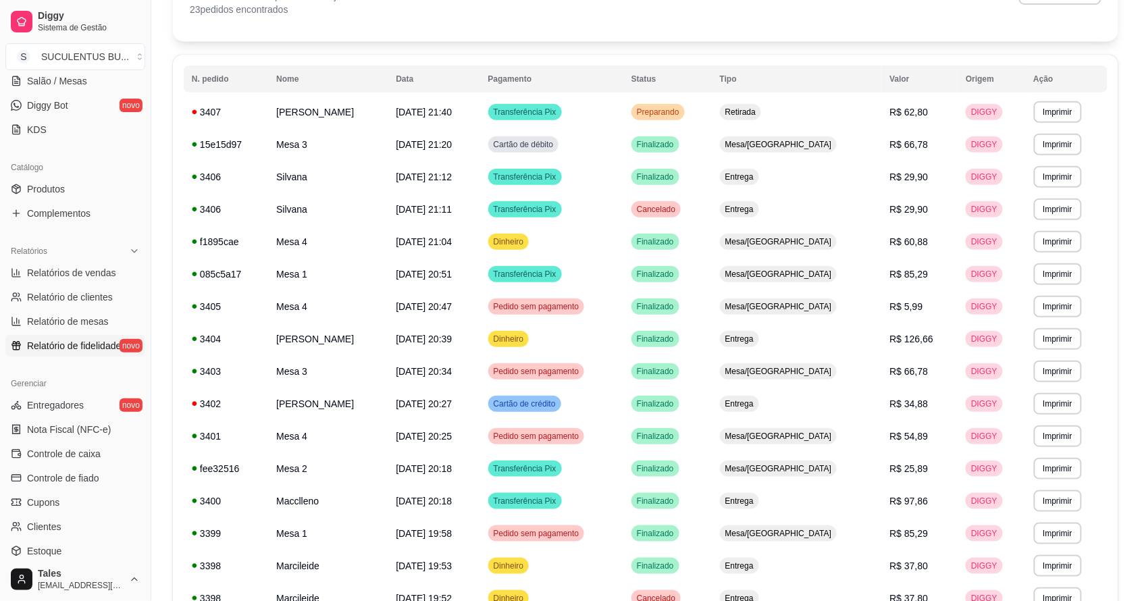
scroll to position [370, 0]
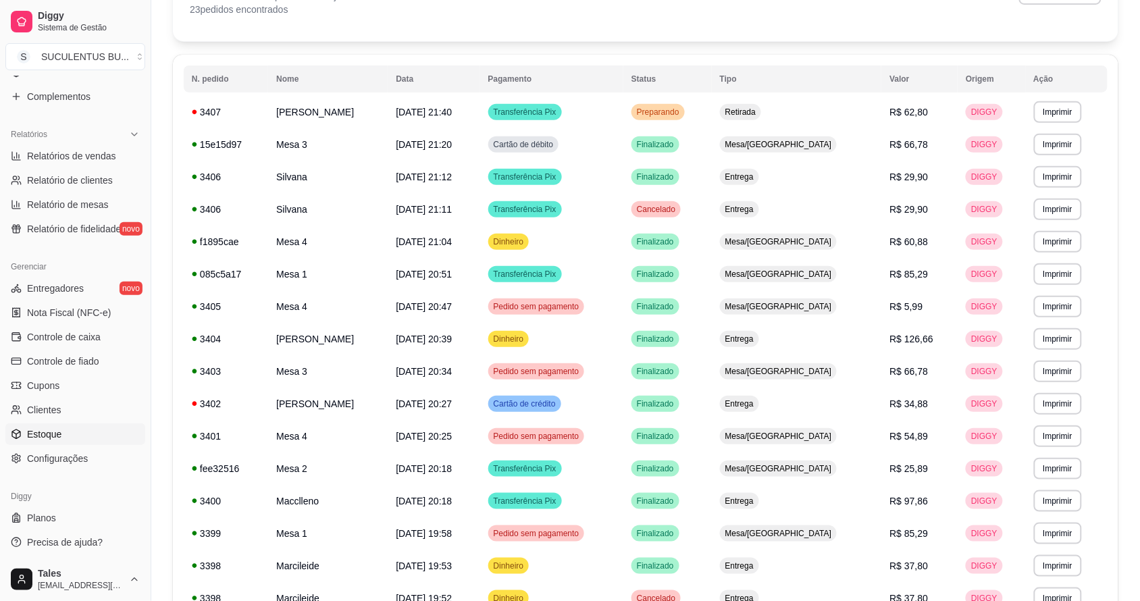
click at [65, 436] on link "Estoque" at bounding box center [75, 434] width 140 height 22
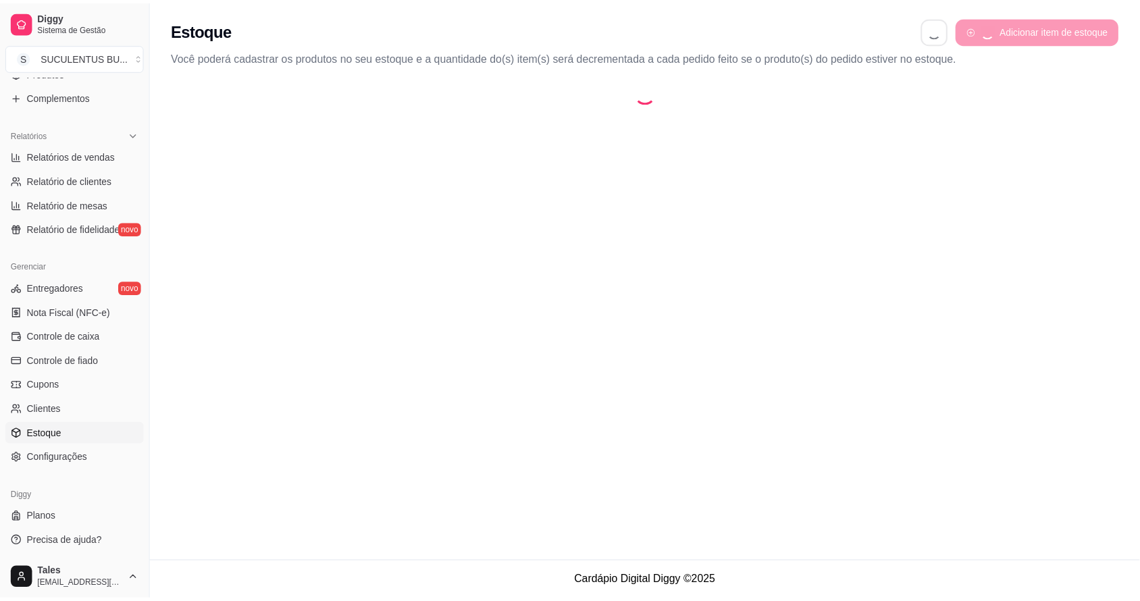
select select "QUANTITY_ORDER"
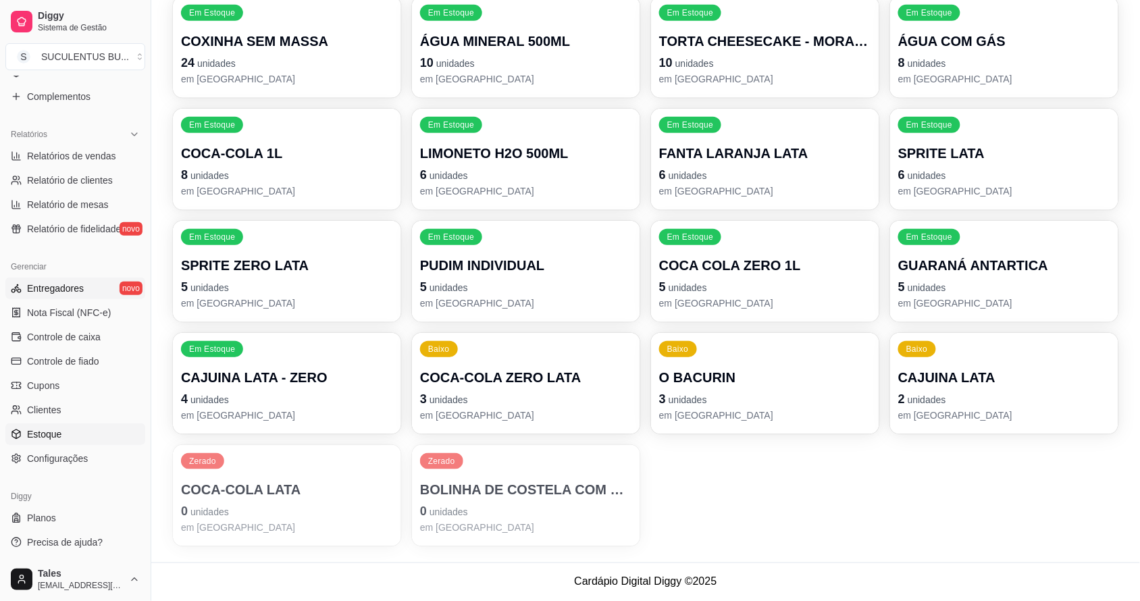
scroll to position [286, 0]
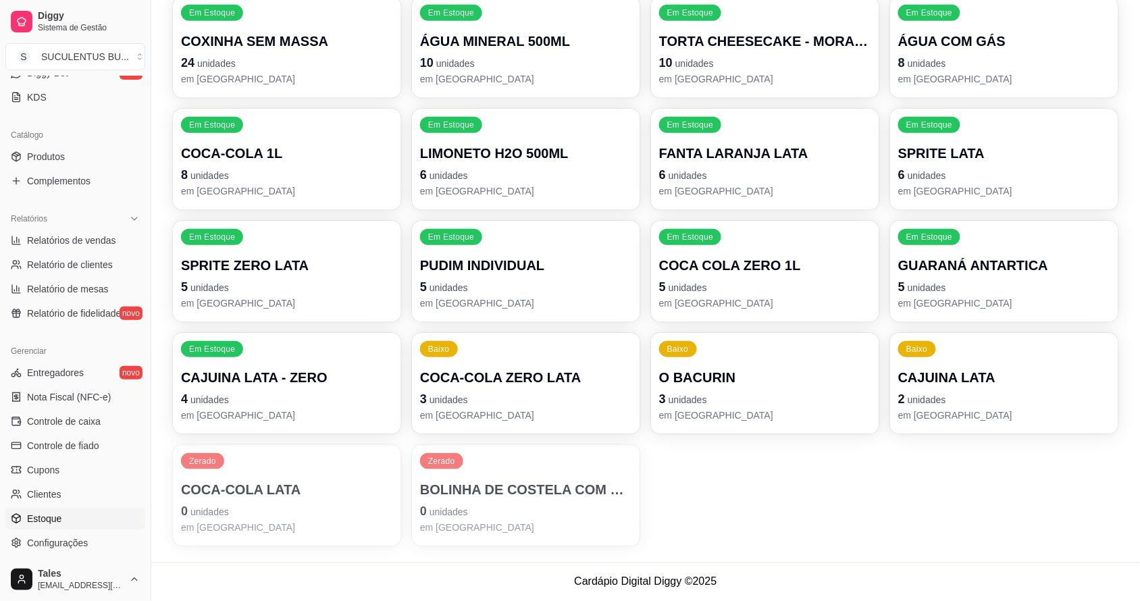
click at [92, 167] on ul "Produtos Complementos" at bounding box center [75, 169] width 140 height 46
click at [101, 149] on link "Produtos" at bounding box center [75, 157] width 140 height 22
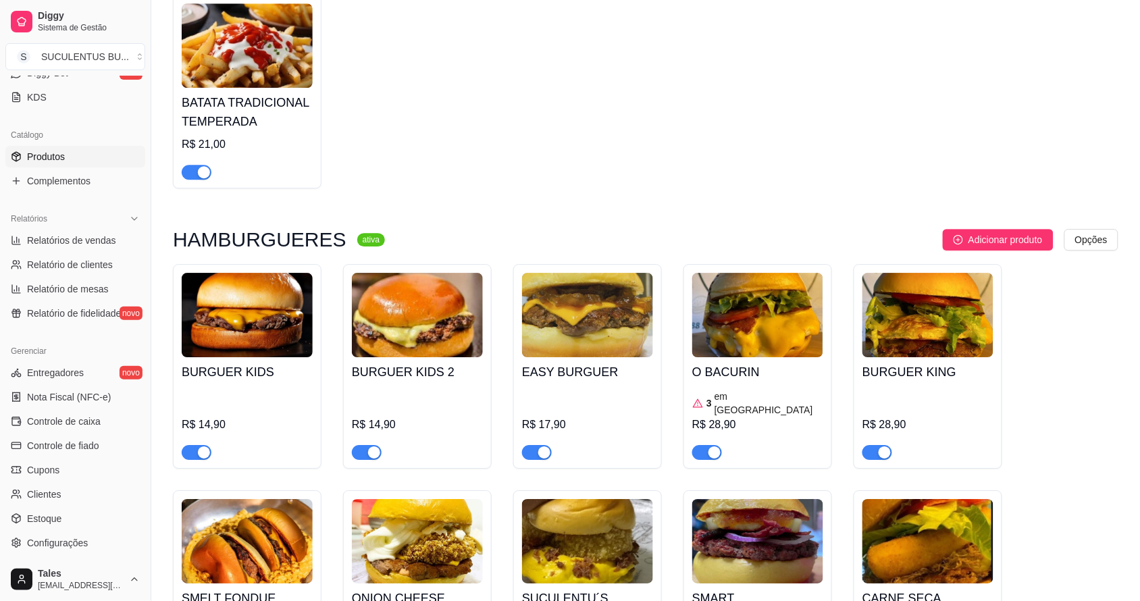
scroll to position [1351, 0]
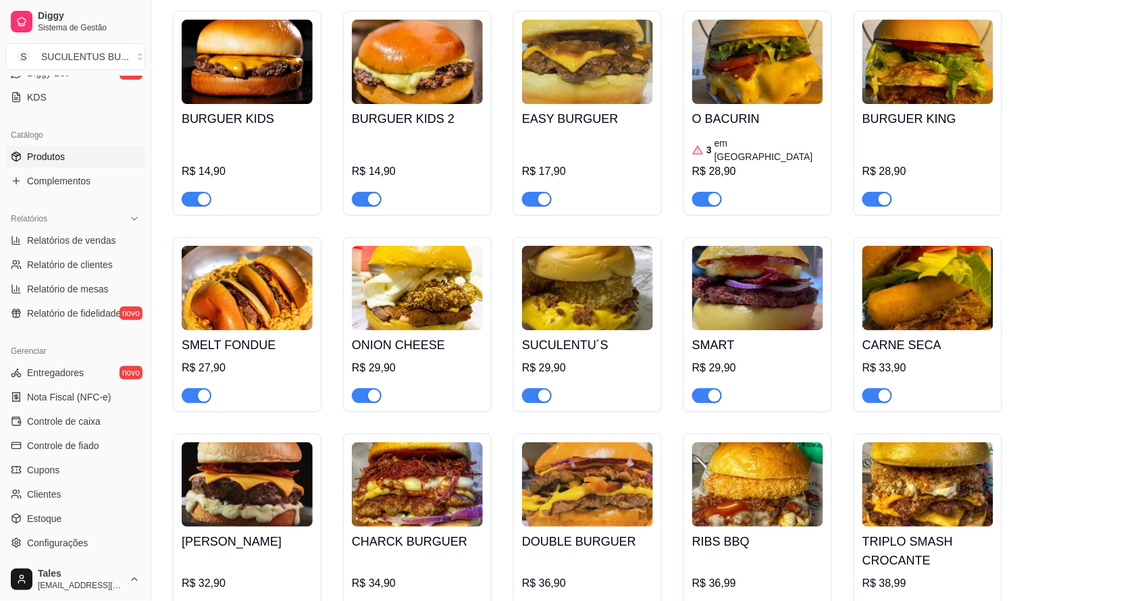
click at [591, 389] on div "BURGUER KIDS R$ 14,90 BURGUER KIDS 2 R$ 14,90 EASY BURGUER R$ 17,90 O BACURIN 3…" at bounding box center [645, 417] width 945 height 813
click at [370, 390] on div "button" at bounding box center [374, 396] width 12 height 12
click at [542, 390] on div "button" at bounding box center [544, 396] width 12 height 12
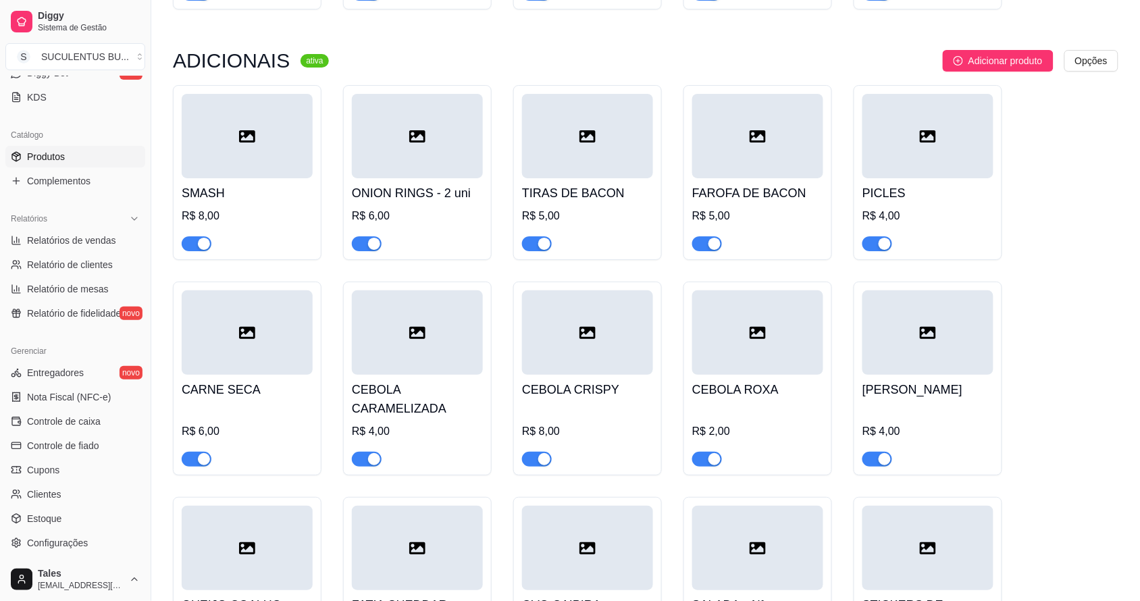
scroll to position [2617, 0]
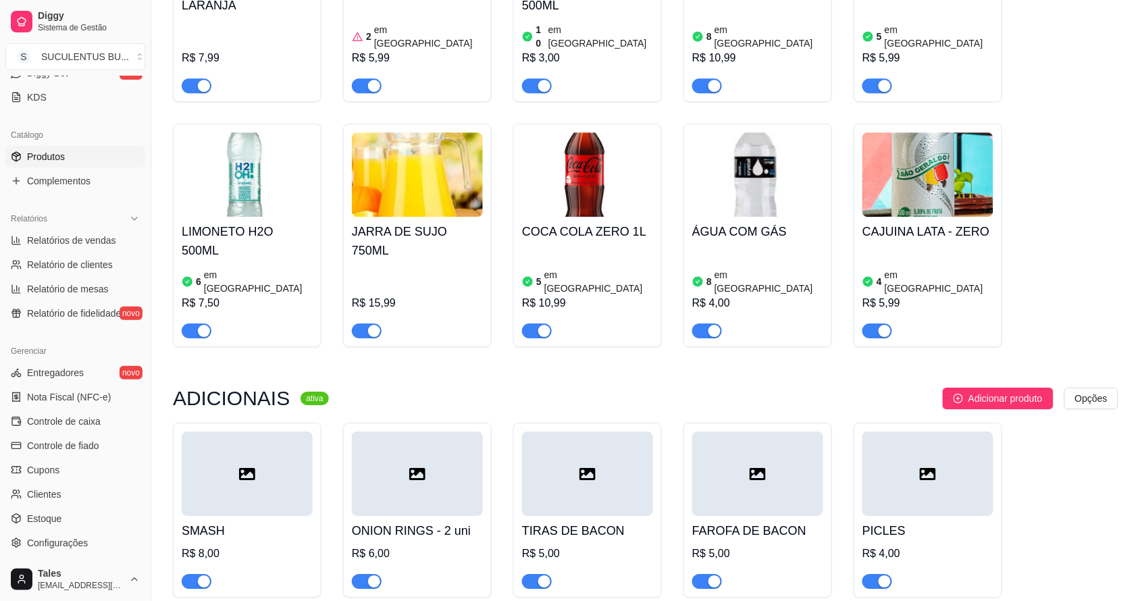
click at [363, 574] on span "button" at bounding box center [367, 581] width 30 height 15
